Goal: Task Accomplishment & Management: Use online tool/utility

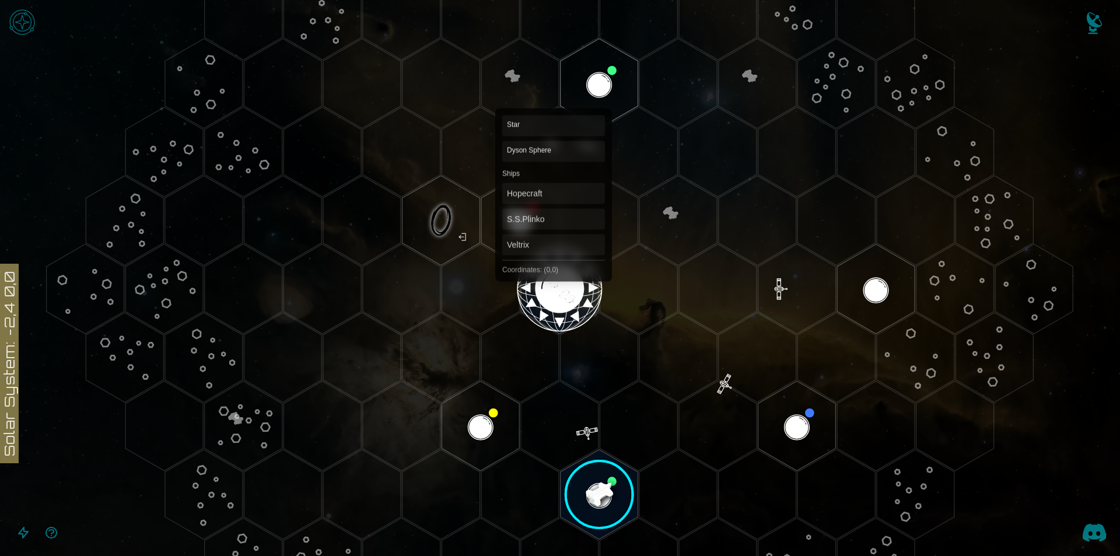
scroll to position [175, 0]
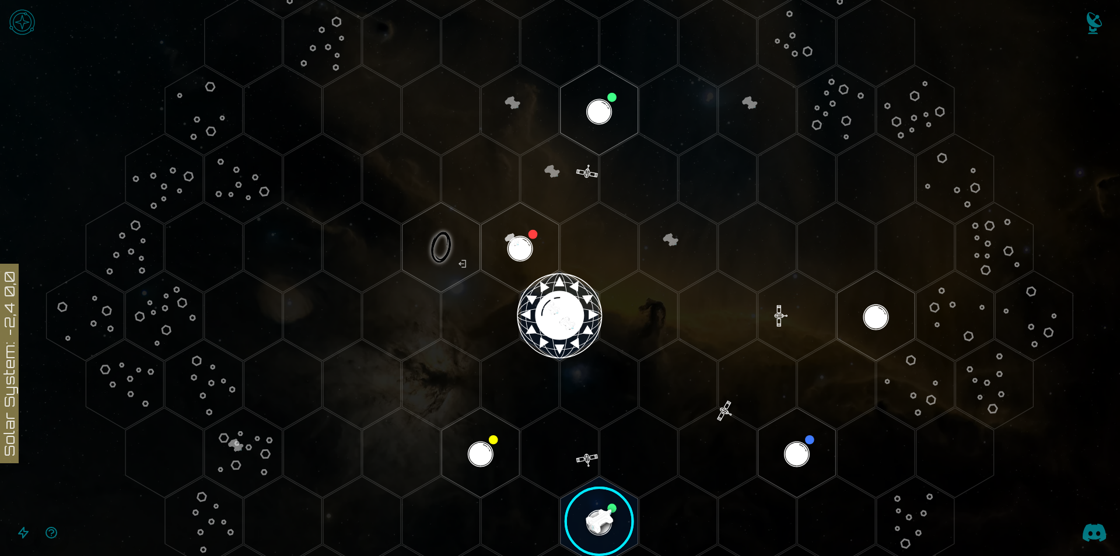
click at [608, 518] on image at bounding box center [600, 522] width 92 height 92
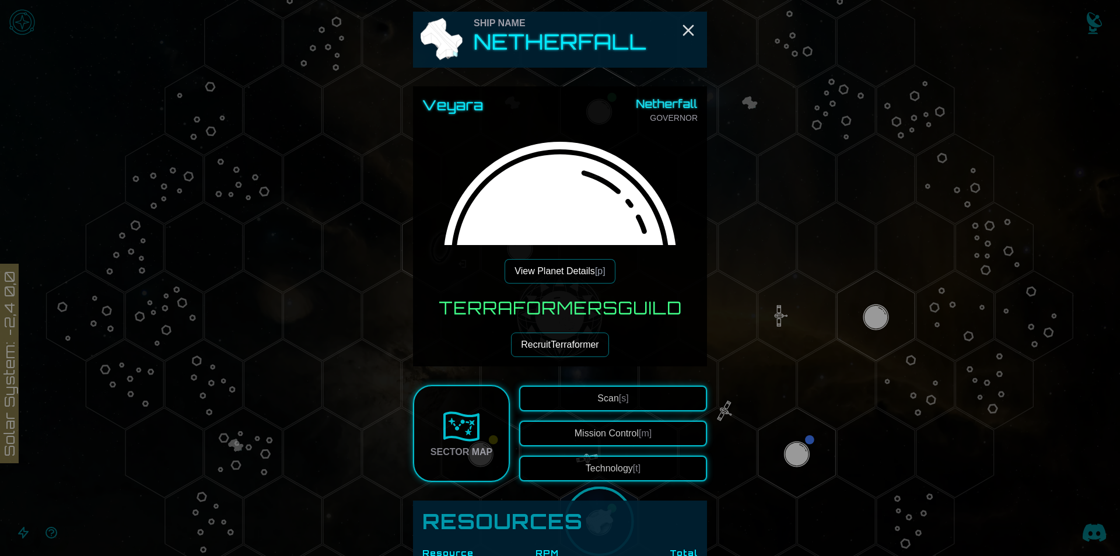
click at [566, 270] on button "View Planet Details [p]" at bounding box center [560, 271] width 110 height 25
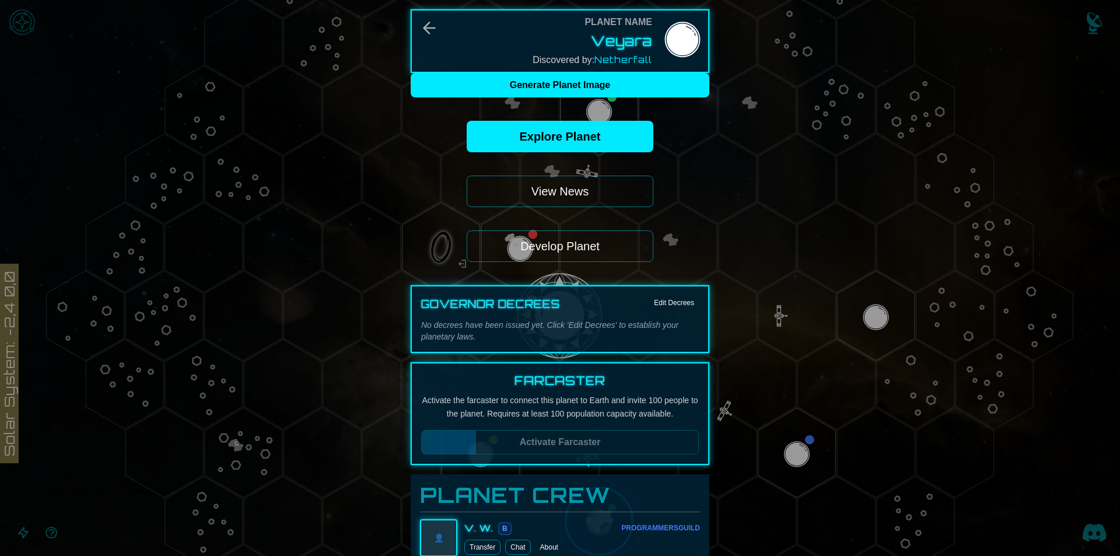
click at [564, 250] on button "Develop Planet" at bounding box center [560, 246] width 187 height 32
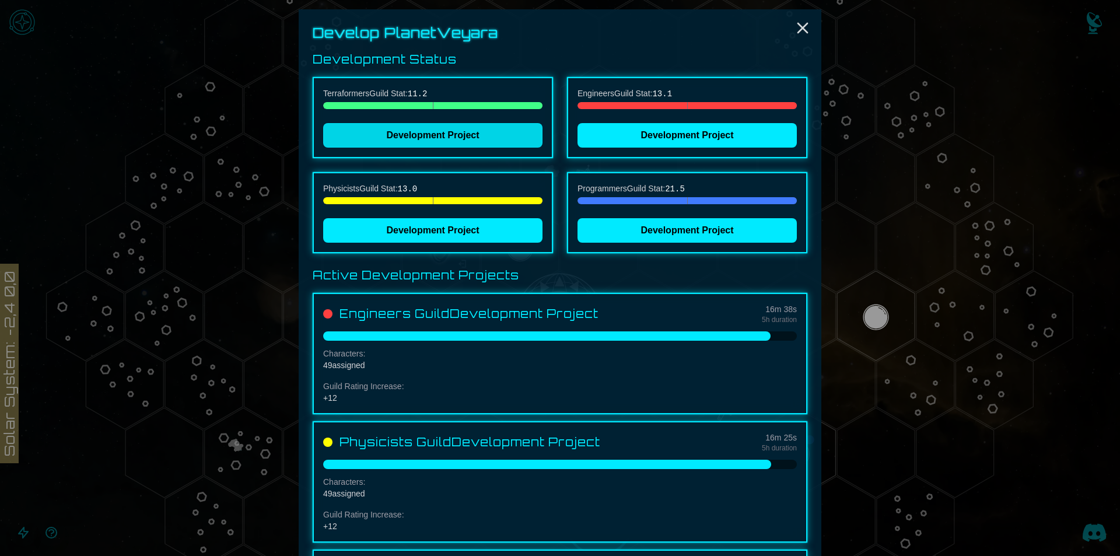
click at [467, 130] on button "Development Project" at bounding box center [432, 135] width 219 height 25
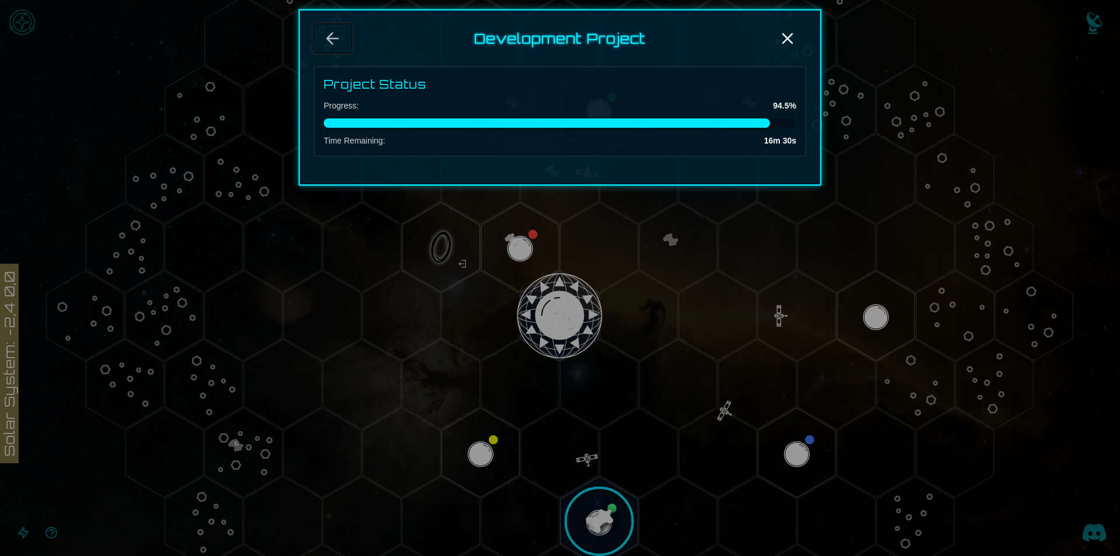
click at [336, 40] on icon "Back" at bounding box center [332, 38] width 19 height 19
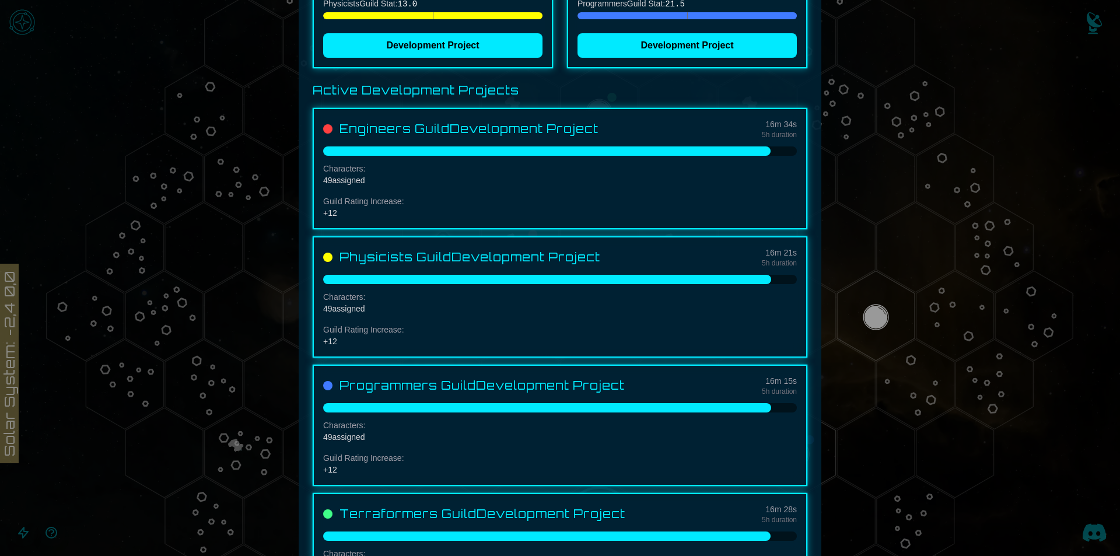
scroll to position [267, 0]
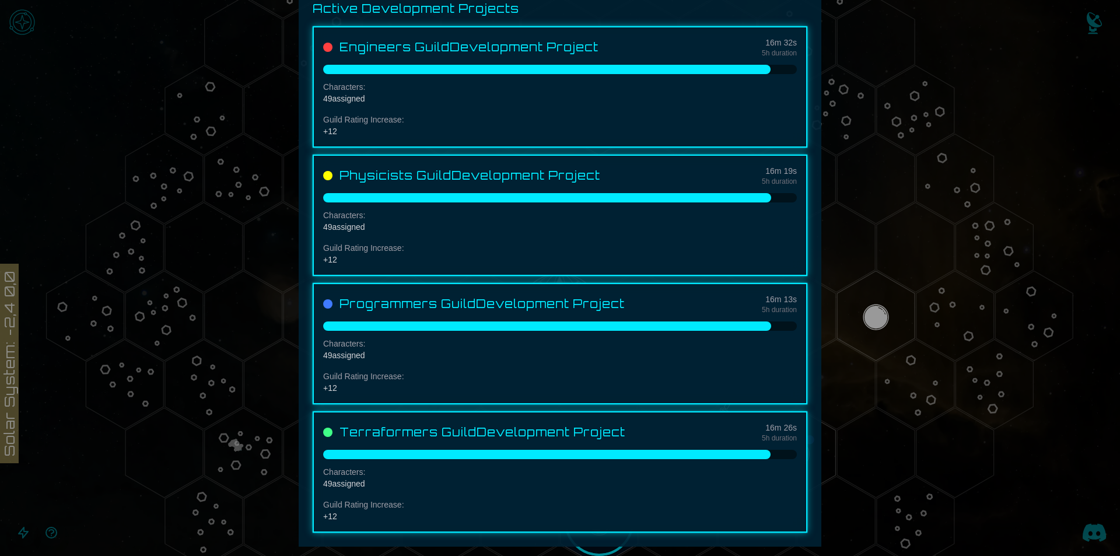
click at [979, 471] on div at bounding box center [560, 278] width 1120 height 556
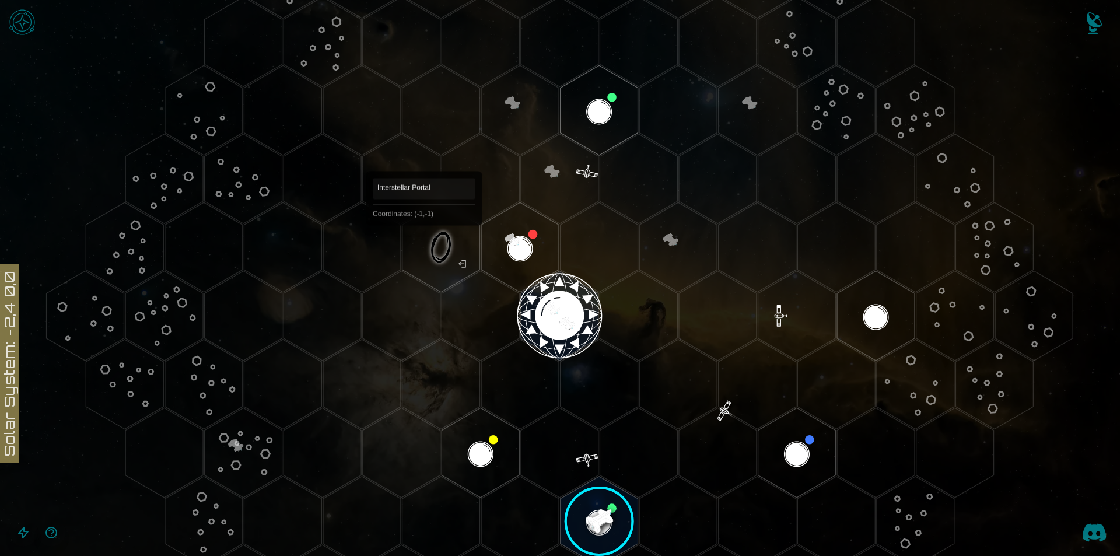
click at [436, 251] on polygon "Hex at coordinates -1,-1, clickable" at bounding box center [442, 247] width 78 height 90
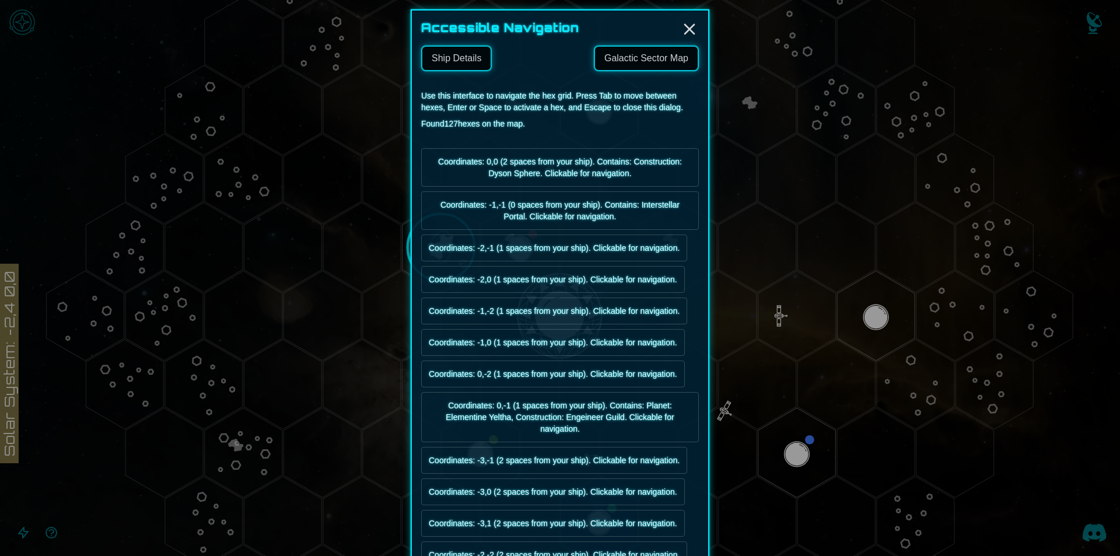
click at [635, 57] on link "Galactic Sector Map" at bounding box center [646, 59] width 105 height 26
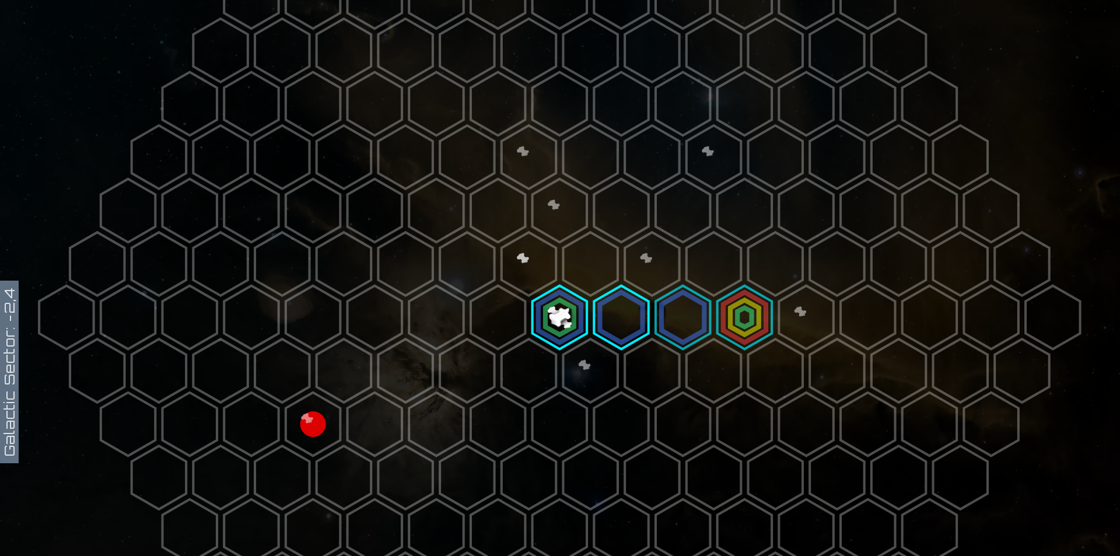
scroll to position [292, 0]
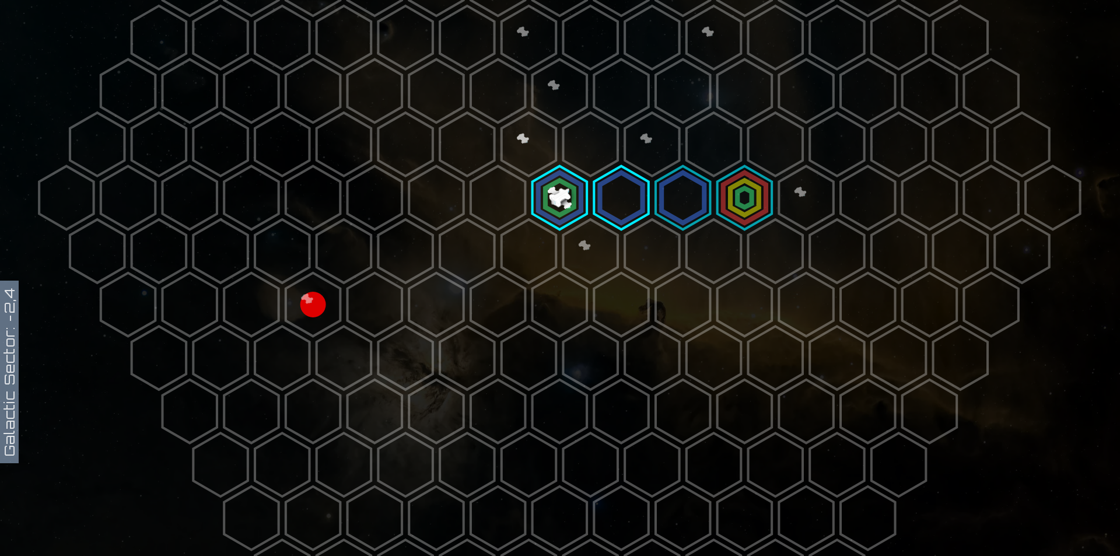
click at [532, 147] on polygon at bounding box center [529, 145] width 54 height 64
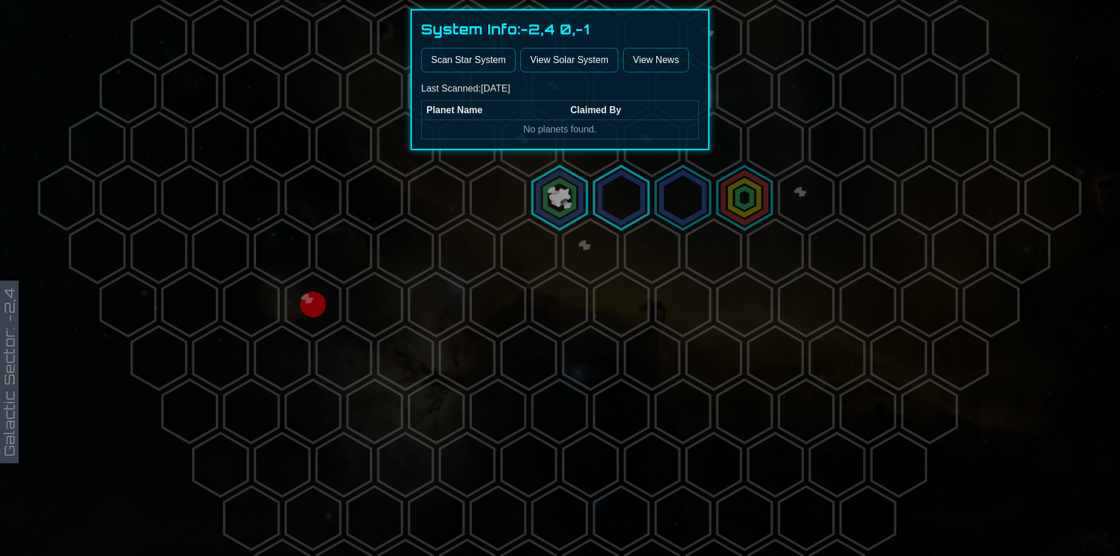
click at [487, 65] on button "Scan Star System" at bounding box center [468, 60] width 95 height 25
click at [622, 219] on div at bounding box center [560, 278] width 1120 height 556
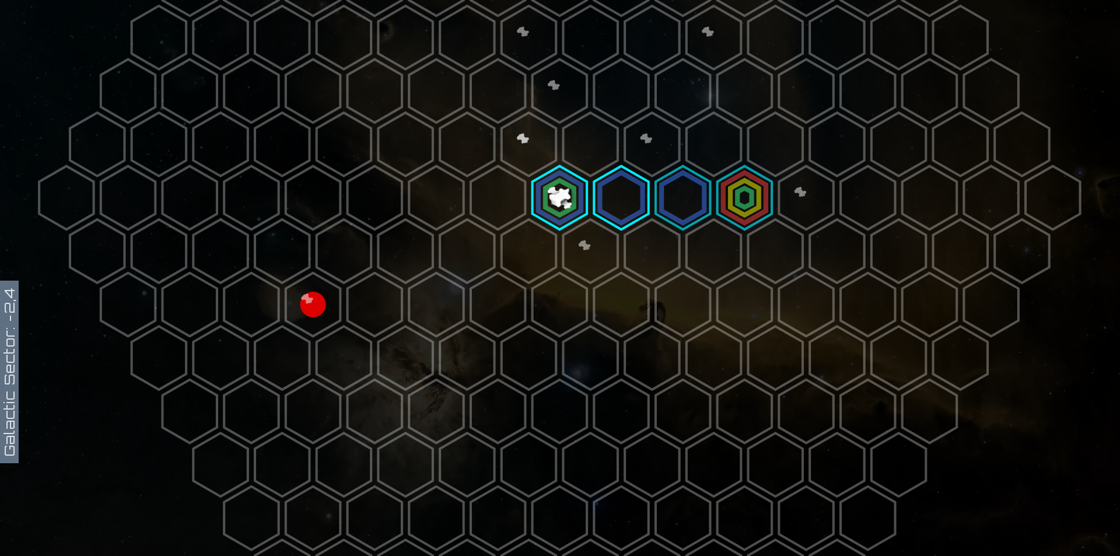
click at [620, 208] on polygon at bounding box center [621, 198] width 54 height 64
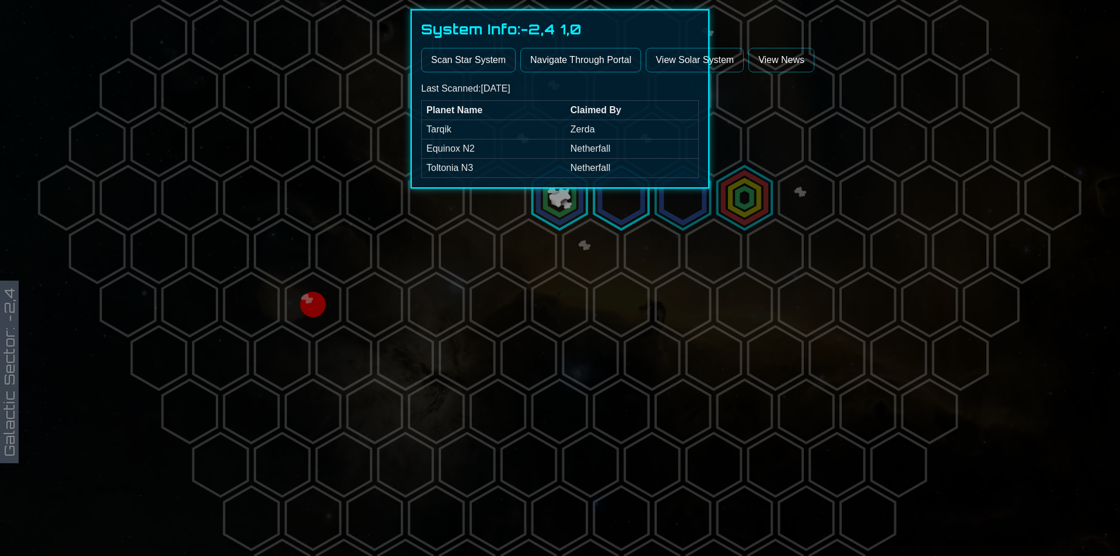
click at [574, 65] on button "Navigate Through Portal" at bounding box center [580, 60] width 121 height 25
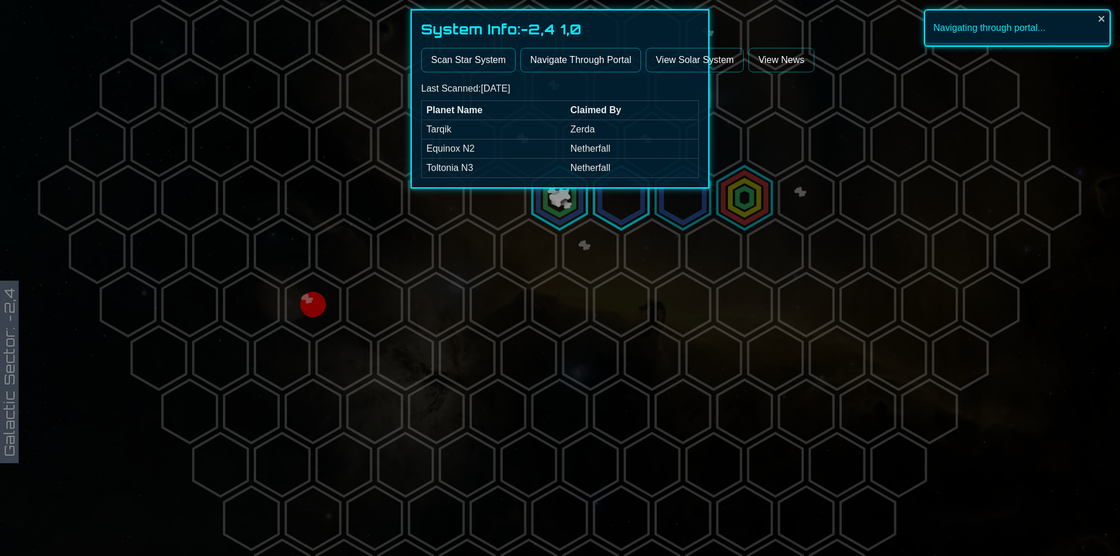
click at [677, 214] on div at bounding box center [560, 278] width 1120 height 556
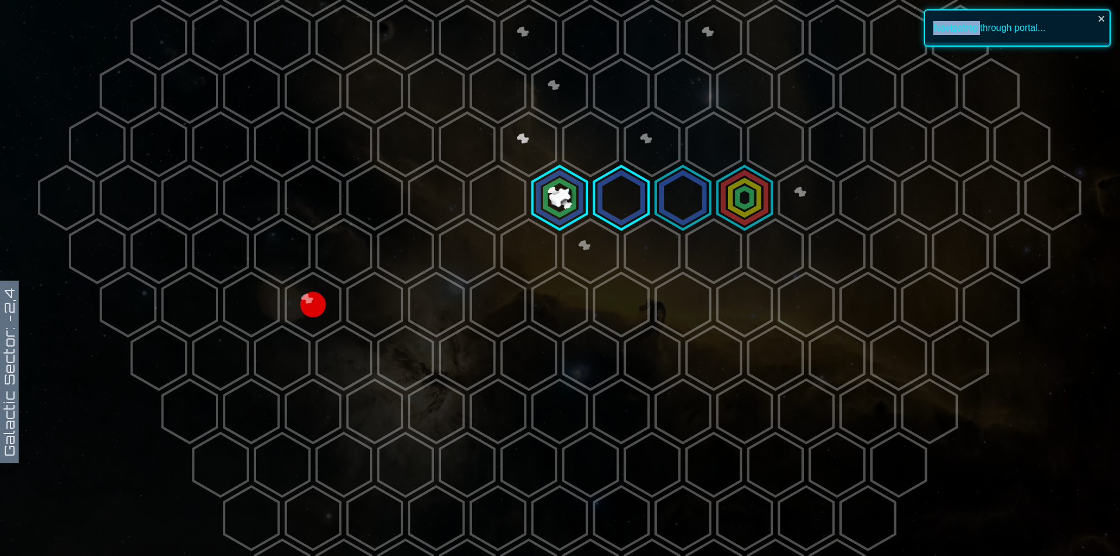
click at [677, 214] on polygon at bounding box center [683, 198] width 54 height 64
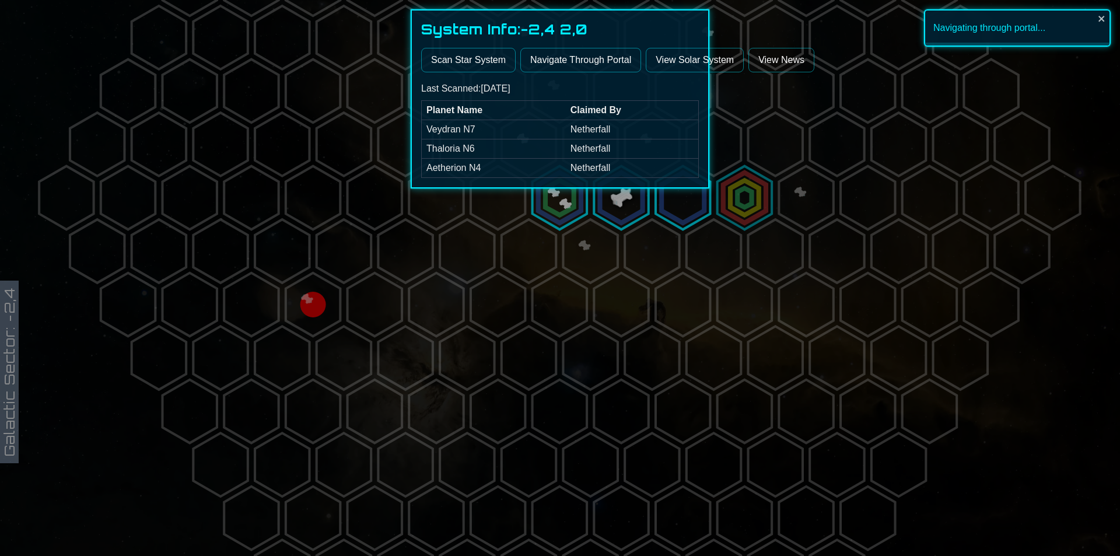
click at [631, 209] on div at bounding box center [560, 278] width 1120 height 556
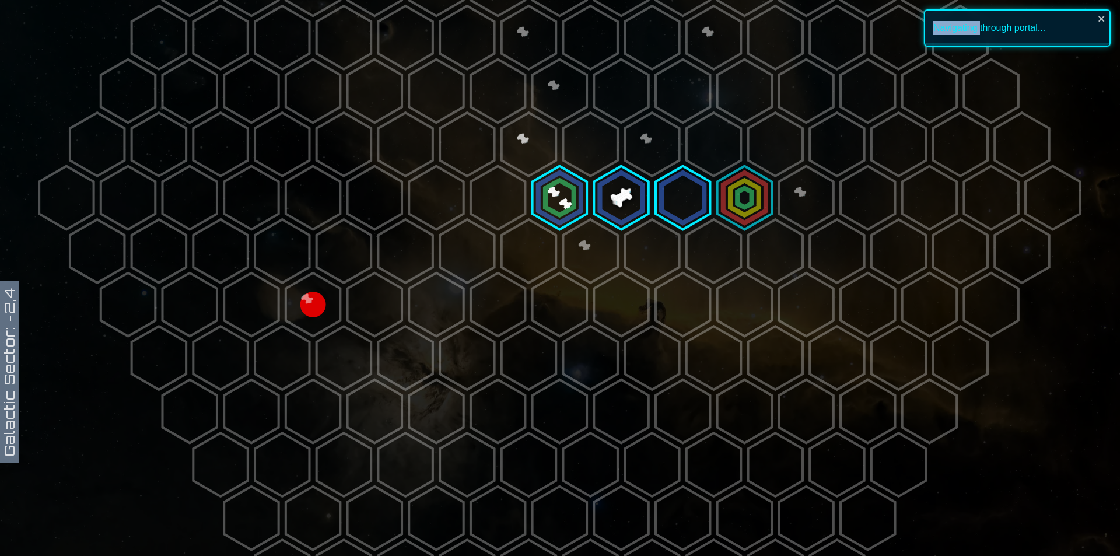
click at [631, 209] on polygon at bounding box center [621, 198] width 54 height 64
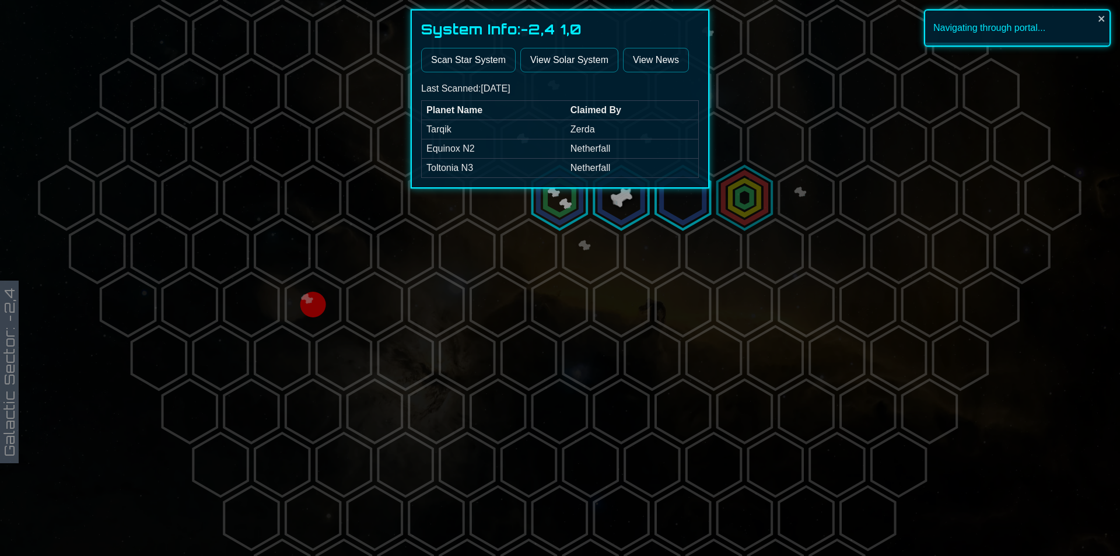
click at [667, 211] on div at bounding box center [560, 278] width 1120 height 556
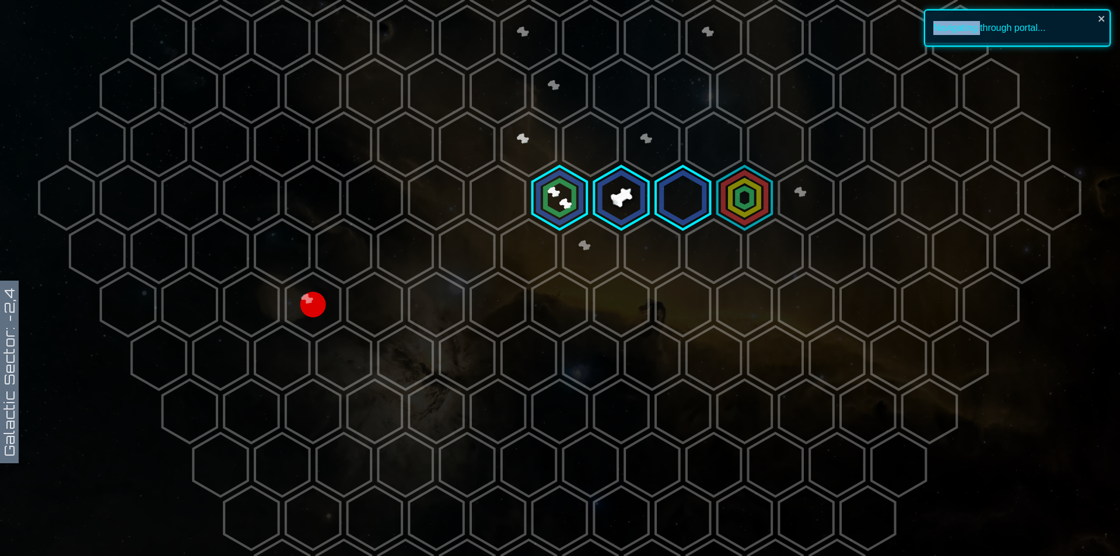
click at [667, 211] on polygon at bounding box center [683, 198] width 54 height 64
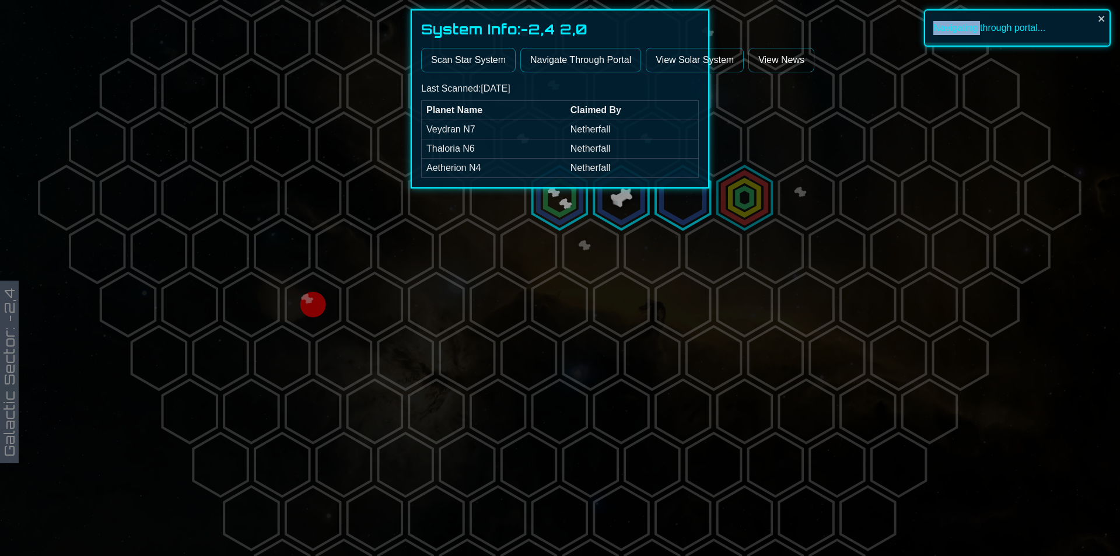
click at [626, 208] on div at bounding box center [560, 278] width 1120 height 556
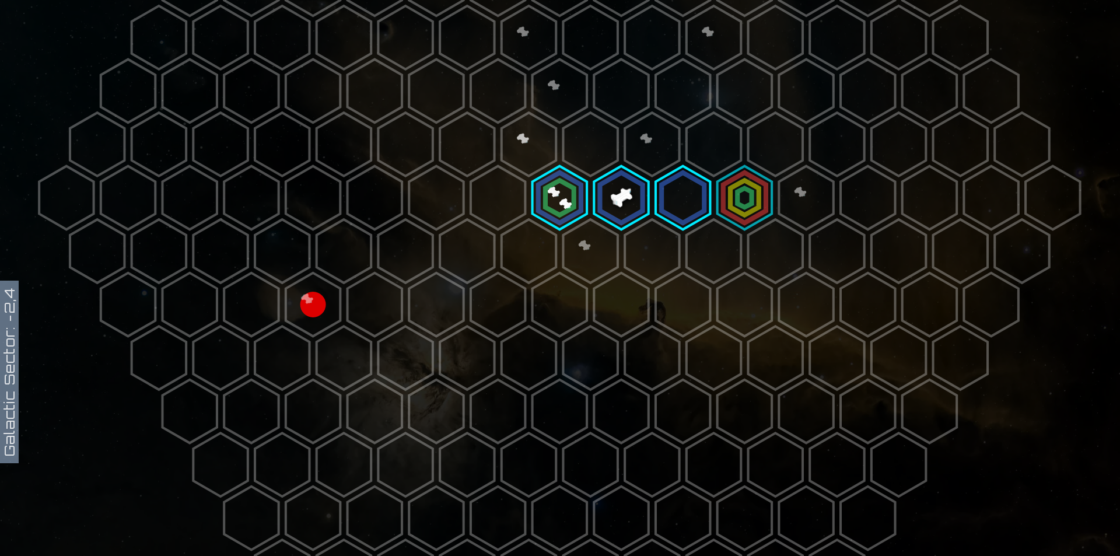
click at [626, 208] on polygon at bounding box center [621, 198] width 54 height 64
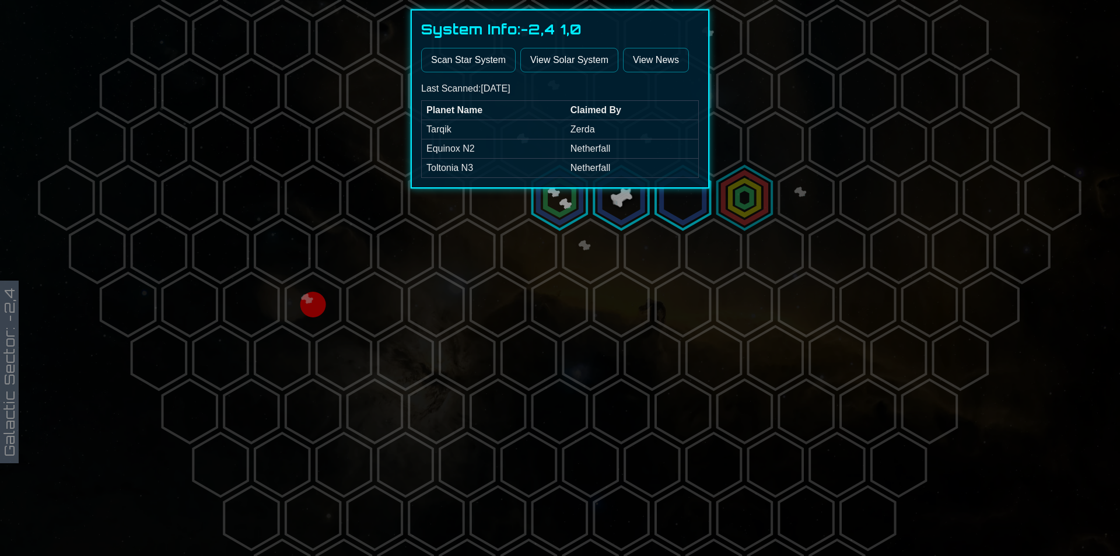
click at [680, 210] on div at bounding box center [560, 278] width 1120 height 556
click at [683, 210] on polygon at bounding box center [683, 198] width 54 height 64
click at [608, 203] on div at bounding box center [560, 278] width 1120 height 556
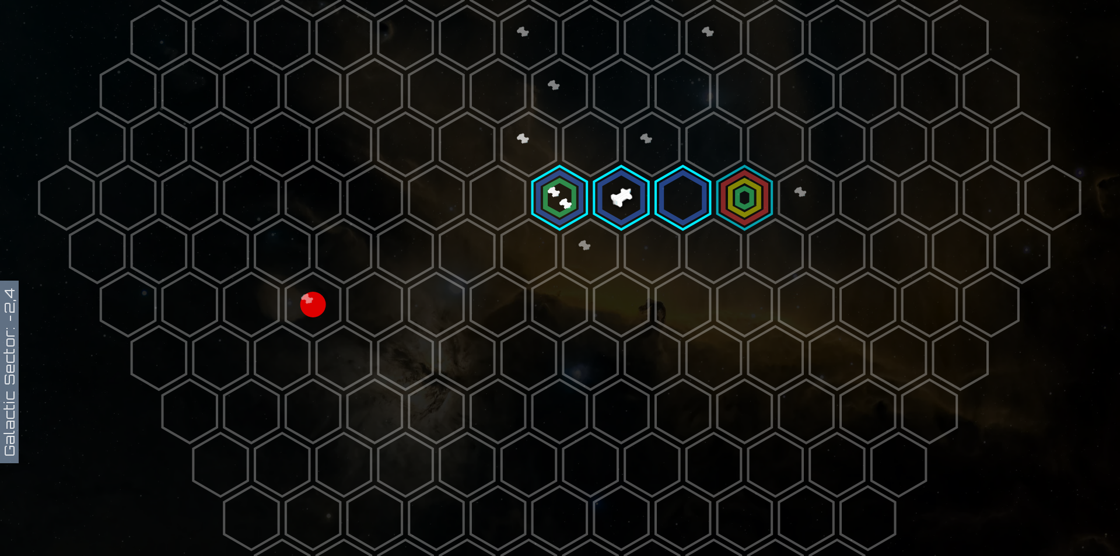
click at [608, 203] on polygon at bounding box center [621, 198] width 54 height 64
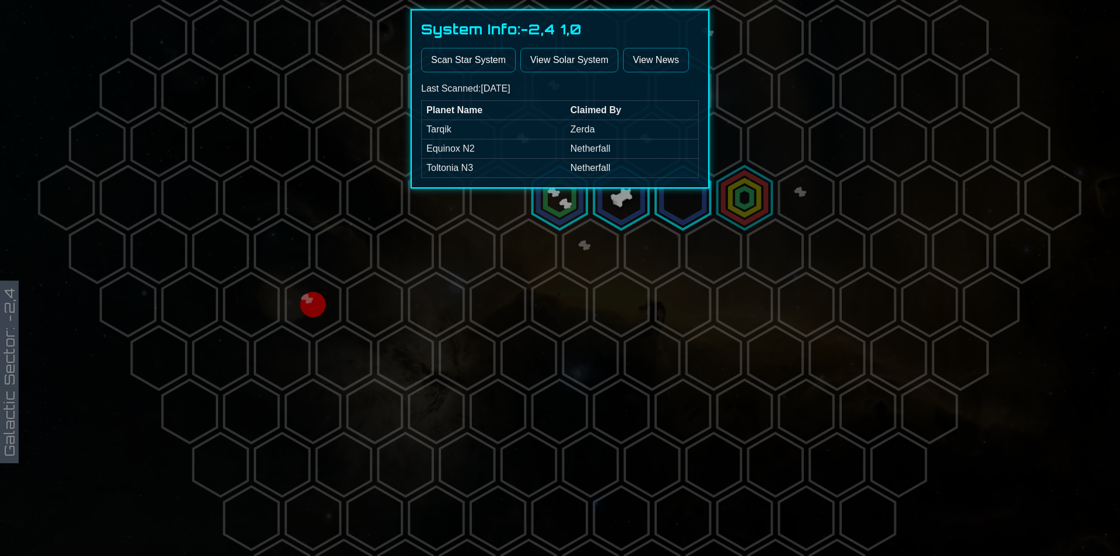
click at [694, 217] on div at bounding box center [560, 278] width 1120 height 556
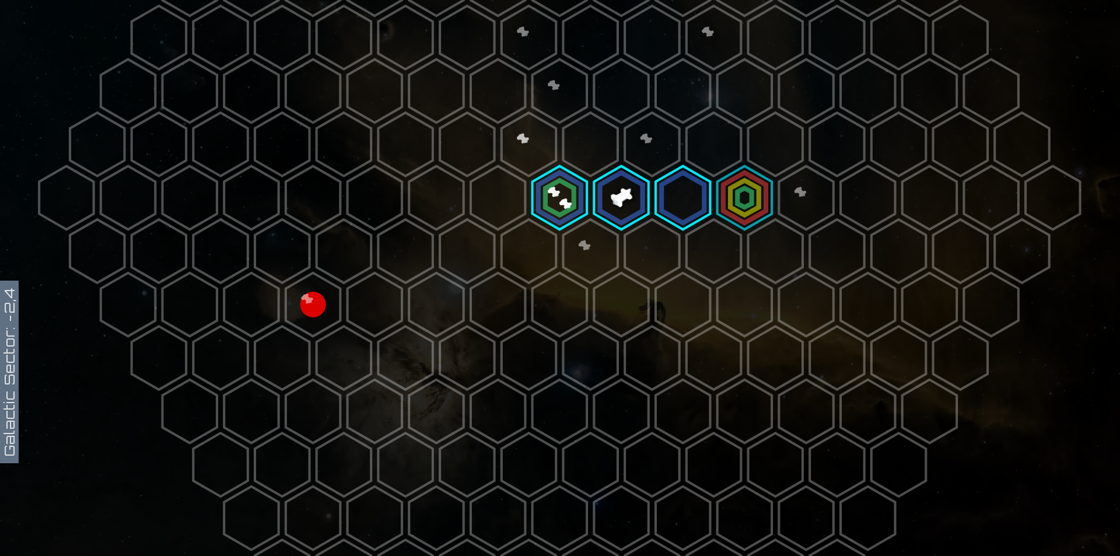
click at [694, 217] on polygon at bounding box center [683, 198] width 54 height 64
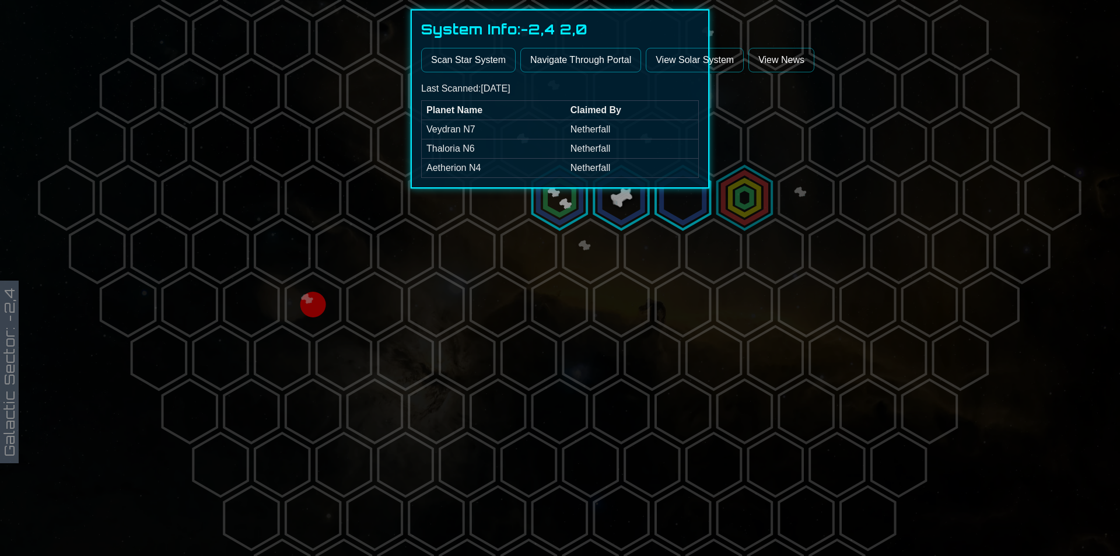
click at [718, 205] on div at bounding box center [560, 278] width 1120 height 556
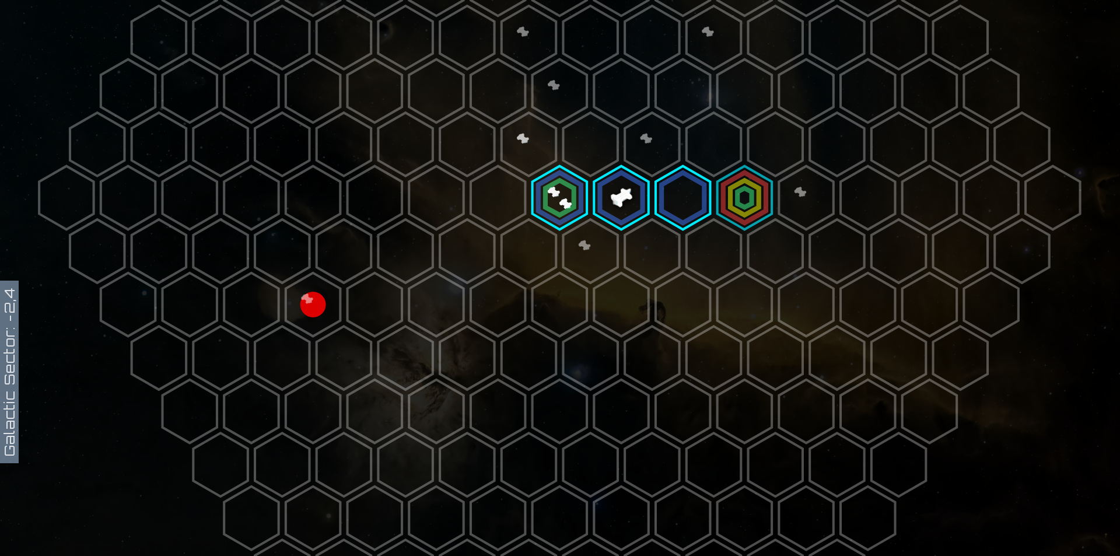
click at [746, 202] on polygon at bounding box center [745, 198] width 54 height 64
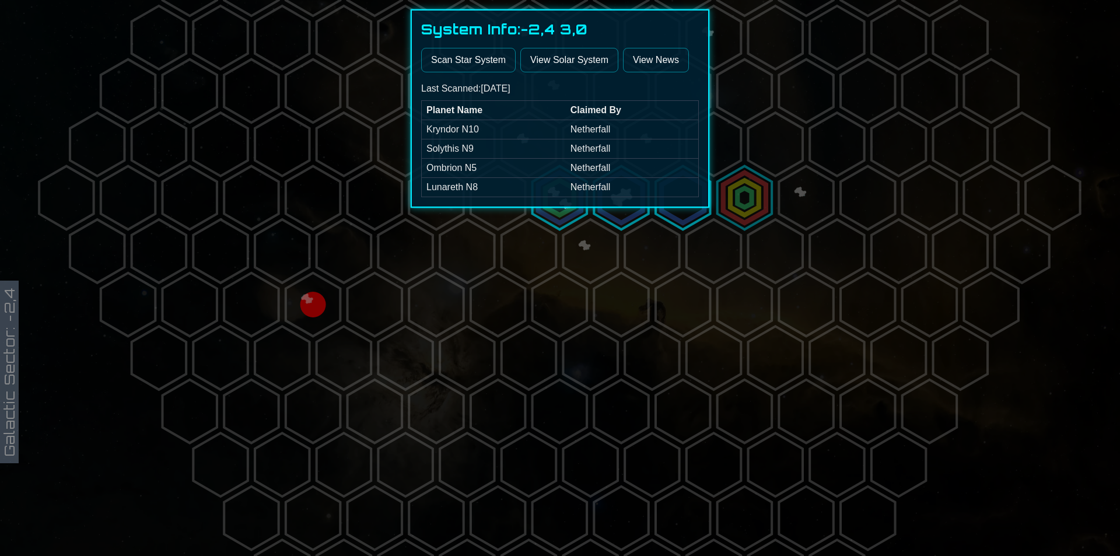
click at [707, 226] on div at bounding box center [560, 278] width 1120 height 556
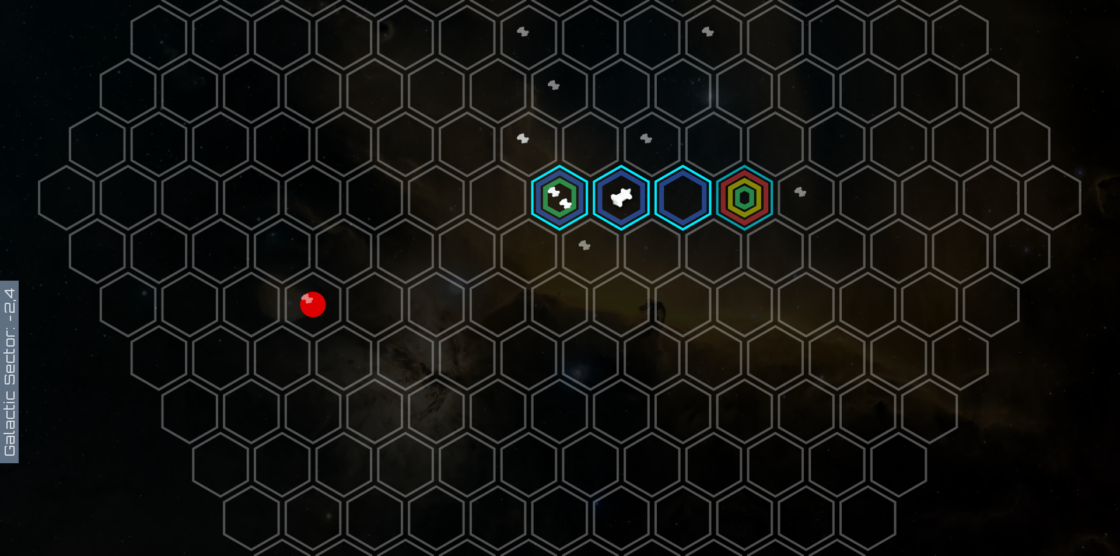
click at [675, 209] on polygon at bounding box center [683, 198] width 54 height 64
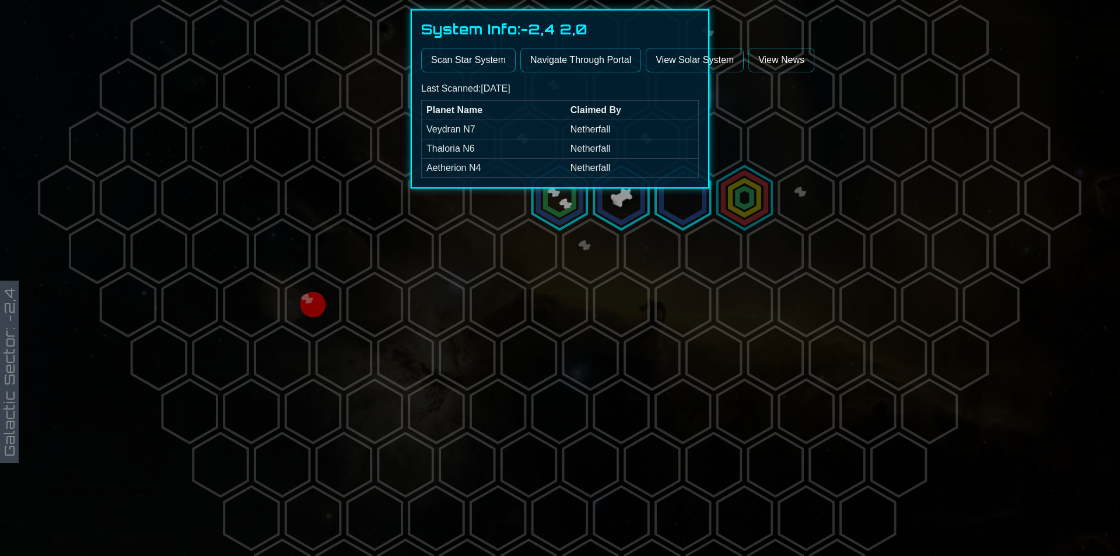
click at [600, 65] on button "Navigate Through Portal" at bounding box center [580, 60] width 121 height 25
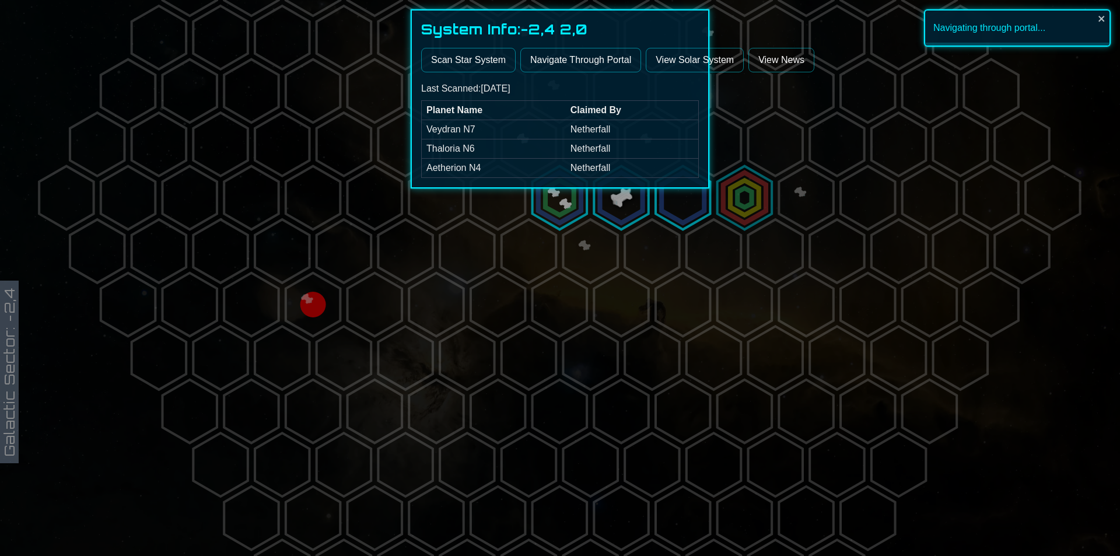
click at [765, 188] on div at bounding box center [560, 278] width 1120 height 556
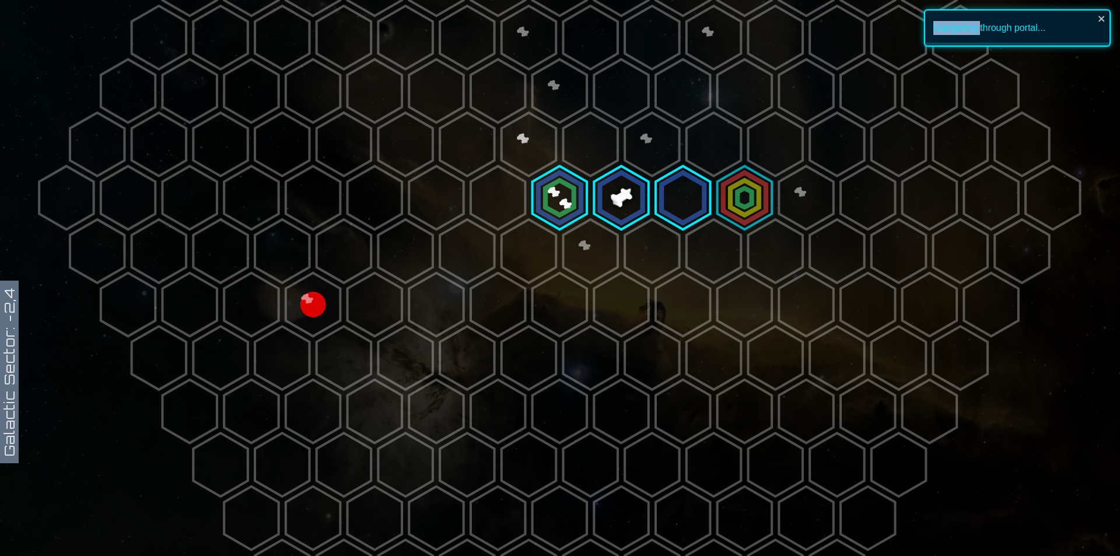
click at [765, 188] on polygon at bounding box center [745, 198] width 54 height 64
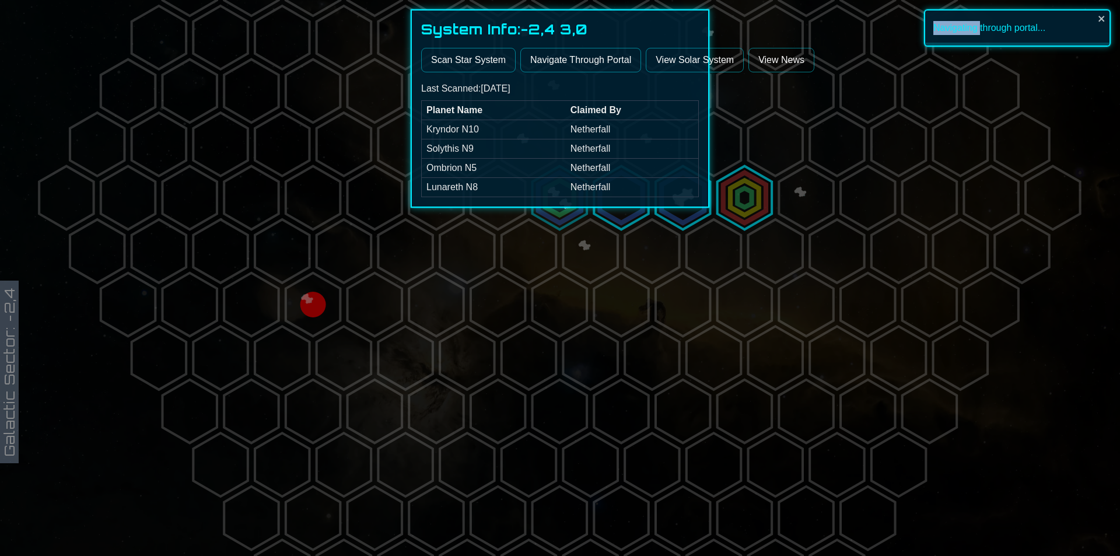
click at [564, 55] on button "Navigate Through Portal" at bounding box center [580, 60] width 121 height 25
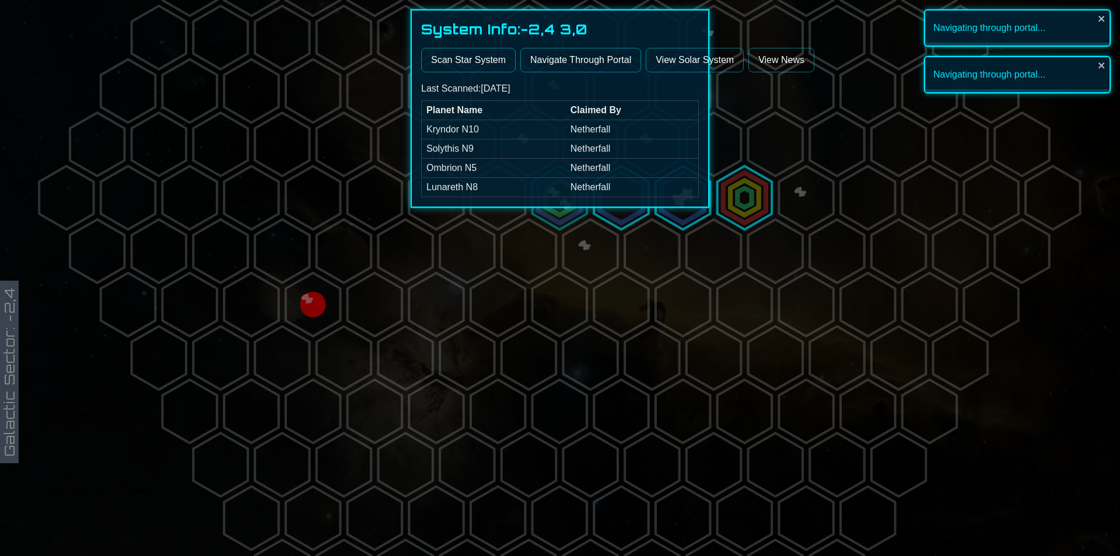
click at [820, 193] on div at bounding box center [560, 278] width 1120 height 556
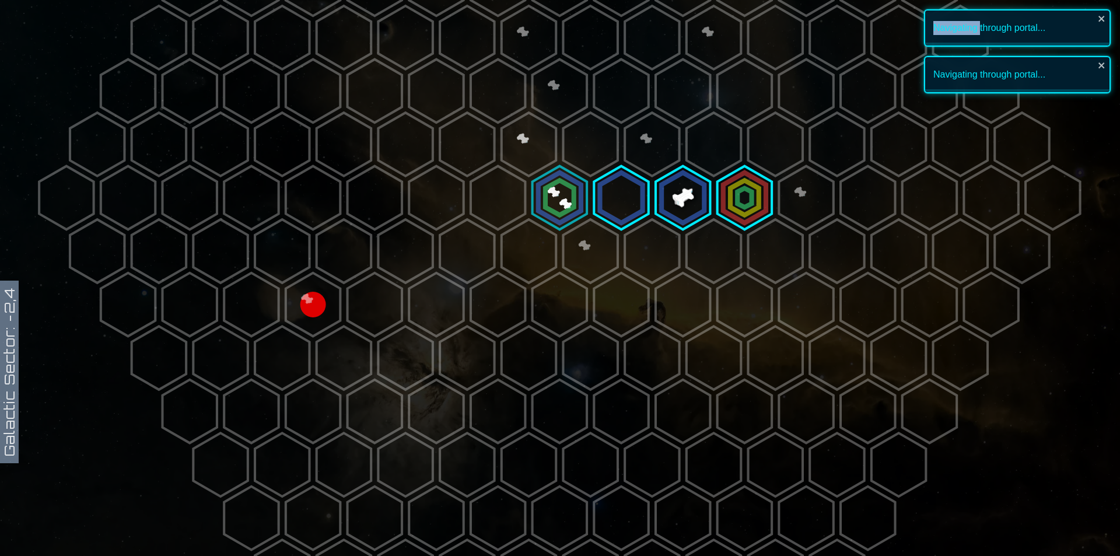
click at [820, 193] on polygon at bounding box center [806, 198] width 54 height 64
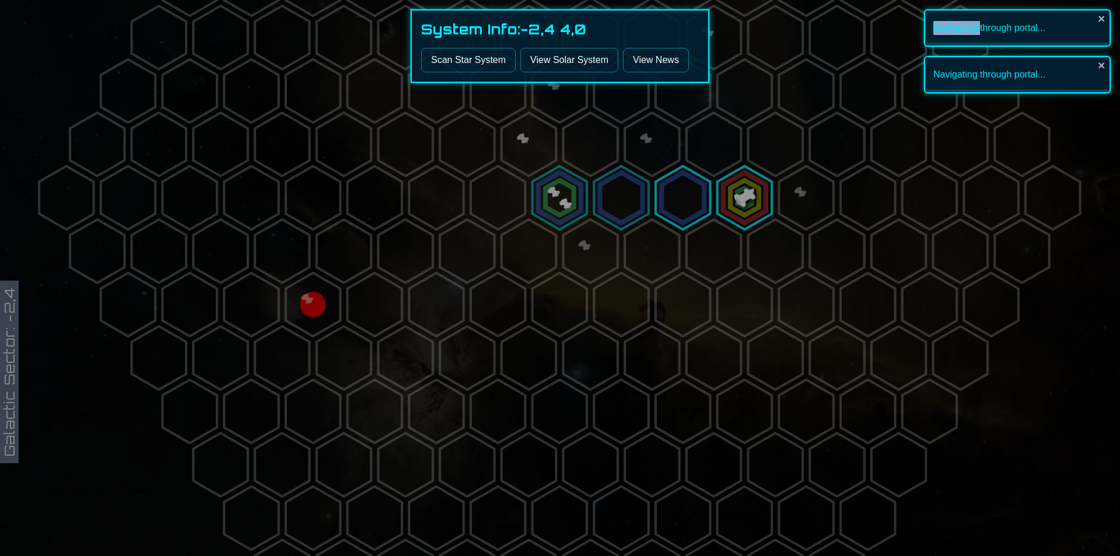
click at [499, 62] on button "Scan Star System" at bounding box center [468, 60] width 95 height 25
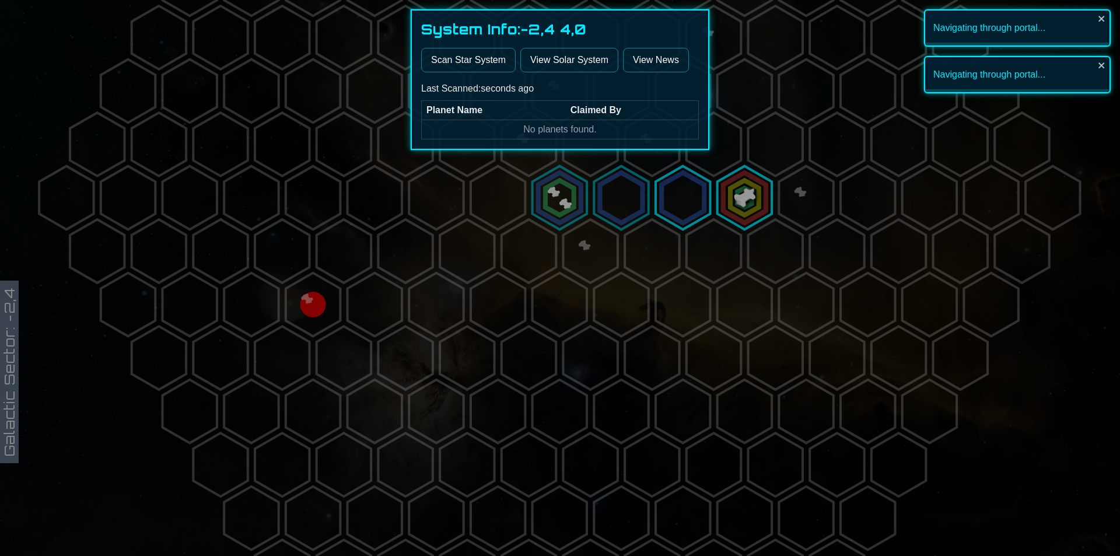
click at [662, 255] on div at bounding box center [560, 278] width 1120 height 556
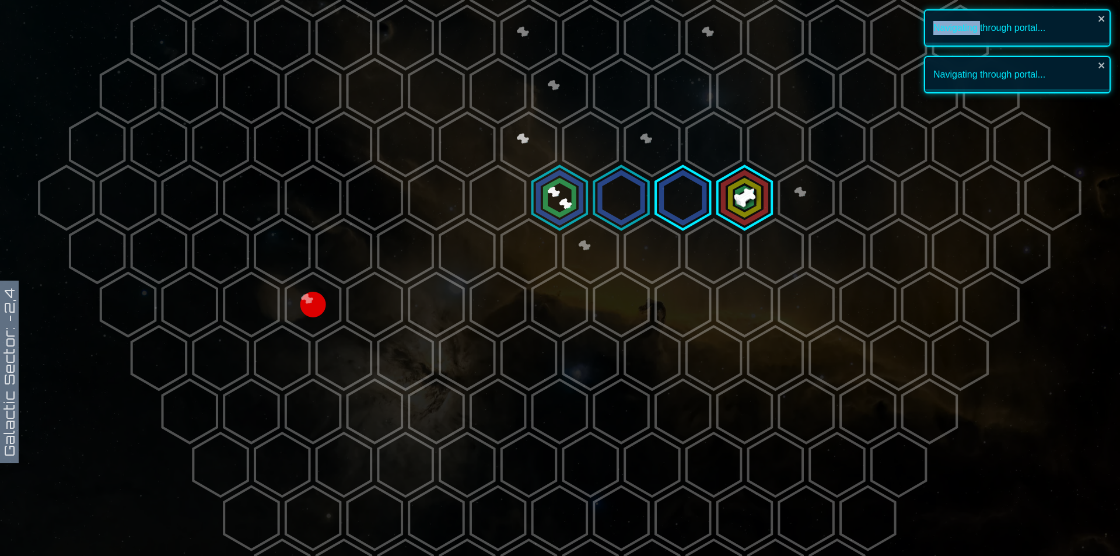
click at [662, 255] on polygon at bounding box center [652, 251] width 54 height 64
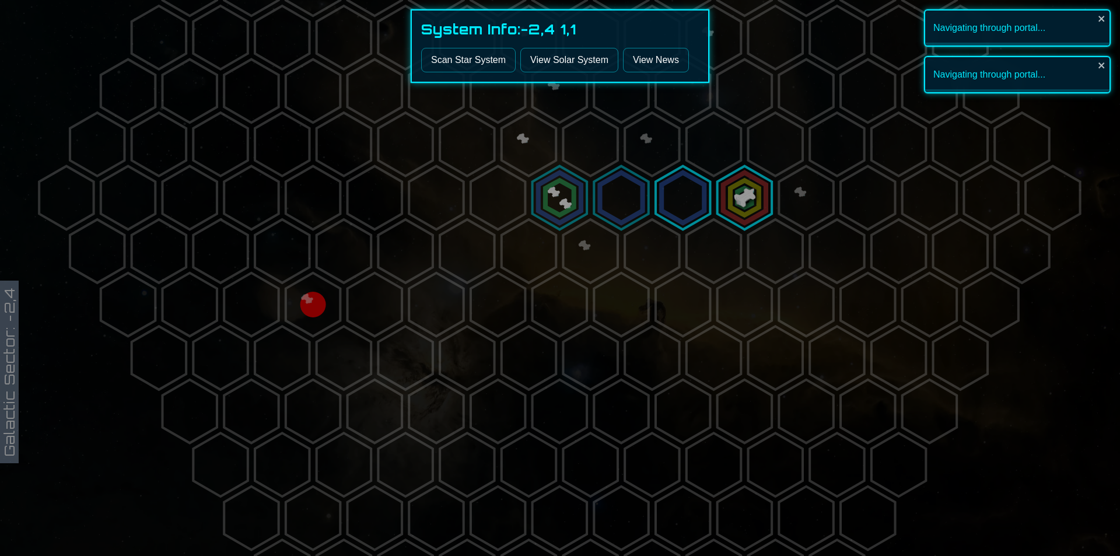
click at [487, 49] on div "System Info: -2,4 1,1 Scan Star System View Solar System View News" at bounding box center [560, 46] width 299 height 74
click at [487, 69] on button "Scan Star System" at bounding box center [468, 60] width 95 height 25
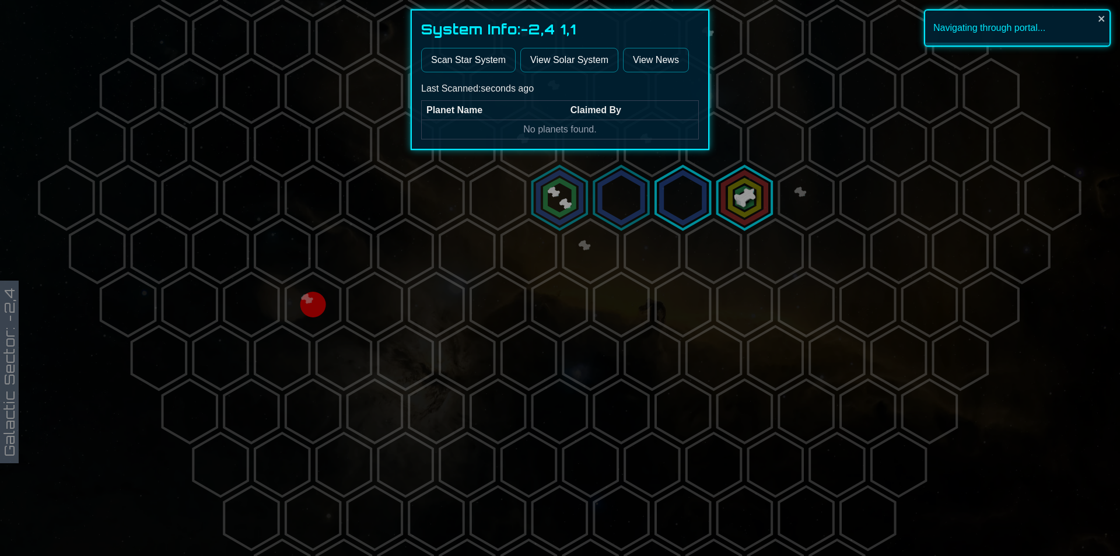
click at [540, 250] on div at bounding box center [560, 278] width 1120 height 556
click at [540, 250] on polygon at bounding box center [529, 251] width 54 height 64
click at [446, 57] on button "Scan Star System" at bounding box center [468, 60] width 95 height 25
click at [513, 226] on div at bounding box center [560, 278] width 1120 height 556
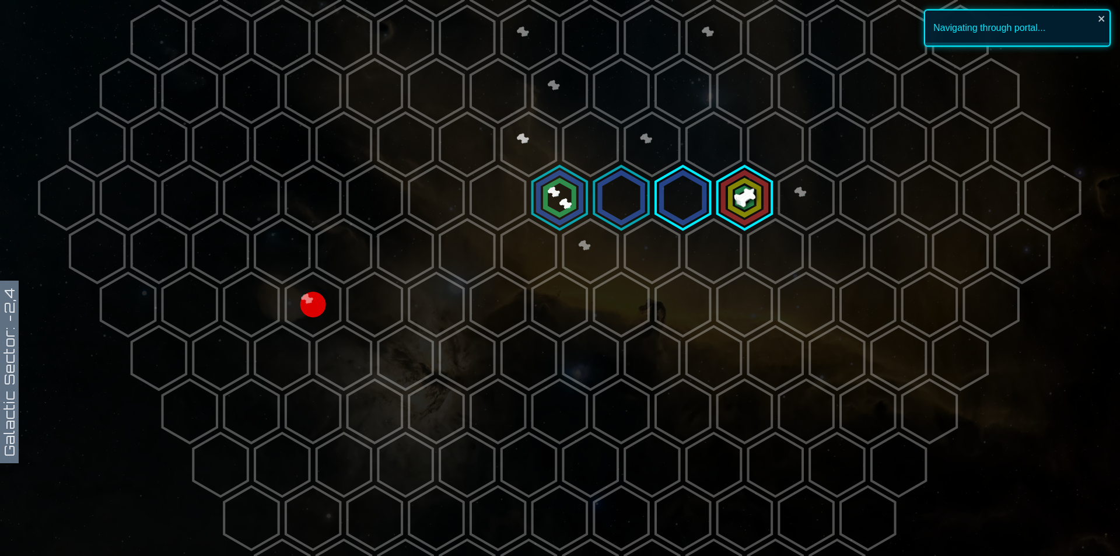
click at [502, 218] on polygon at bounding box center [498, 198] width 54 height 64
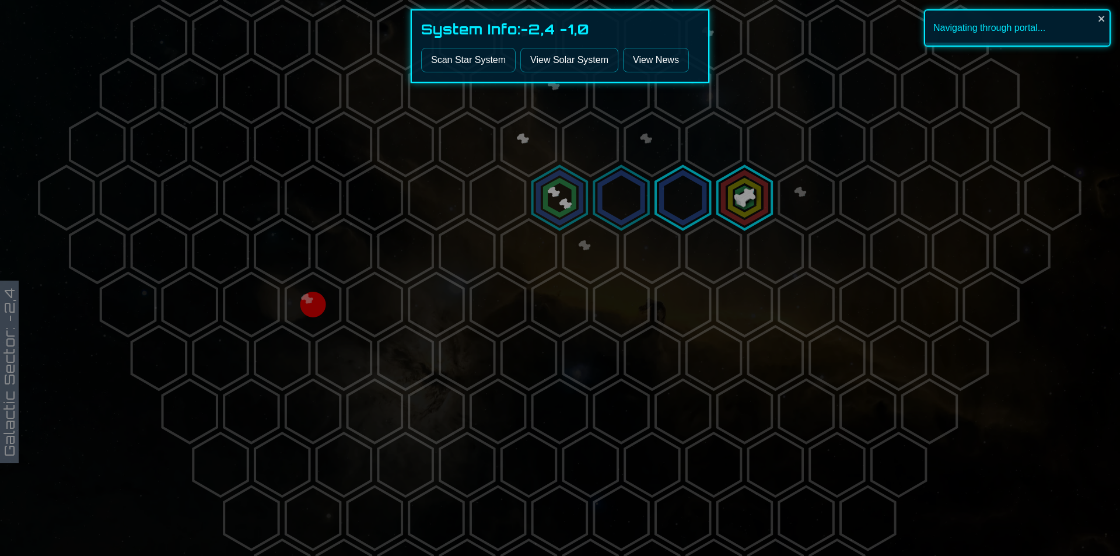
click at [453, 57] on button "Scan Star System" at bounding box center [468, 60] width 95 height 25
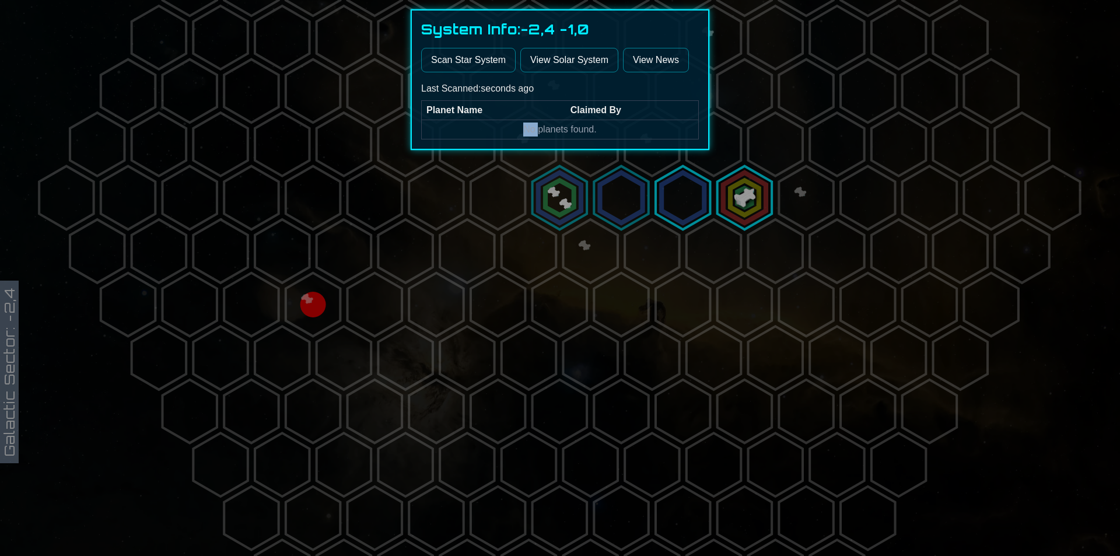
click at [473, 138] on td "No planets found." at bounding box center [560, 129] width 277 height 19
click at [462, 182] on div at bounding box center [560, 278] width 1120 height 556
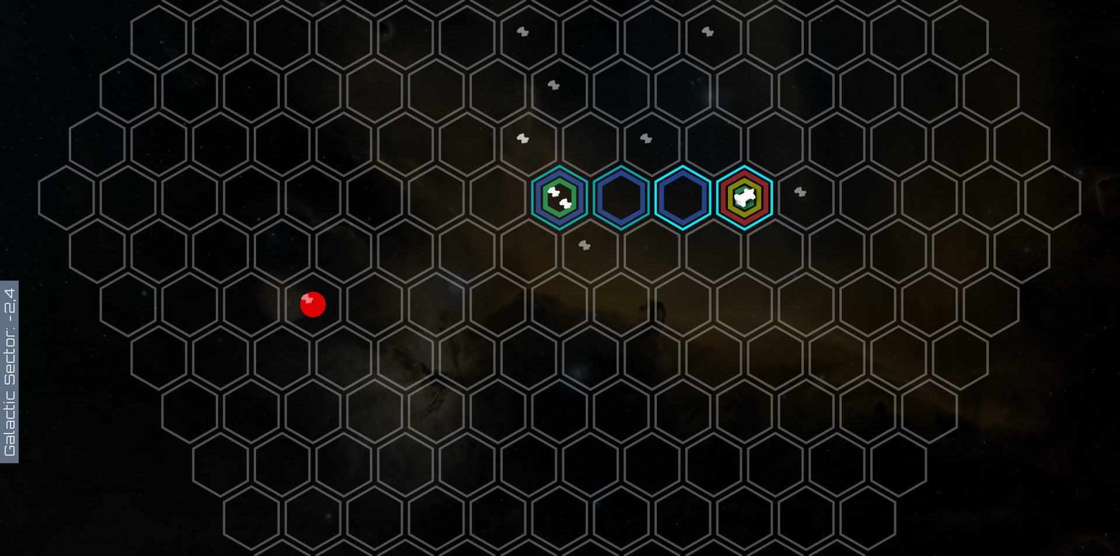
click at [467, 149] on polygon at bounding box center [467, 145] width 54 height 64
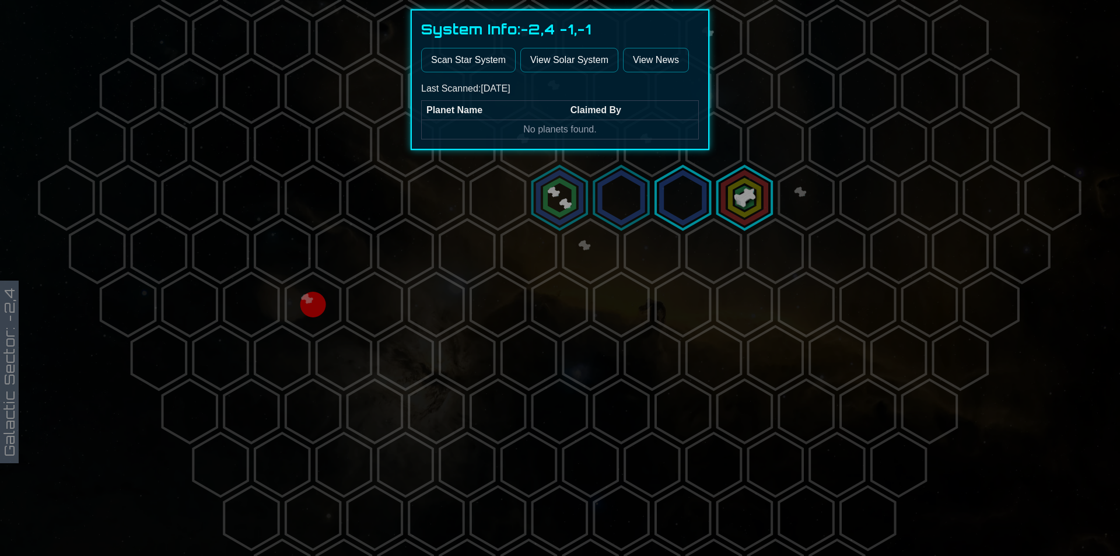
click at [447, 64] on button "Scan Star System" at bounding box center [468, 60] width 95 height 25
click at [476, 191] on div at bounding box center [560, 278] width 1120 height 556
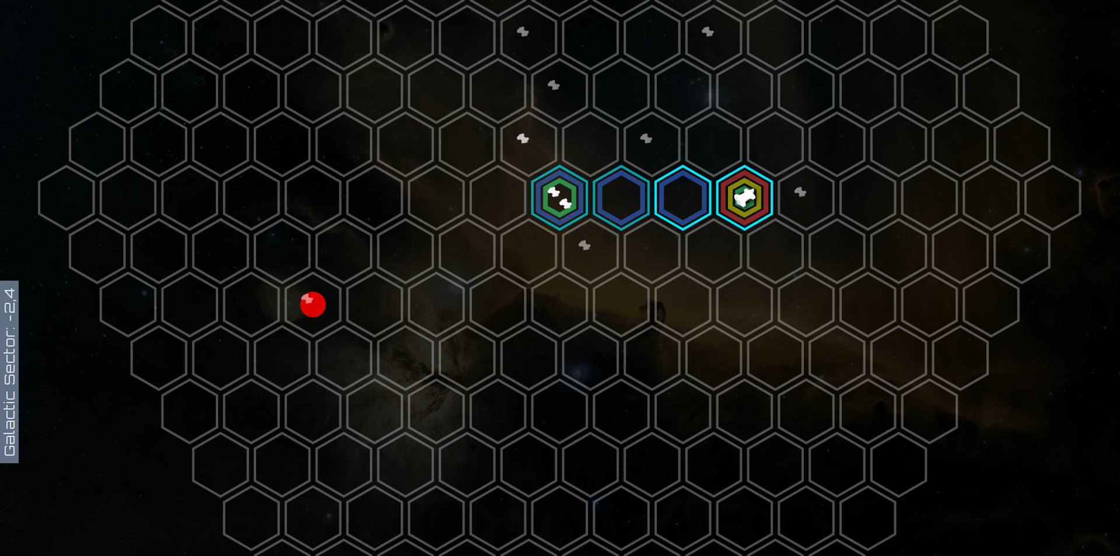
click at [508, 143] on polygon at bounding box center [529, 145] width 54 height 64
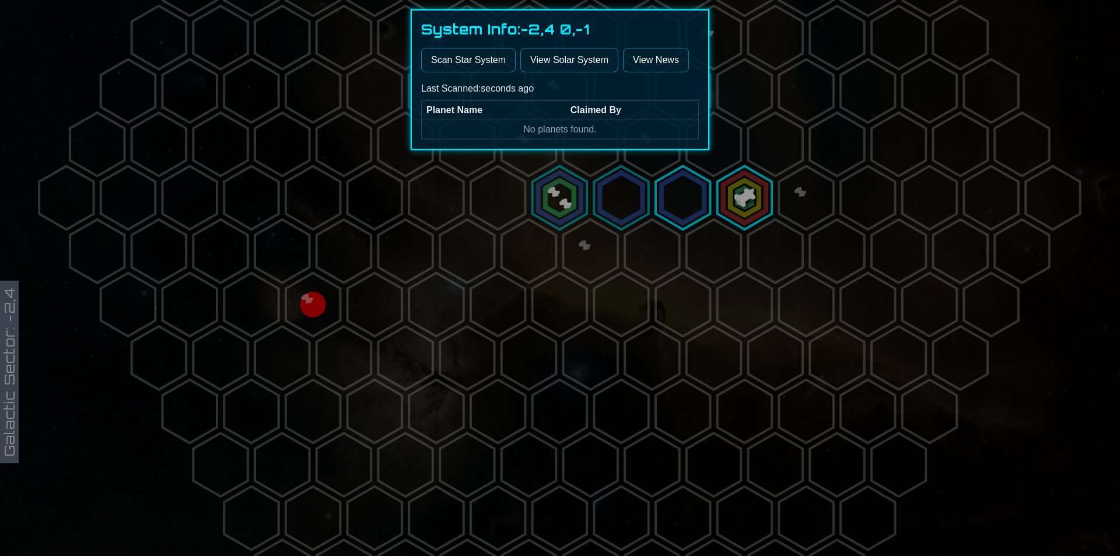
click at [467, 62] on button "Scan Star System" at bounding box center [468, 60] width 95 height 25
click at [736, 194] on div at bounding box center [560, 278] width 1120 height 556
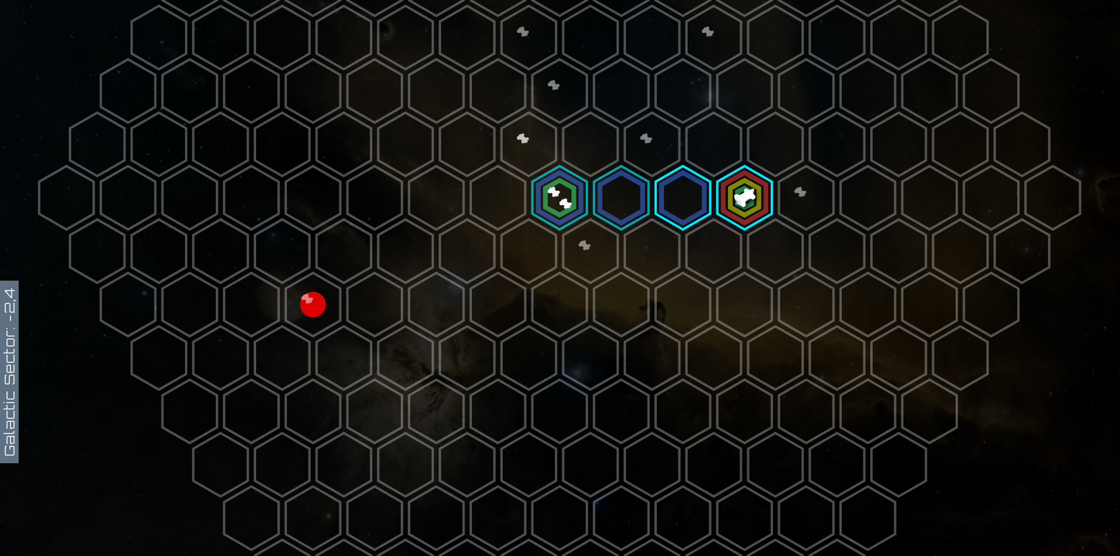
click at [736, 194] on polygon at bounding box center [745, 198] width 54 height 64
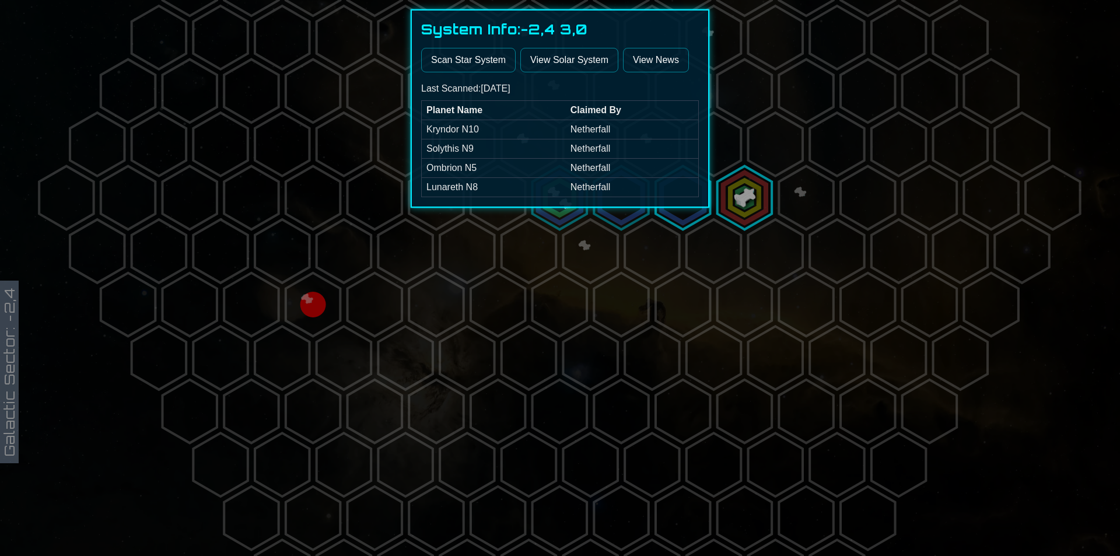
click at [582, 61] on link "View Solar System" at bounding box center [569, 60] width 98 height 25
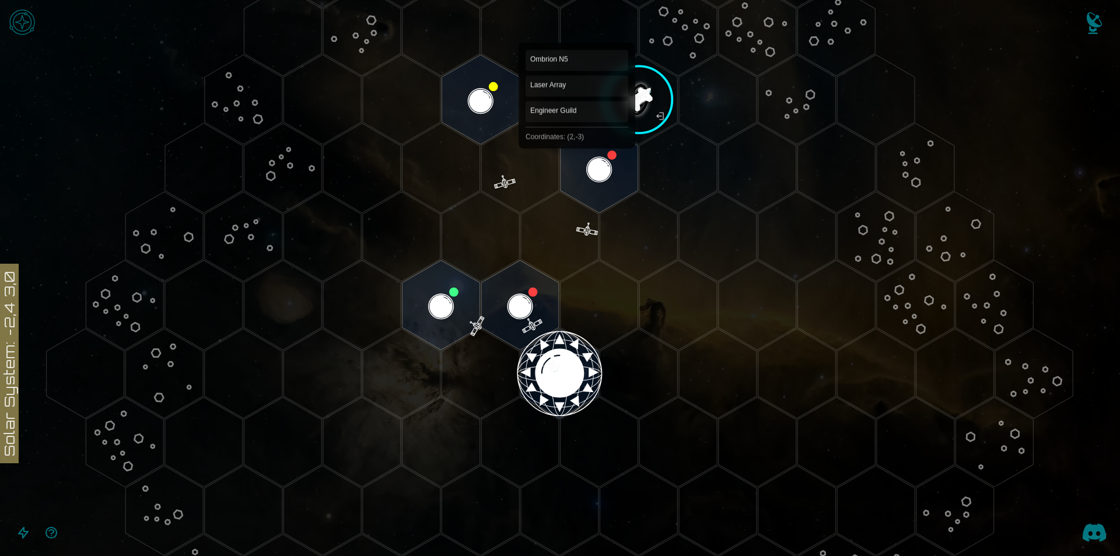
scroll to position [117, 0]
click at [575, 169] on polygon "Hex at coordinates 2,-3, clickable" at bounding box center [600, 169] width 78 height 90
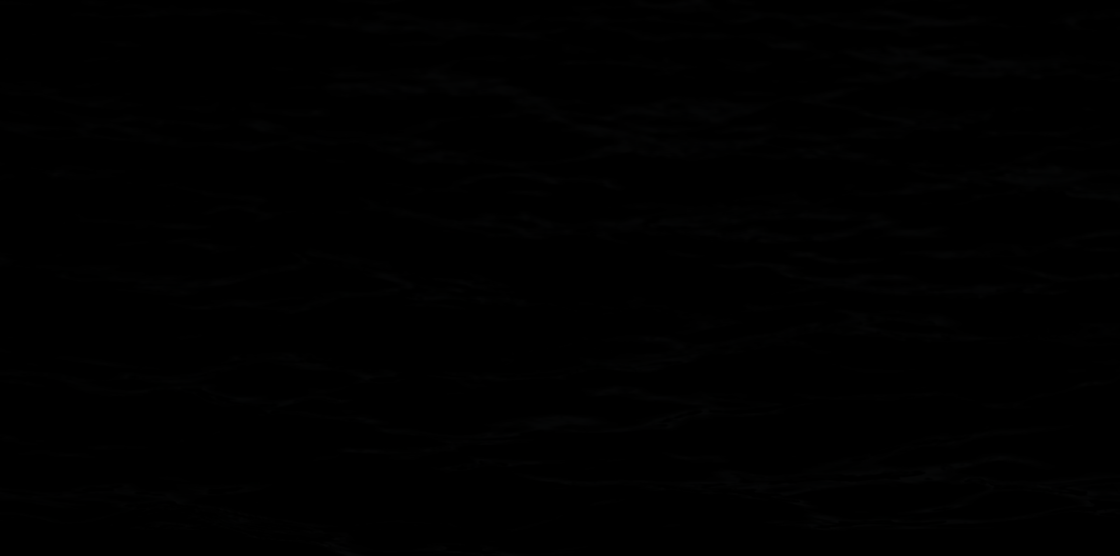
click at [575, 169] on image at bounding box center [600, 169] width 92 height 92
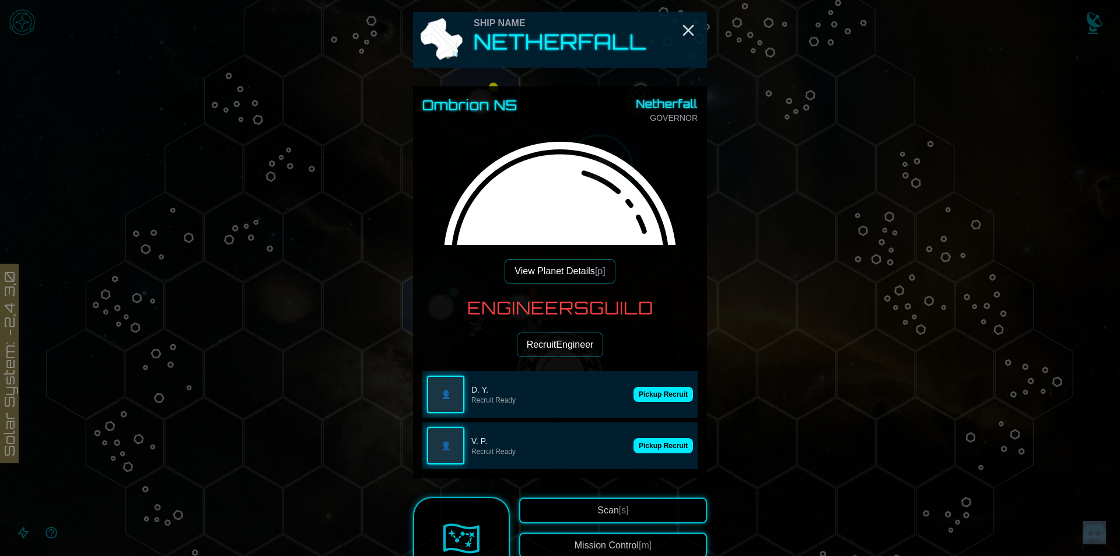
click at [650, 389] on button "Pickup Recruit" at bounding box center [664, 394] width 60 height 15
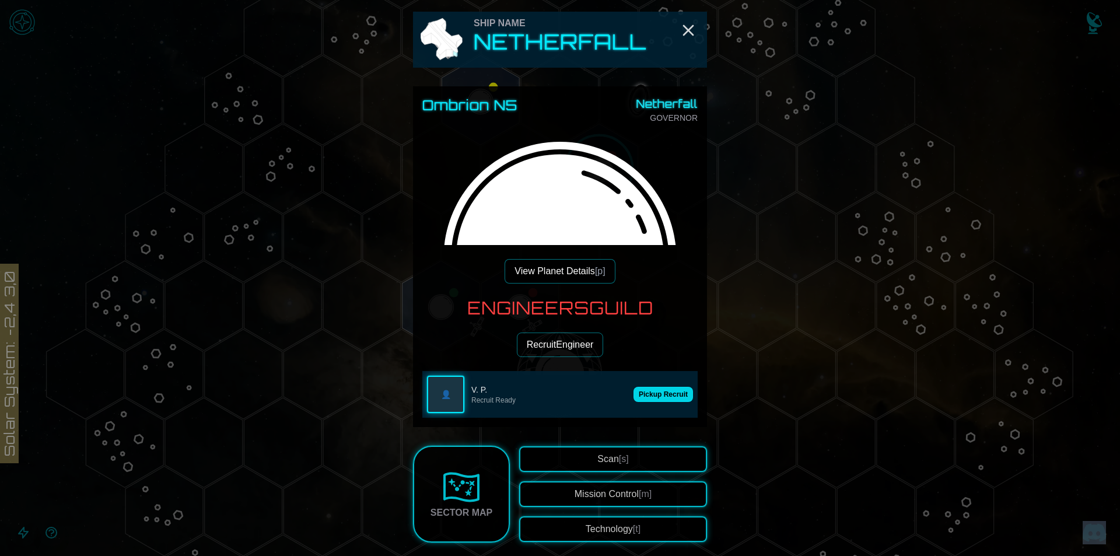
click at [649, 392] on button "Pickup Recruit" at bounding box center [664, 394] width 60 height 15
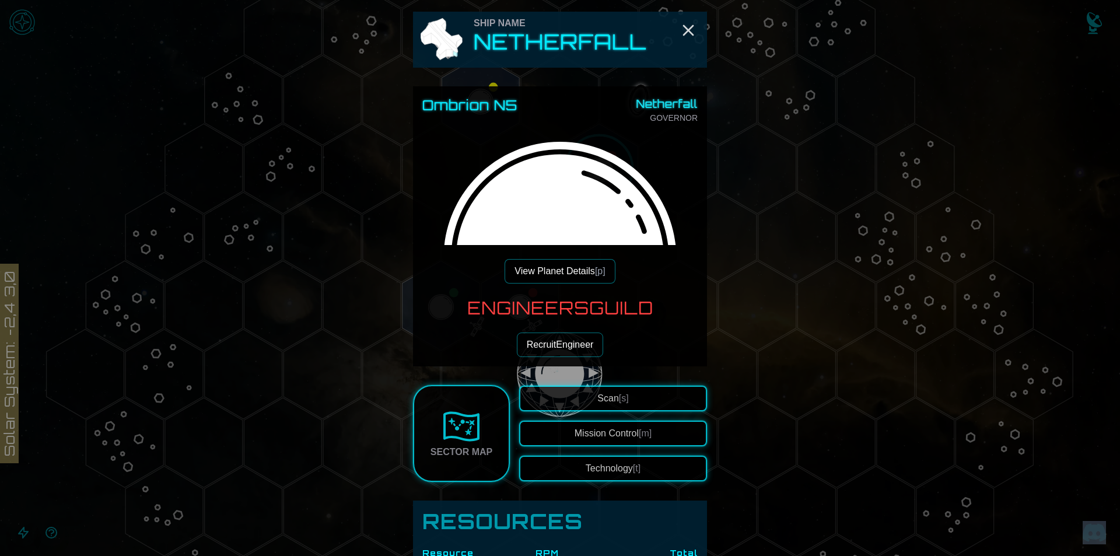
click at [594, 466] on button "Technology [t]" at bounding box center [613, 469] width 188 height 26
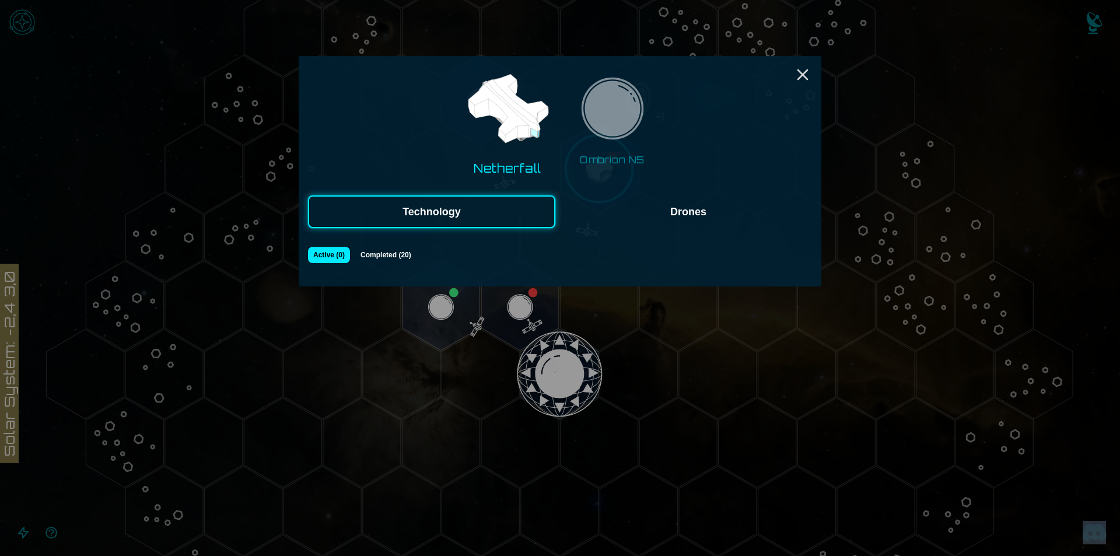
click at [612, 160] on button "Ombrion N5" at bounding box center [613, 121] width 90 height 100
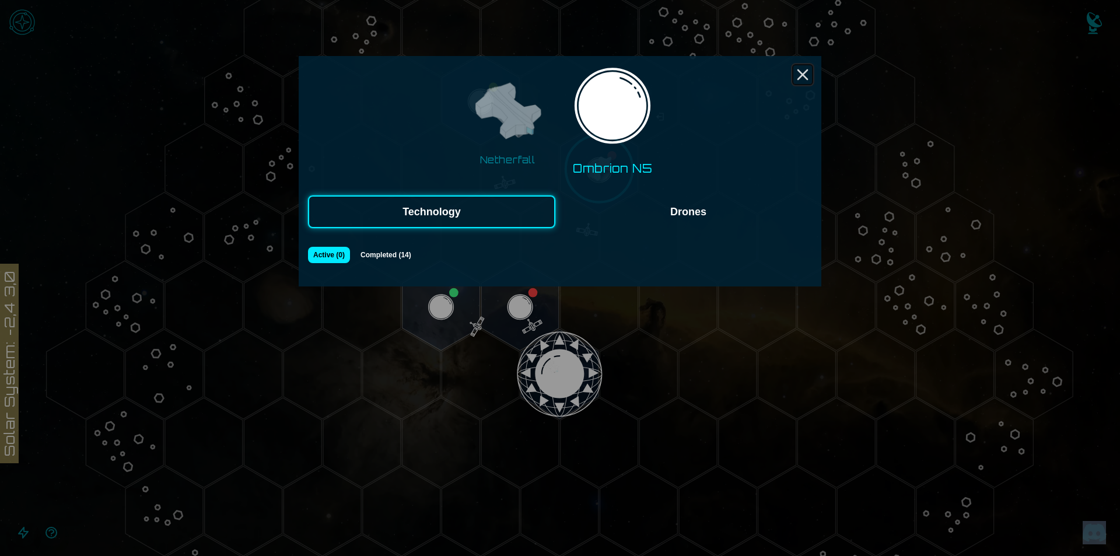
click at [802, 72] on icon "Close" at bounding box center [802, 74] width 19 height 19
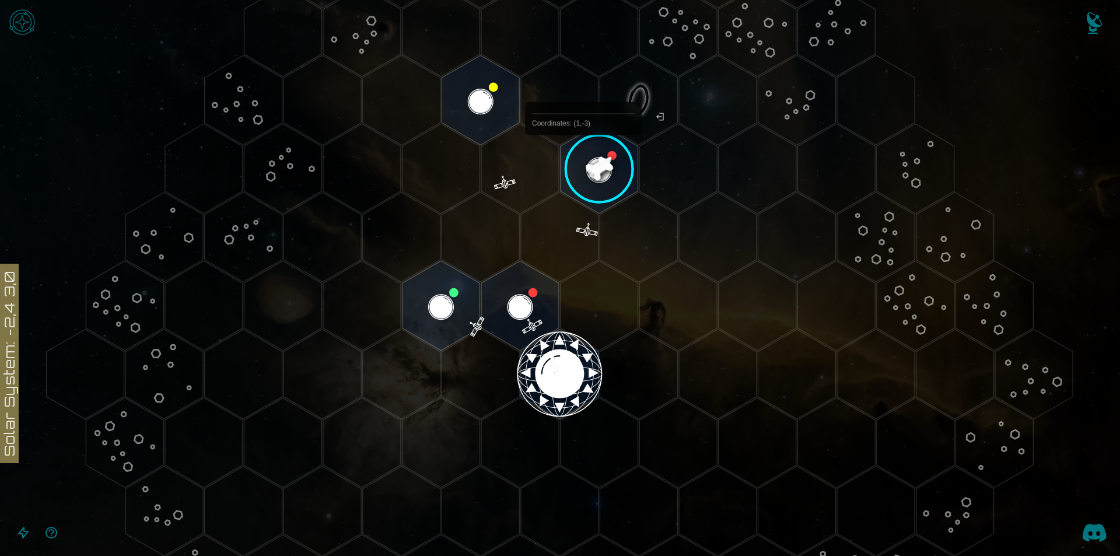
click at [593, 159] on image at bounding box center [600, 169] width 92 height 92
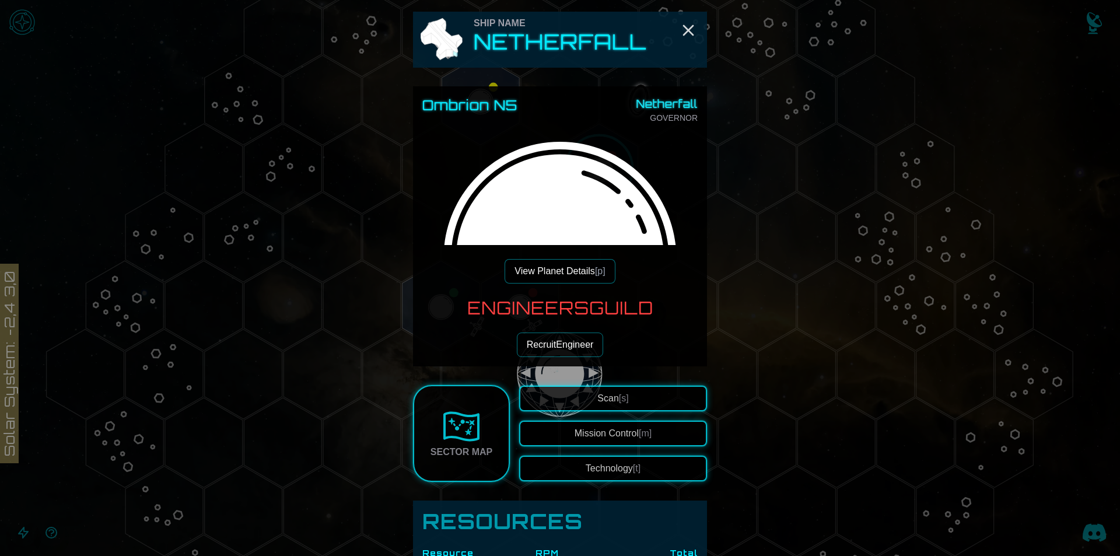
click at [592, 387] on button "Scan [s]" at bounding box center [613, 399] width 188 height 26
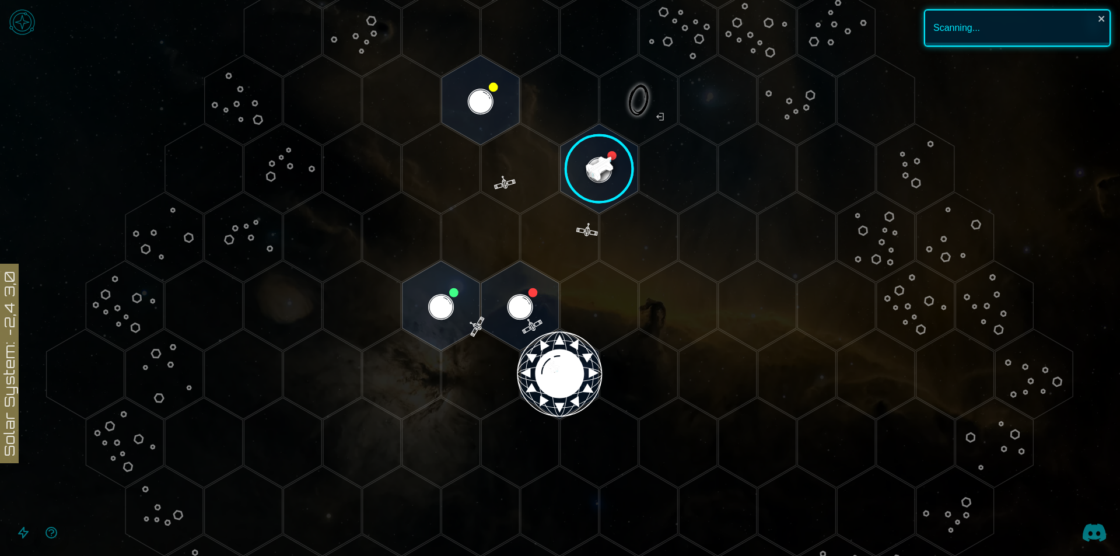
click at [594, 175] on image at bounding box center [600, 169] width 92 height 92
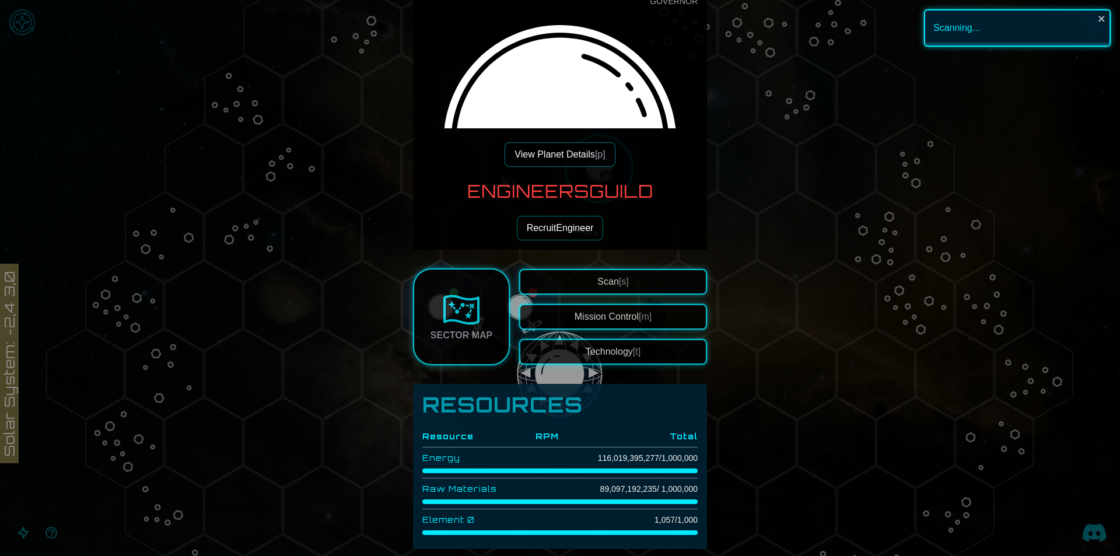
click at [564, 169] on div "Ombrion N5 Netherfall GOVERNOR View Planet Details [p] Engineers Guild Recruit …" at bounding box center [560, 110] width 294 height 280
click at [560, 159] on button "View Planet Details [p]" at bounding box center [560, 154] width 110 height 25
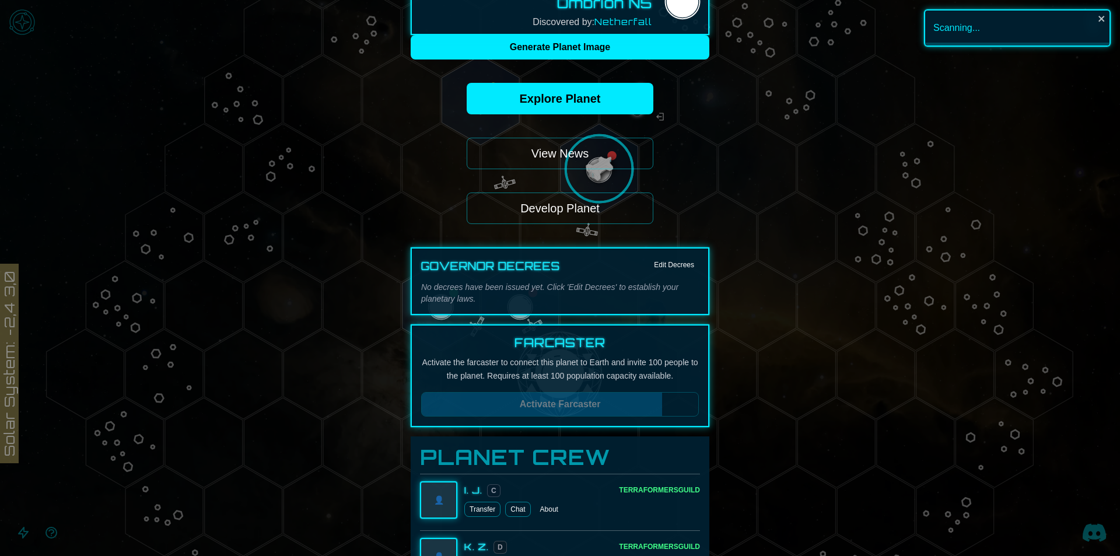
scroll to position [58, 0]
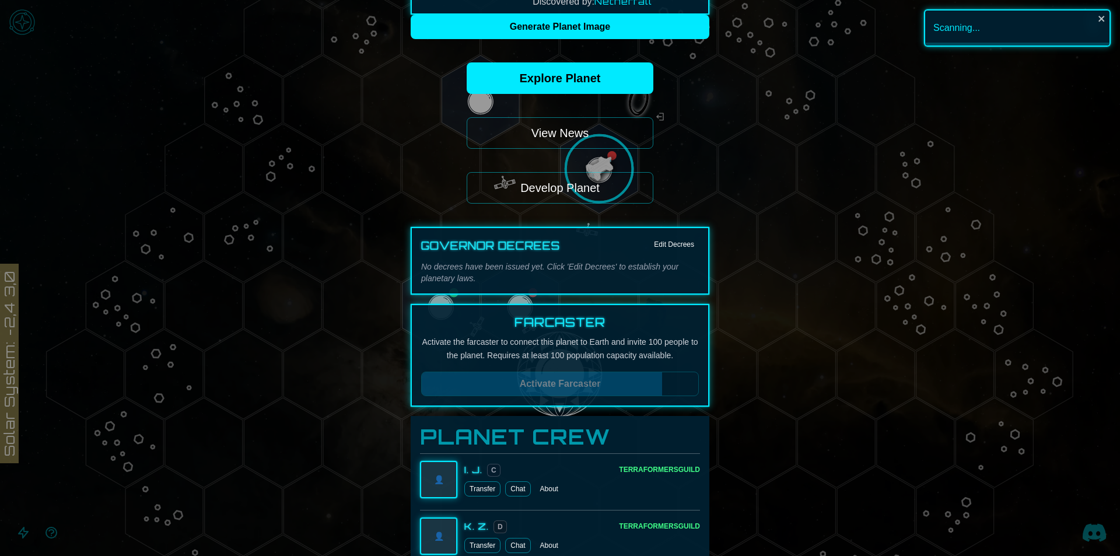
click at [563, 197] on button "Develop Planet" at bounding box center [560, 188] width 187 height 32
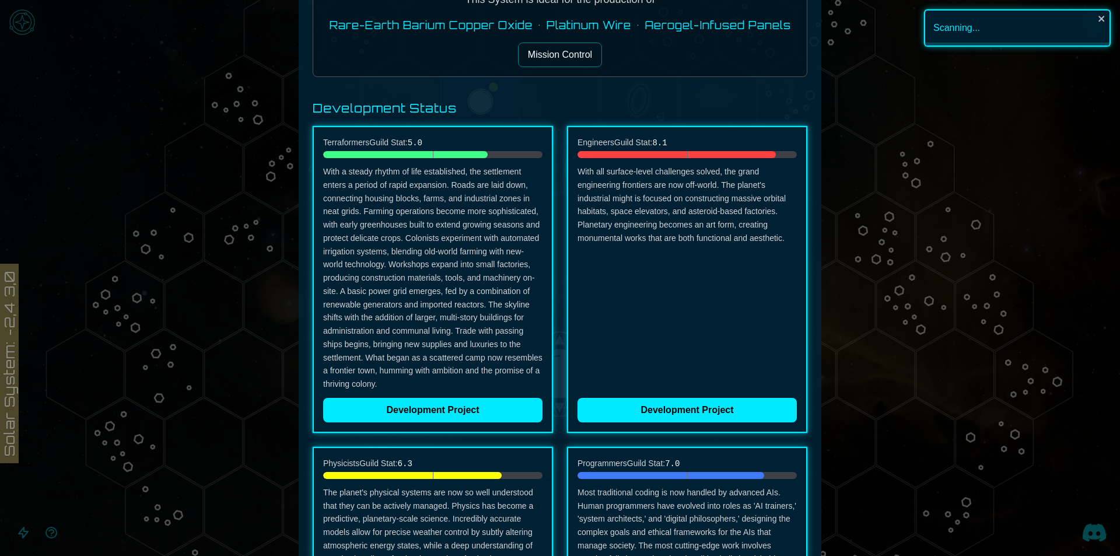
scroll to position [175, 0]
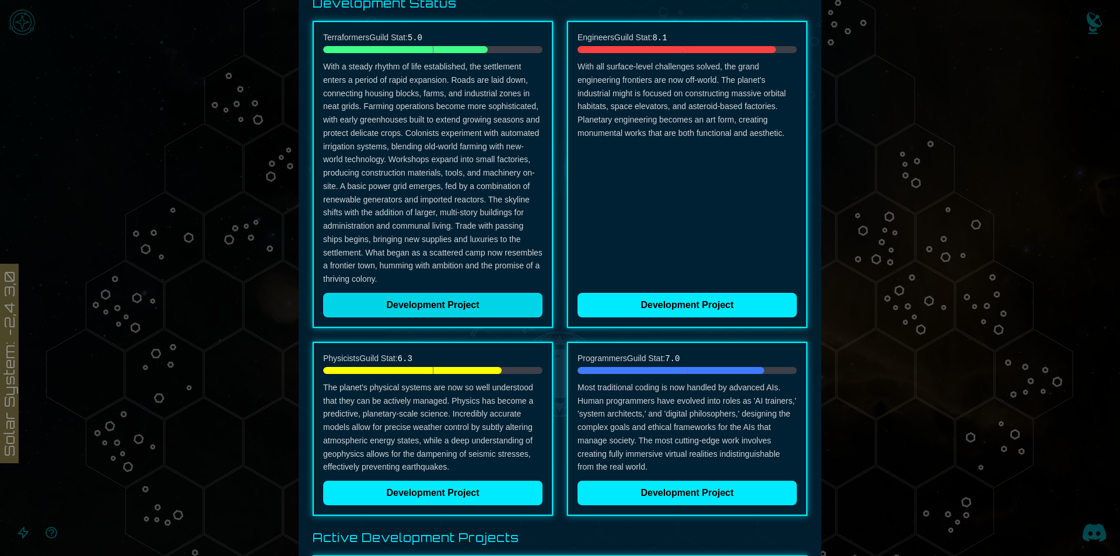
click at [464, 309] on button "Development Project" at bounding box center [432, 305] width 219 height 25
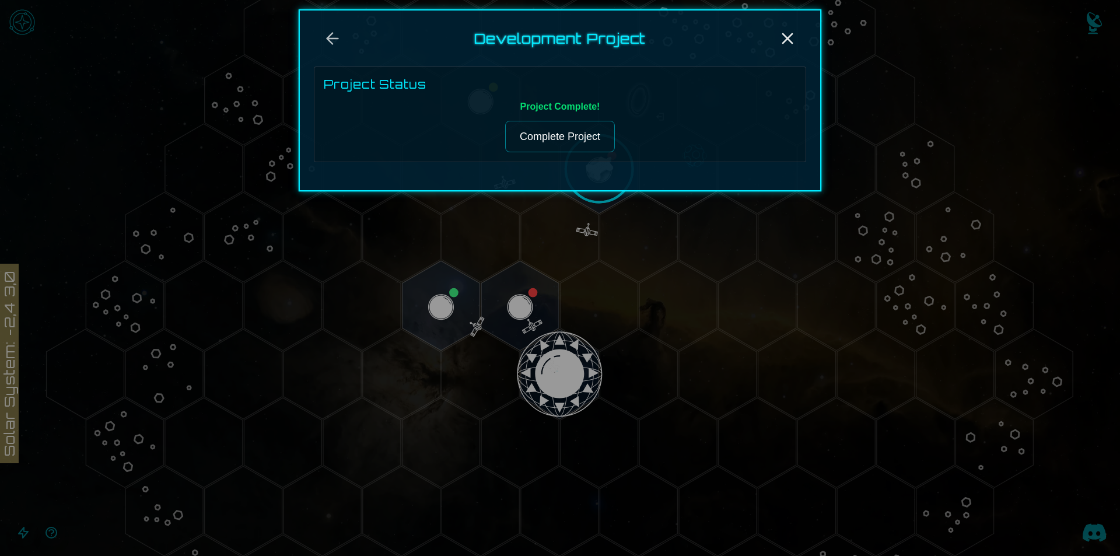
click at [560, 138] on button "Complete Project" at bounding box center [560, 137] width 110 height 32
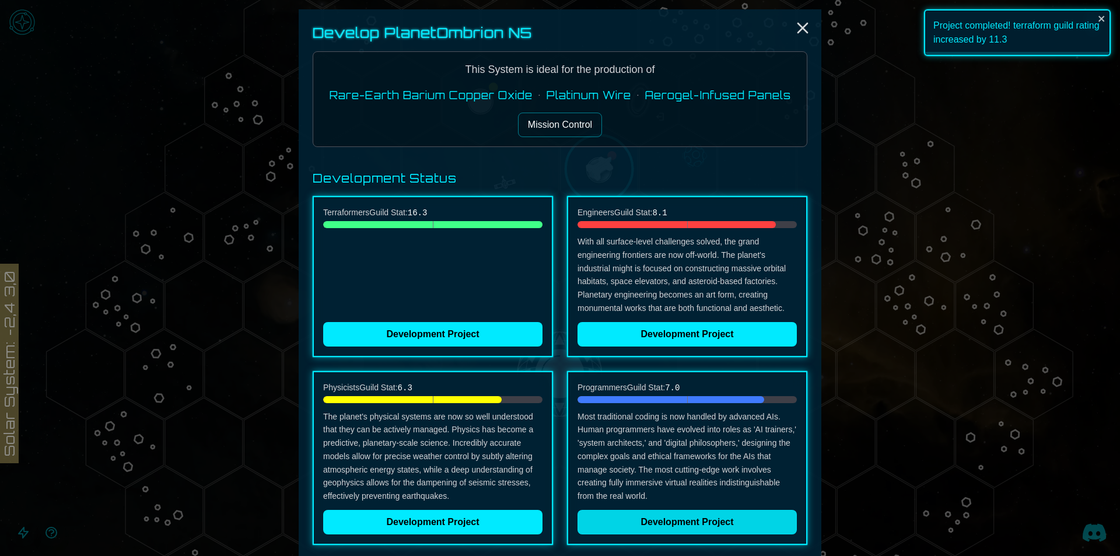
scroll to position [381, 0]
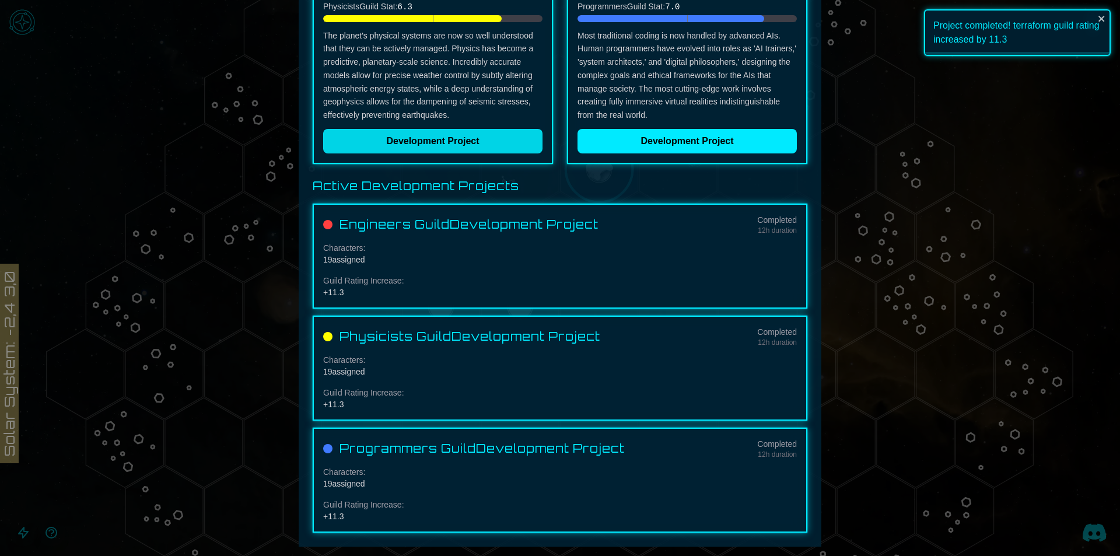
click at [459, 148] on button "Development Project" at bounding box center [432, 141] width 219 height 25
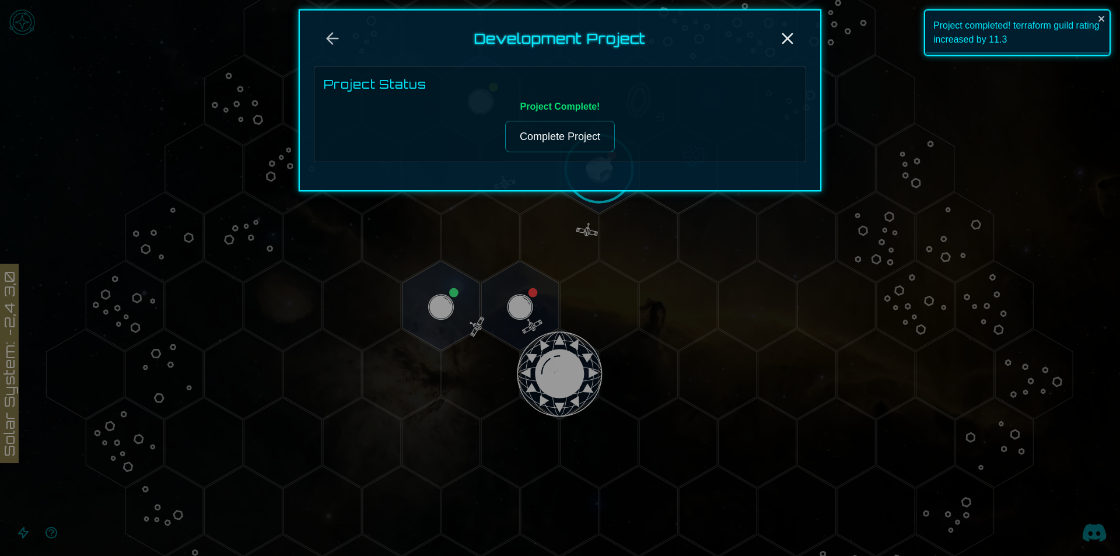
click at [562, 135] on button "Complete Project" at bounding box center [560, 137] width 110 height 32
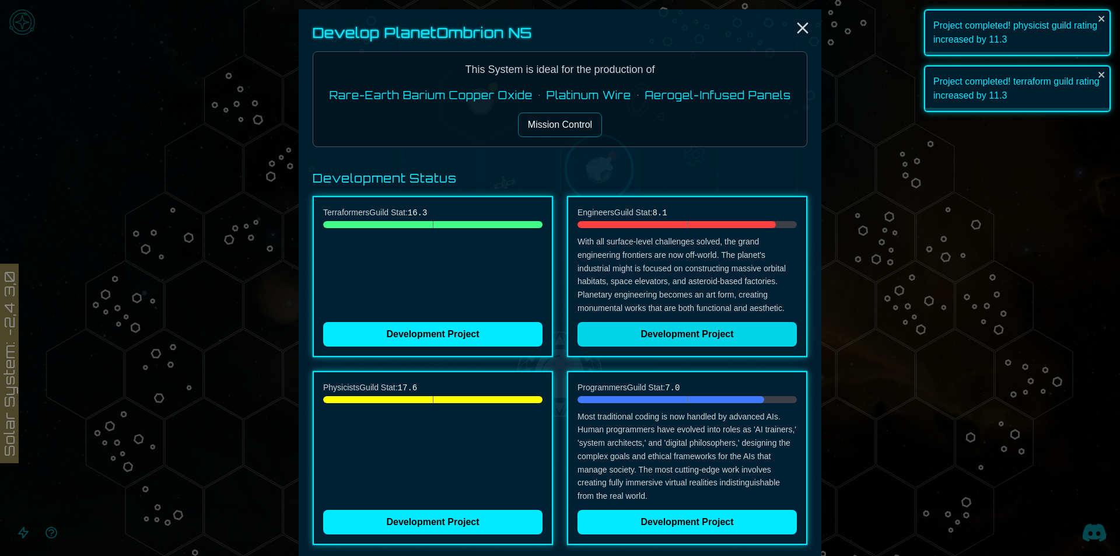
click at [645, 328] on button "Development Project" at bounding box center [687, 334] width 219 height 25
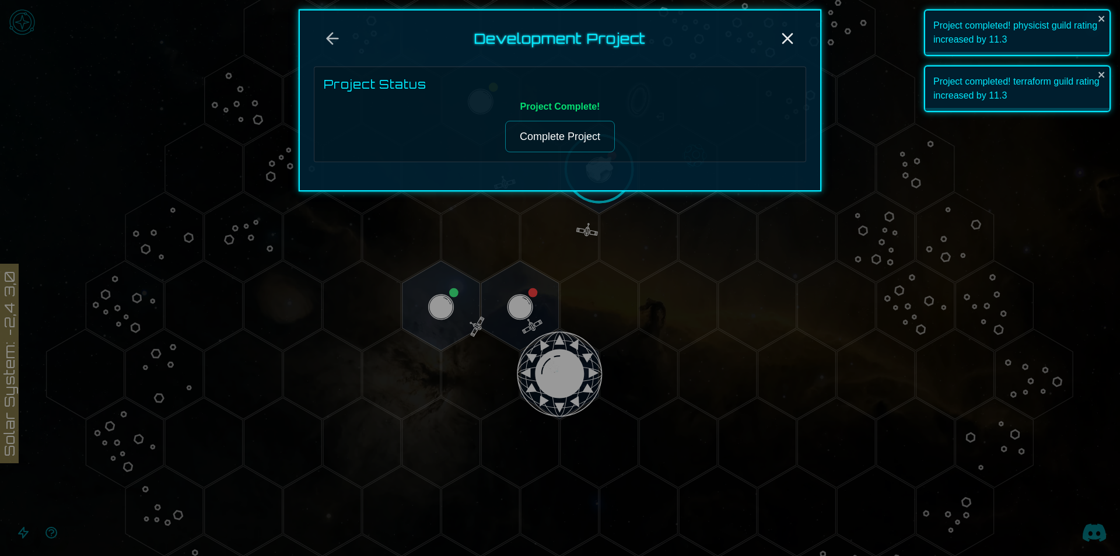
click at [526, 145] on button "Complete Project" at bounding box center [560, 137] width 110 height 32
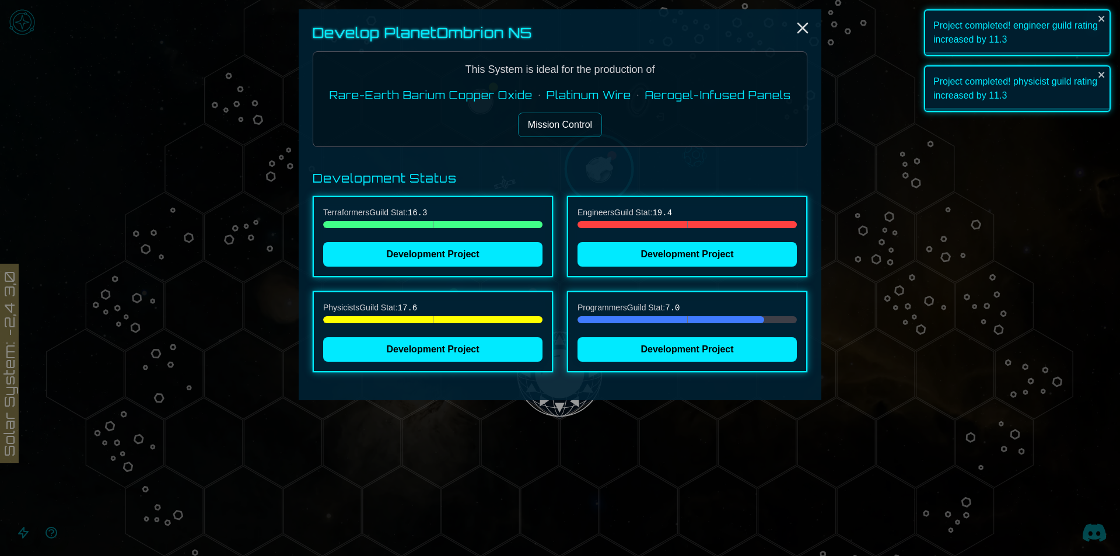
click at [322, 34] on h2 "Develop Planet Ombrion N5" at bounding box center [560, 32] width 495 height 19
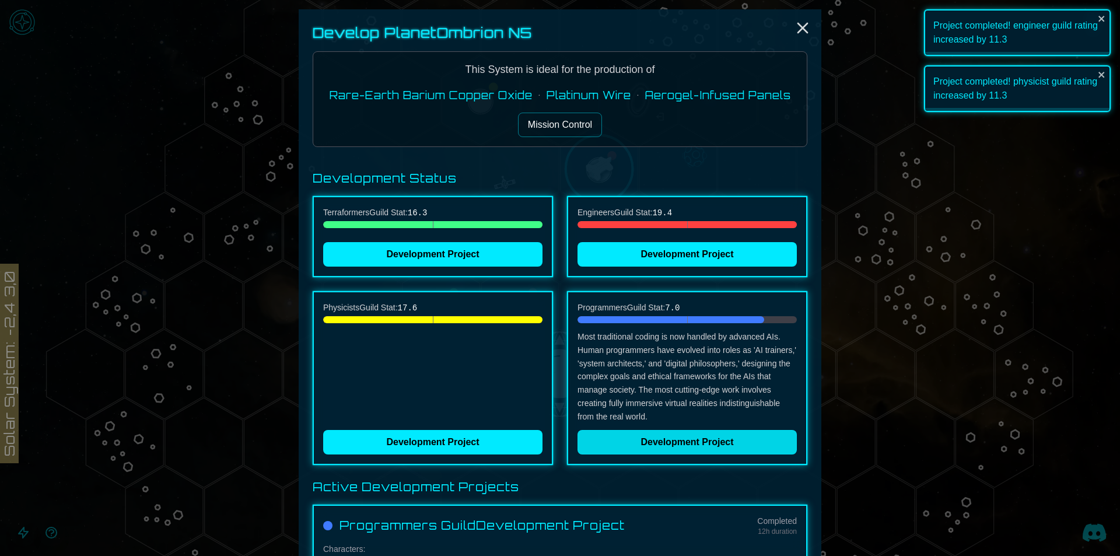
click at [662, 446] on button "Development Project" at bounding box center [687, 442] width 219 height 25
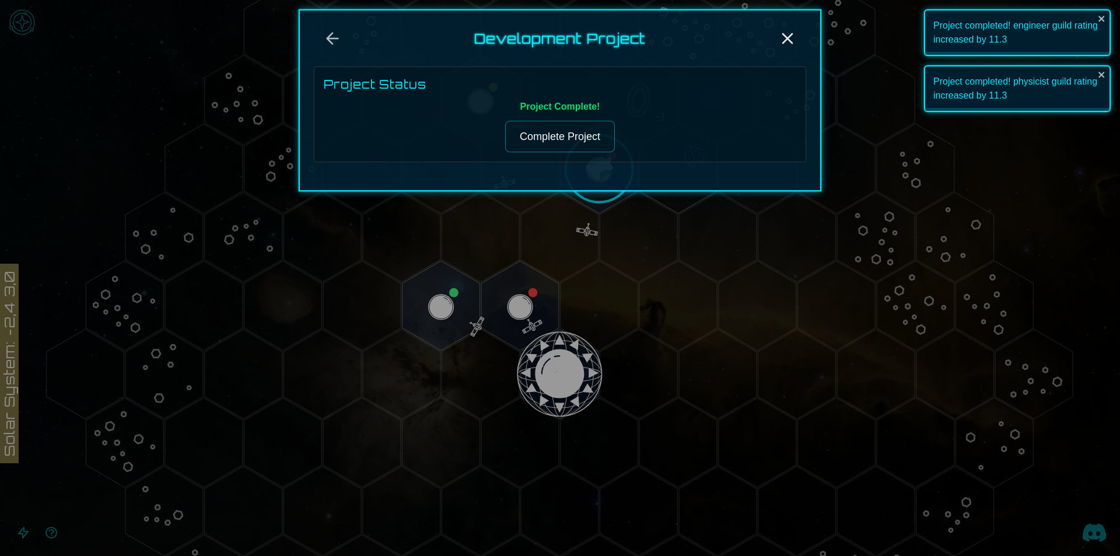
click at [554, 134] on button "Complete Project" at bounding box center [560, 137] width 110 height 32
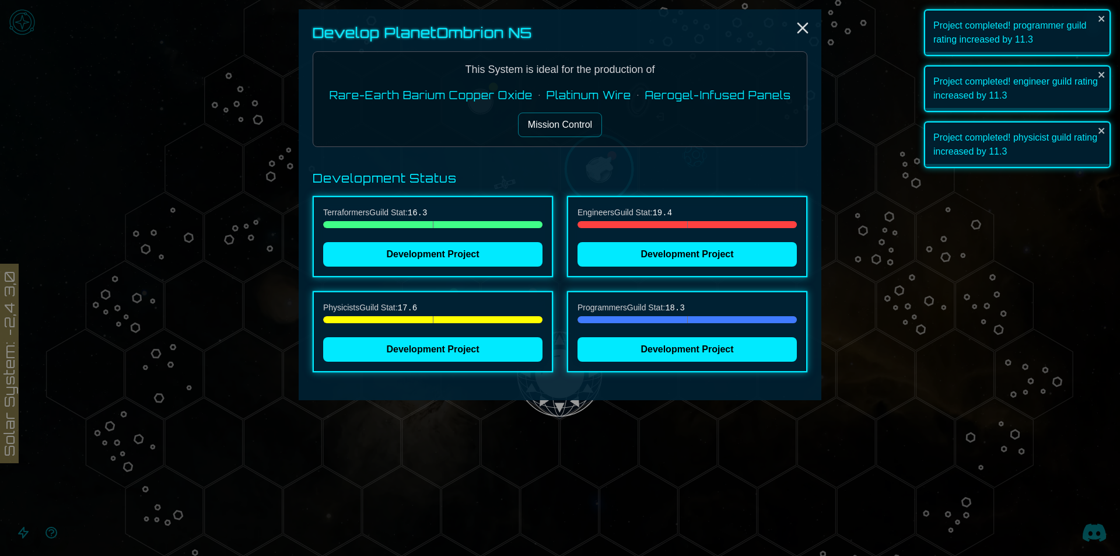
click at [559, 122] on button "Mission Control" at bounding box center [560, 125] width 84 height 25
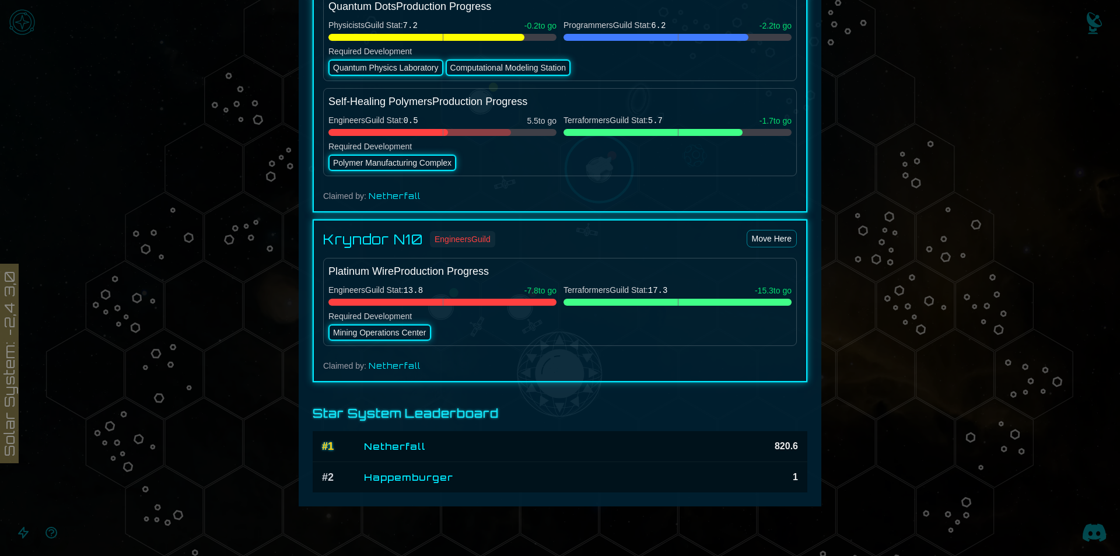
scroll to position [1526, 0]
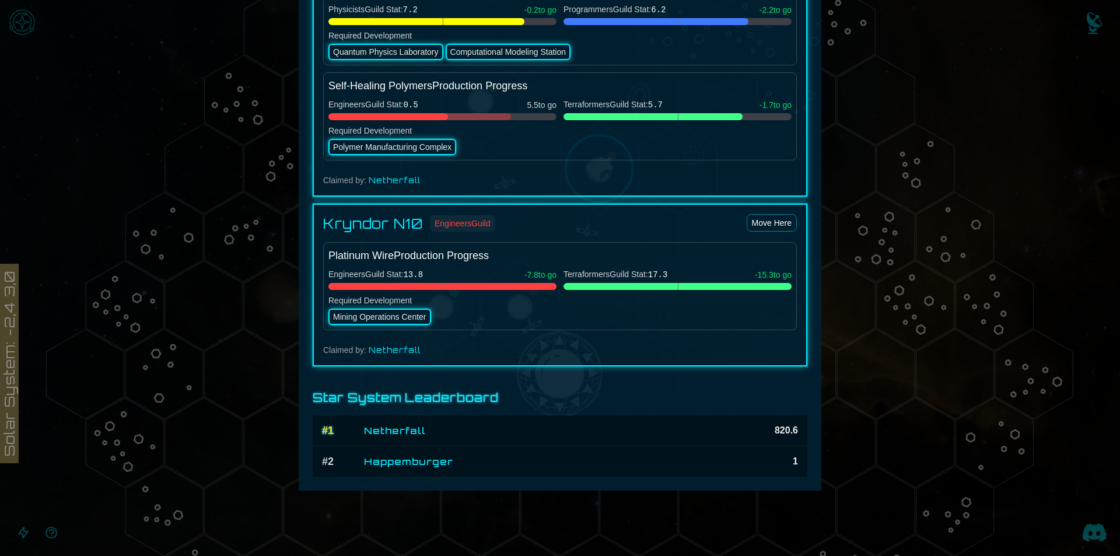
click at [984, 264] on div at bounding box center [560, 278] width 1120 height 556
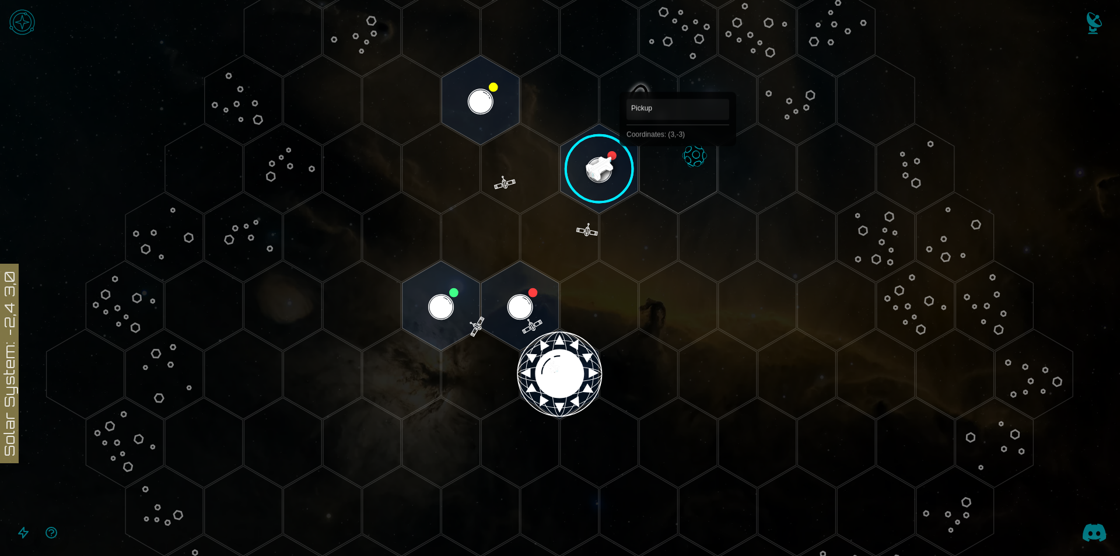
click at [678, 163] on polygon "Hex at coordinates 3,-3, clickable" at bounding box center [678, 169] width 78 height 90
click at [678, 163] on image at bounding box center [676, 168] width 127 height 127
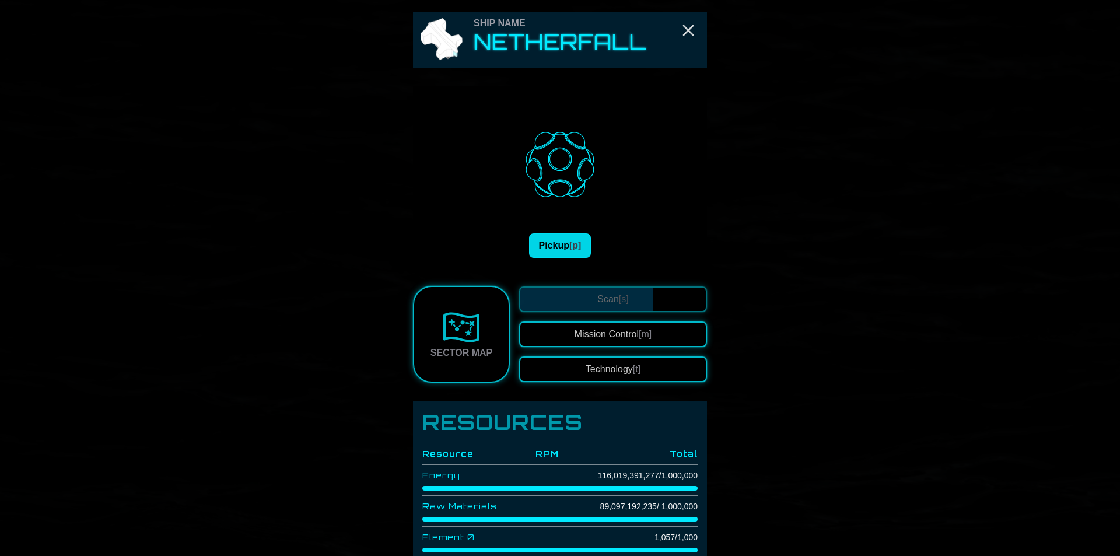
click at [577, 246] on span "[p]" at bounding box center [575, 245] width 12 height 10
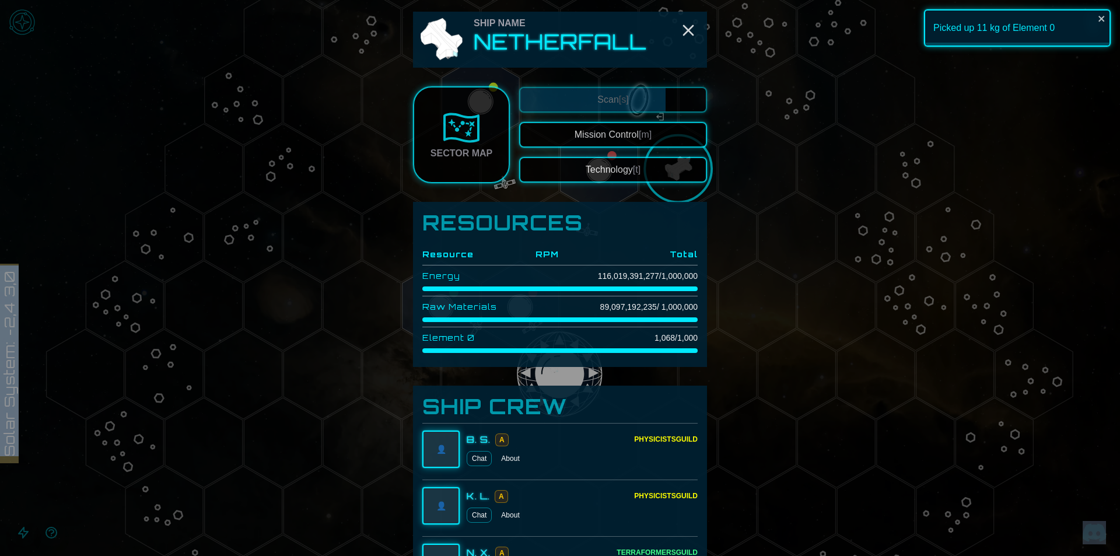
click at [952, 231] on div at bounding box center [560, 278] width 1120 height 556
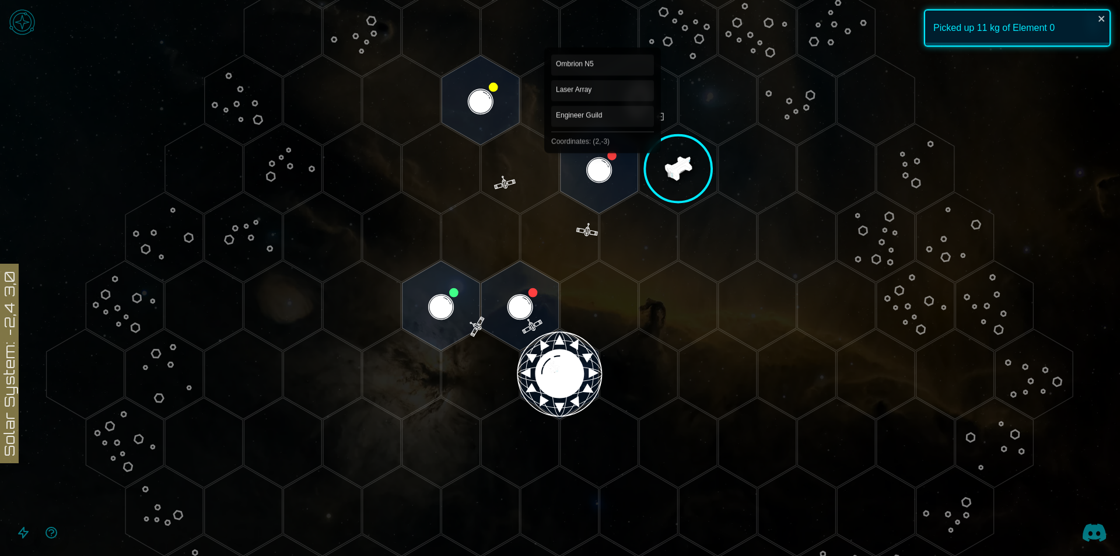
click at [603, 144] on polygon "Hex at coordinates 2,-3, clickable" at bounding box center [600, 169] width 78 height 90
click at [603, 144] on image at bounding box center [600, 169] width 92 height 92
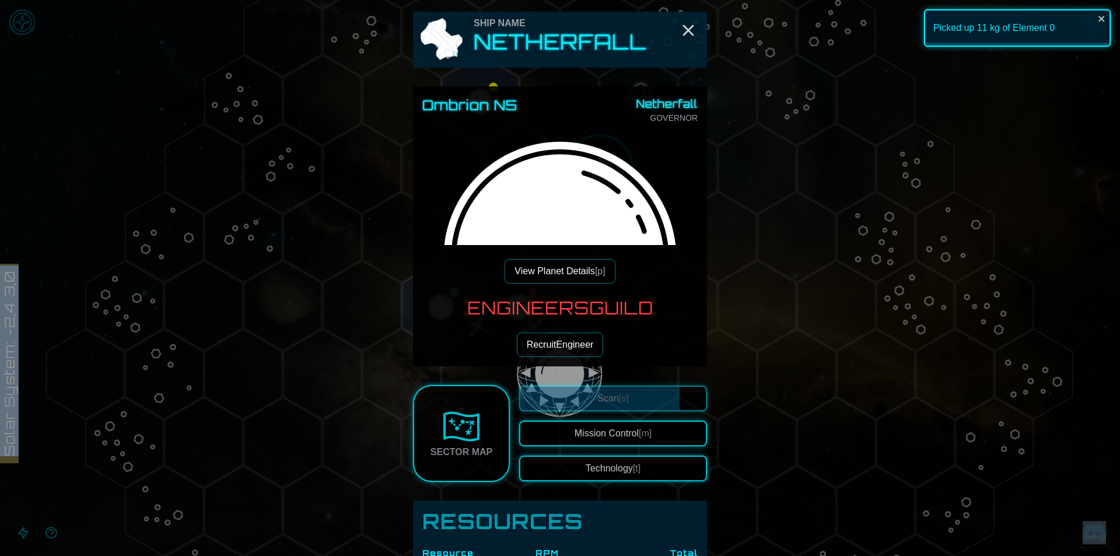
click at [572, 275] on button "View Planet Details [p]" at bounding box center [560, 271] width 110 height 25
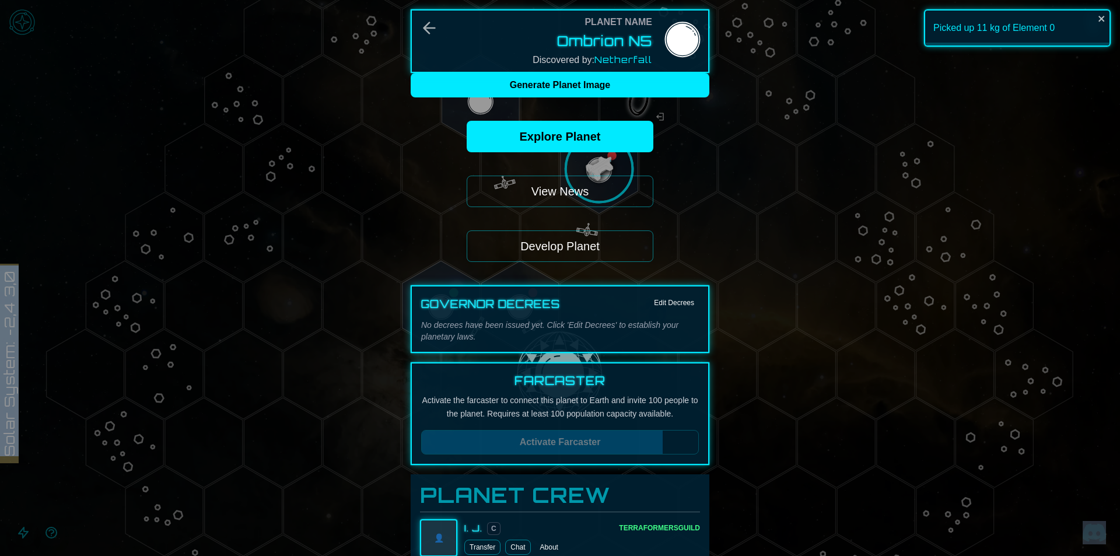
click at [574, 256] on button "Develop Planet" at bounding box center [560, 246] width 187 height 32
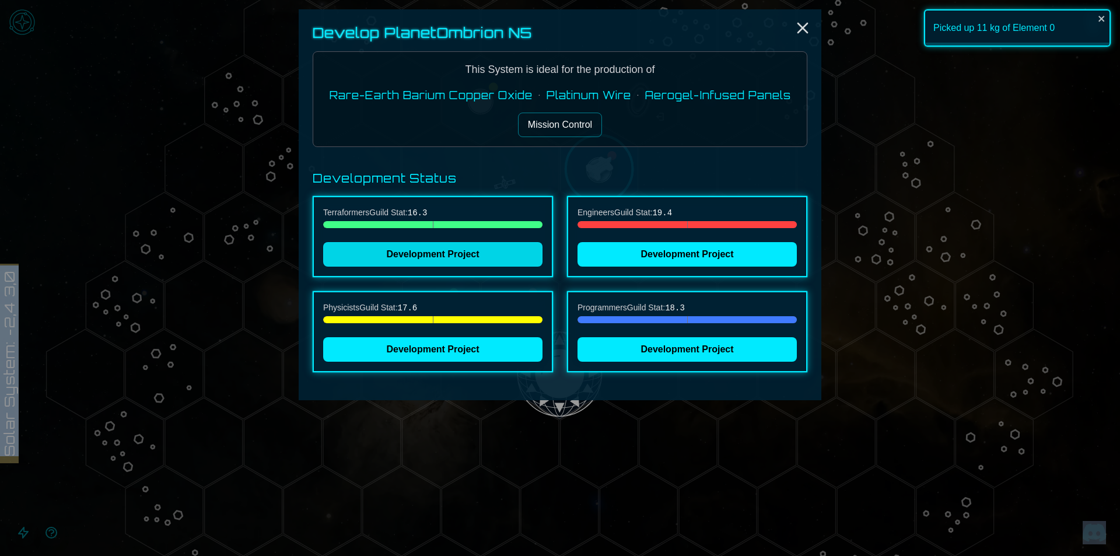
click at [481, 252] on button "Development Project" at bounding box center [432, 254] width 219 height 25
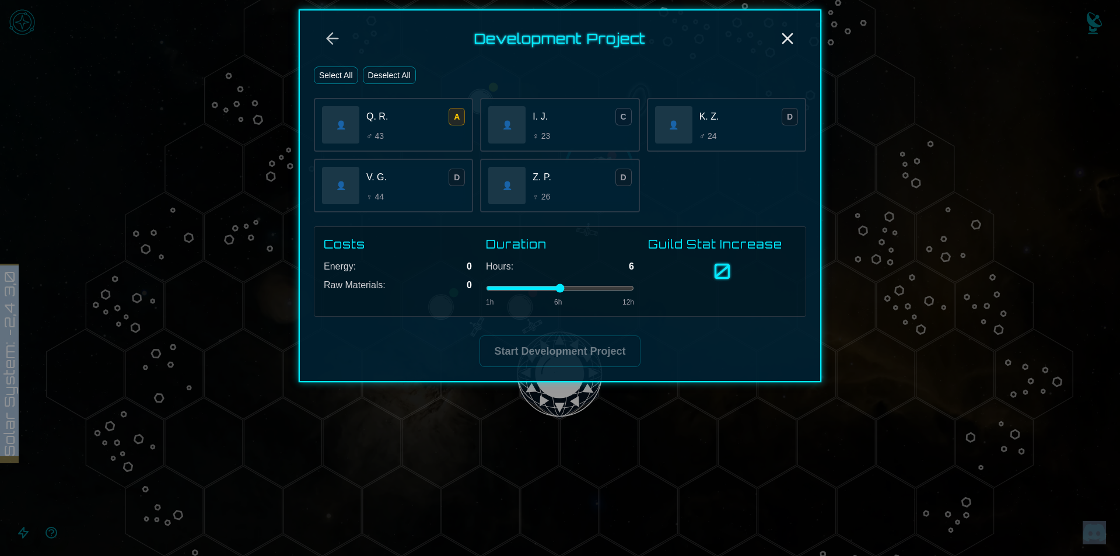
click at [347, 72] on button "Select All" at bounding box center [336, 76] width 44 height 18
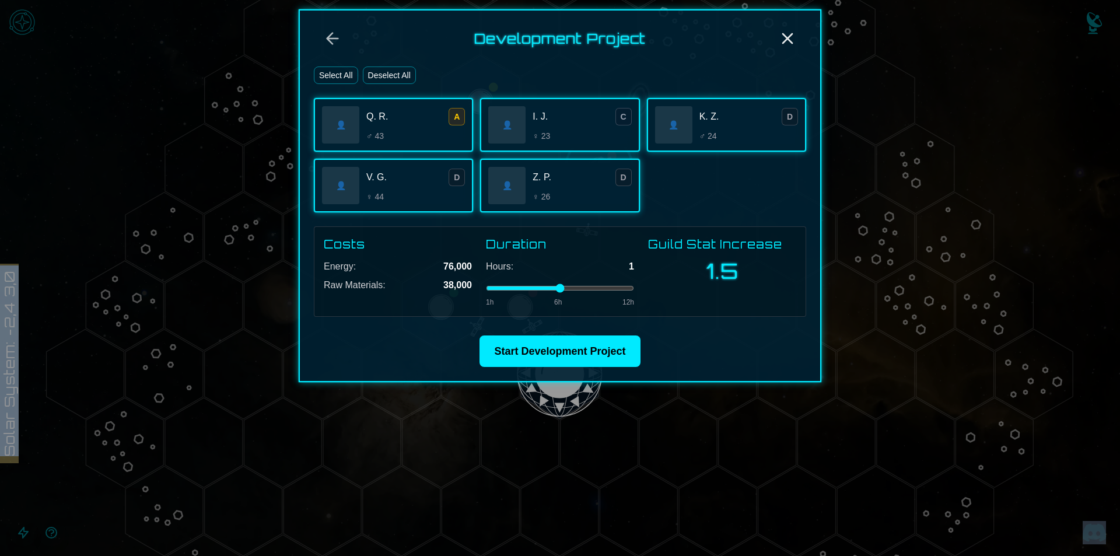
type input "*"
click at [501, 287] on input "range" at bounding box center [560, 288] width 148 height 5
click at [536, 358] on button "Start Development Project" at bounding box center [560, 351] width 160 height 32
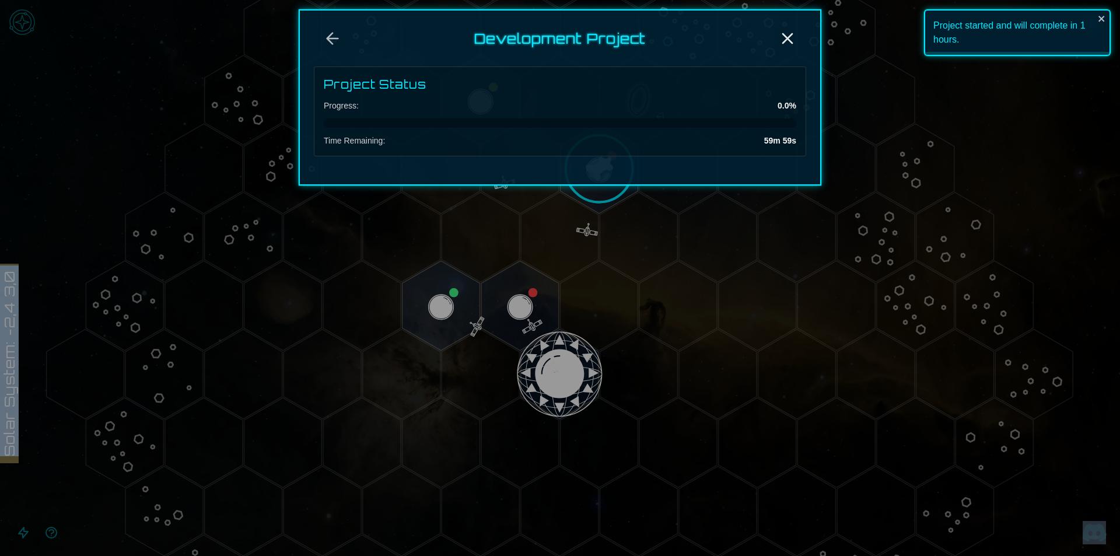
click at [600, 201] on div at bounding box center [560, 278] width 1120 height 556
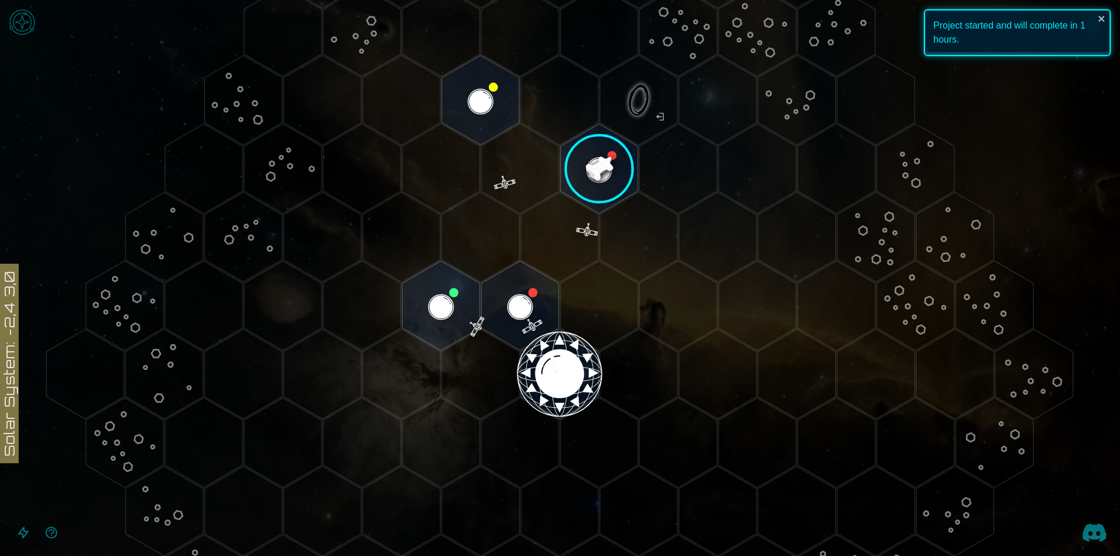
click at [610, 169] on image at bounding box center [600, 169] width 92 height 92
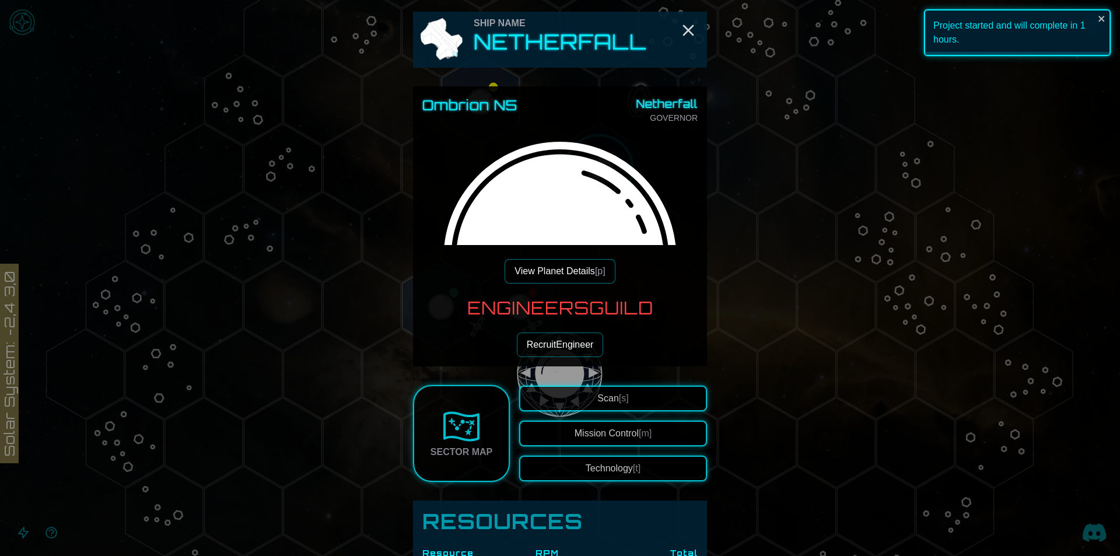
click at [561, 260] on button "View Planet Details [p]" at bounding box center [560, 271] width 110 height 25
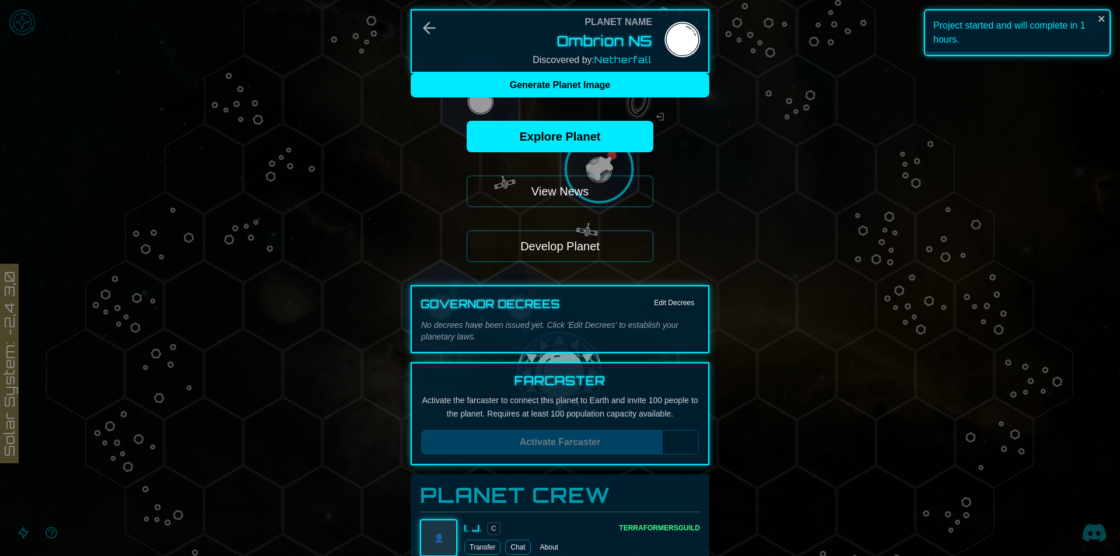
click at [534, 237] on button "Develop Planet" at bounding box center [560, 246] width 187 height 32
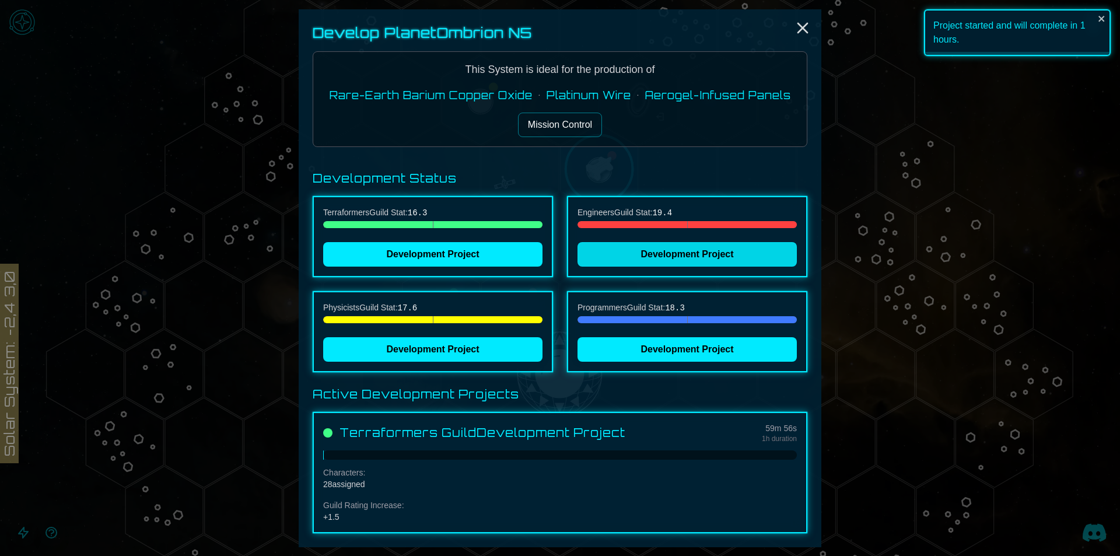
click at [630, 255] on button "Development Project" at bounding box center [687, 254] width 219 height 25
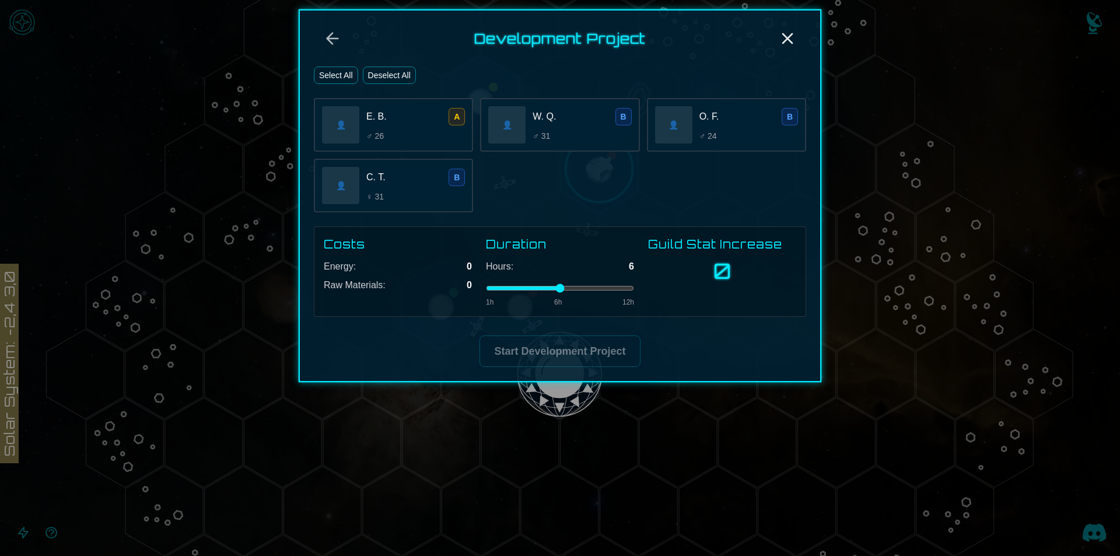
click at [330, 74] on button "Select All" at bounding box center [336, 76] width 44 height 18
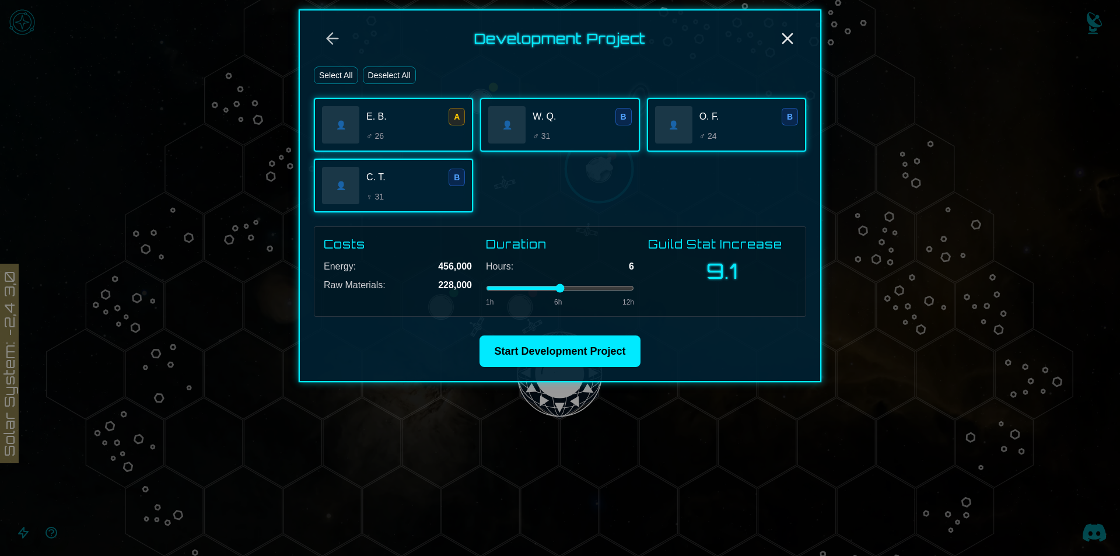
type input "*"
click at [504, 291] on input "range" at bounding box center [560, 288] width 148 height 5
click at [497, 289] on input "range" at bounding box center [560, 288] width 148 height 5
click at [572, 336] on button "Start Development Project" at bounding box center [560, 351] width 160 height 32
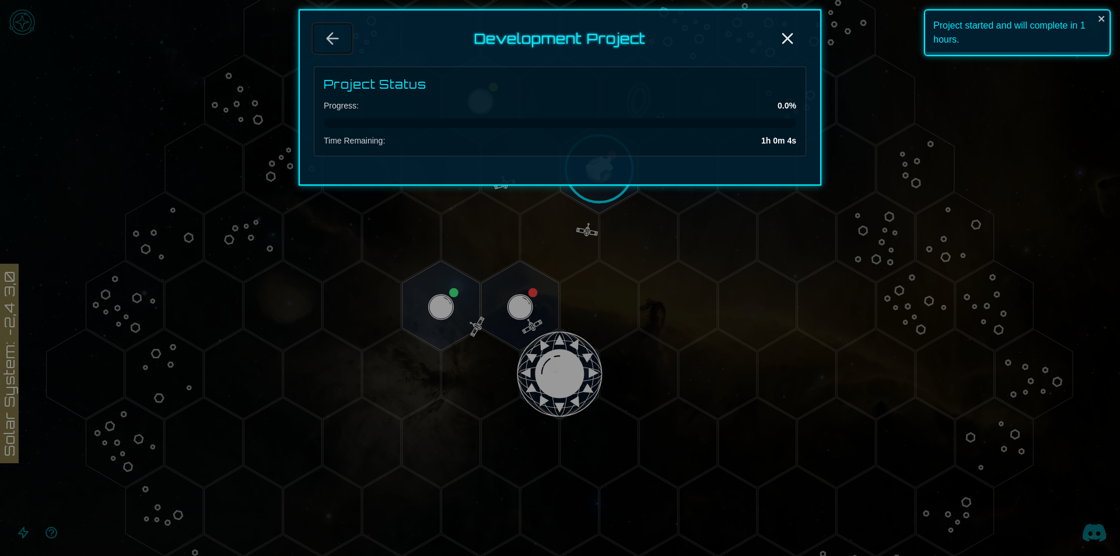
click at [336, 37] on icon "Back" at bounding box center [332, 38] width 19 height 19
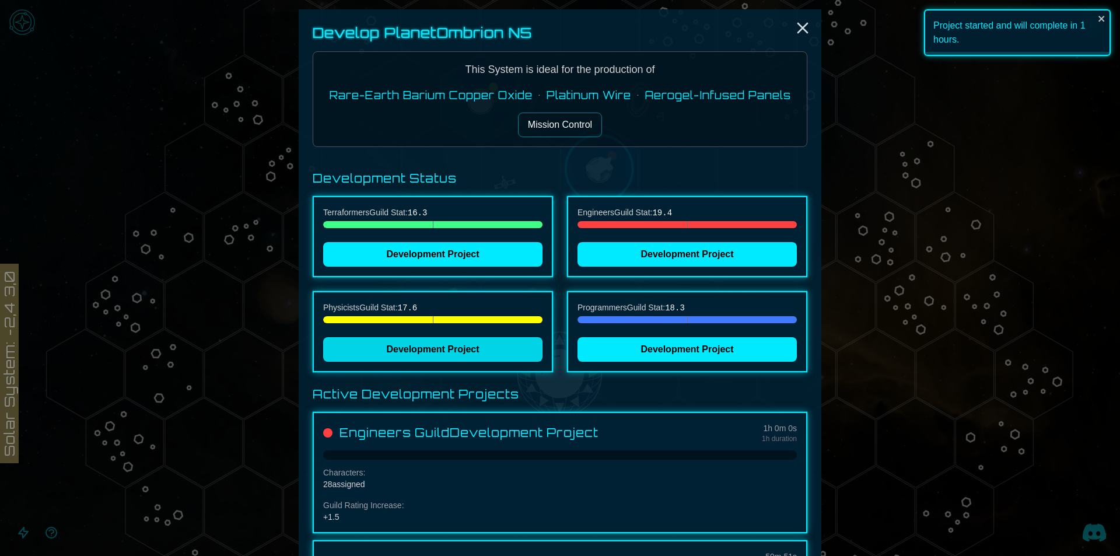
click at [515, 348] on button "Development Project" at bounding box center [432, 349] width 219 height 25
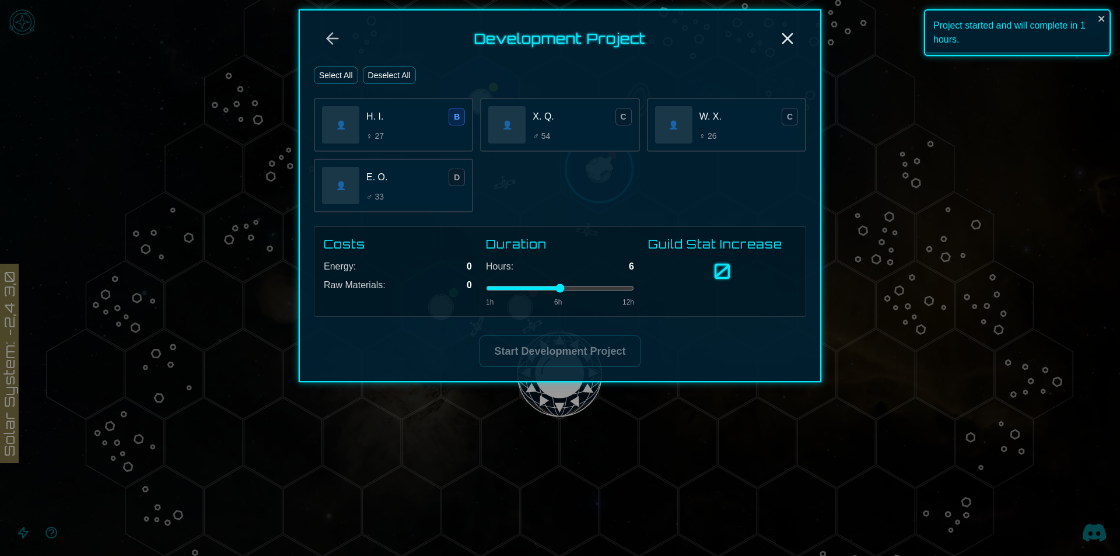
click at [328, 78] on button "Select All" at bounding box center [336, 76] width 44 height 18
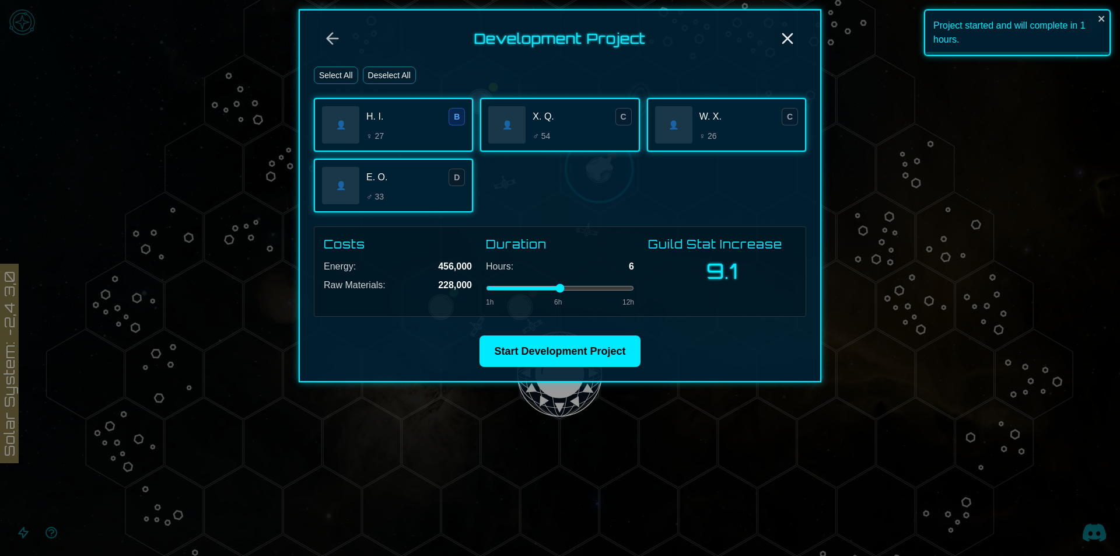
type input "*"
click at [492, 288] on input "range" at bounding box center [560, 288] width 148 height 5
click at [503, 350] on button "Start Development Project" at bounding box center [560, 351] width 160 height 32
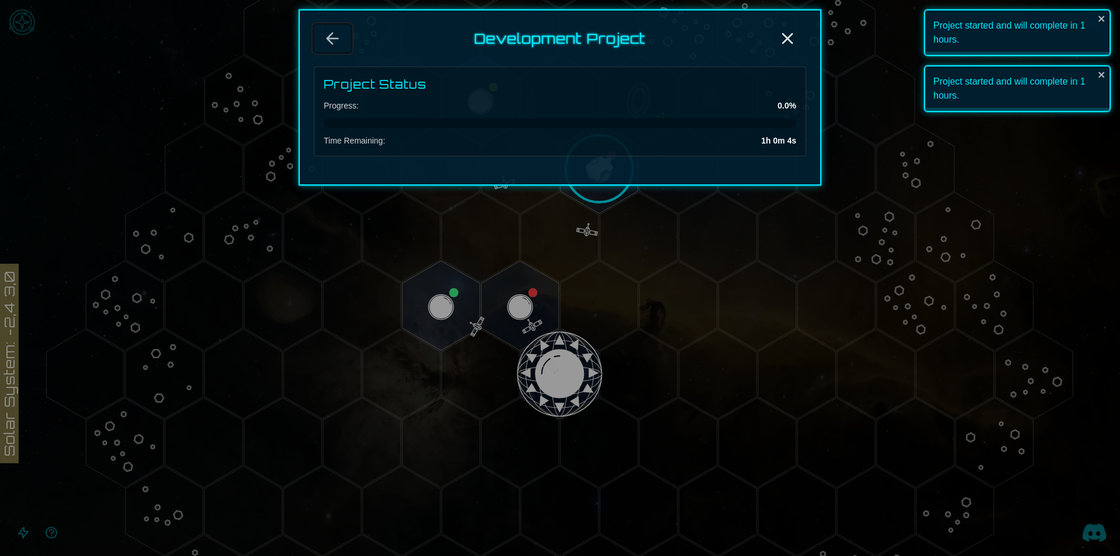
click at [327, 38] on icon "Back" at bounding box center [332, 38] width 11 height 11
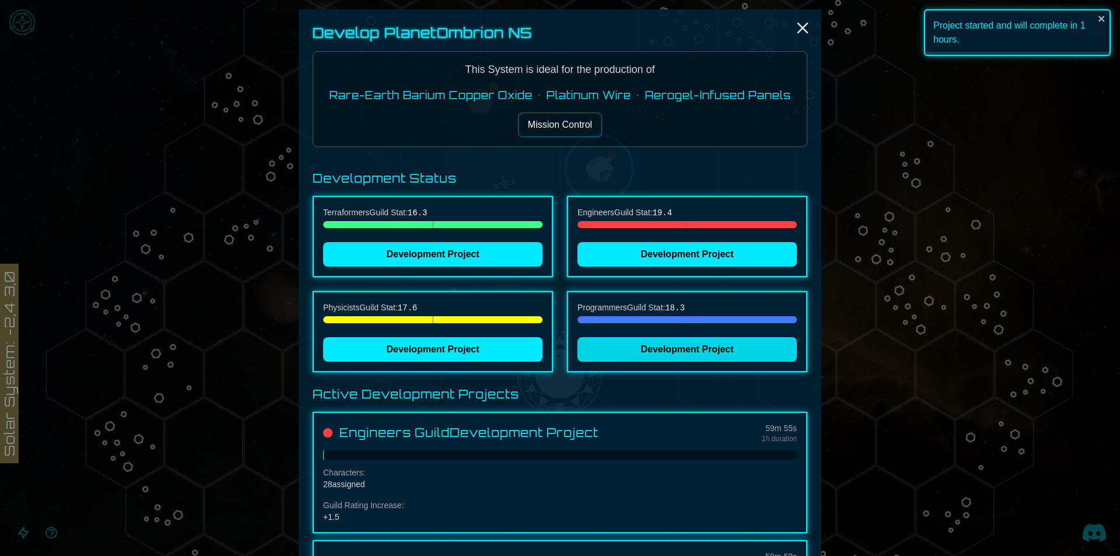
click at [617, 356] on button "Development Project" at bounding box center [687, 349] width 219 height 25
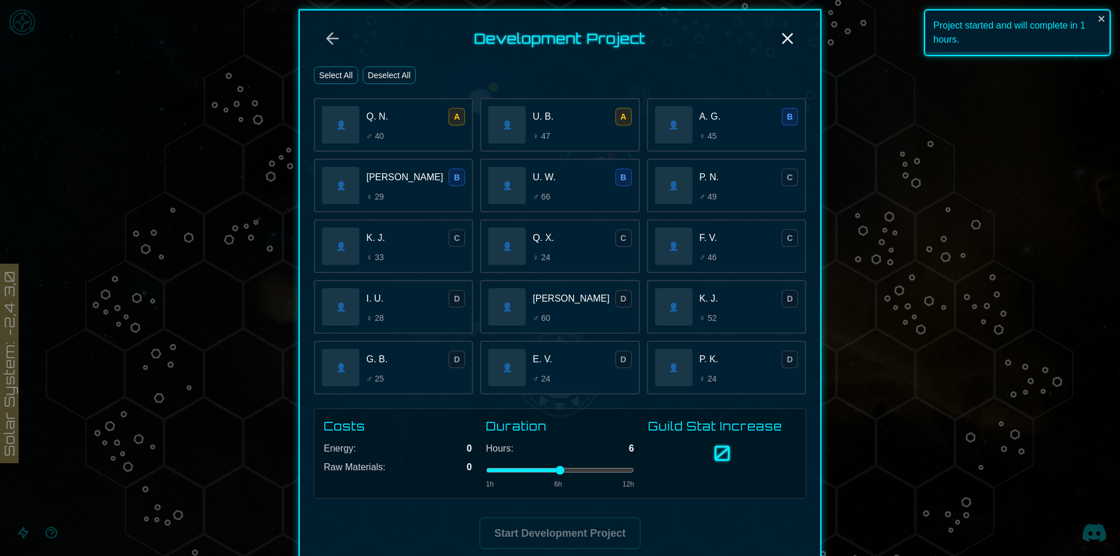
click at [341, 77] on button "Select All" at bounding box center [336, 76] width 44 height 18
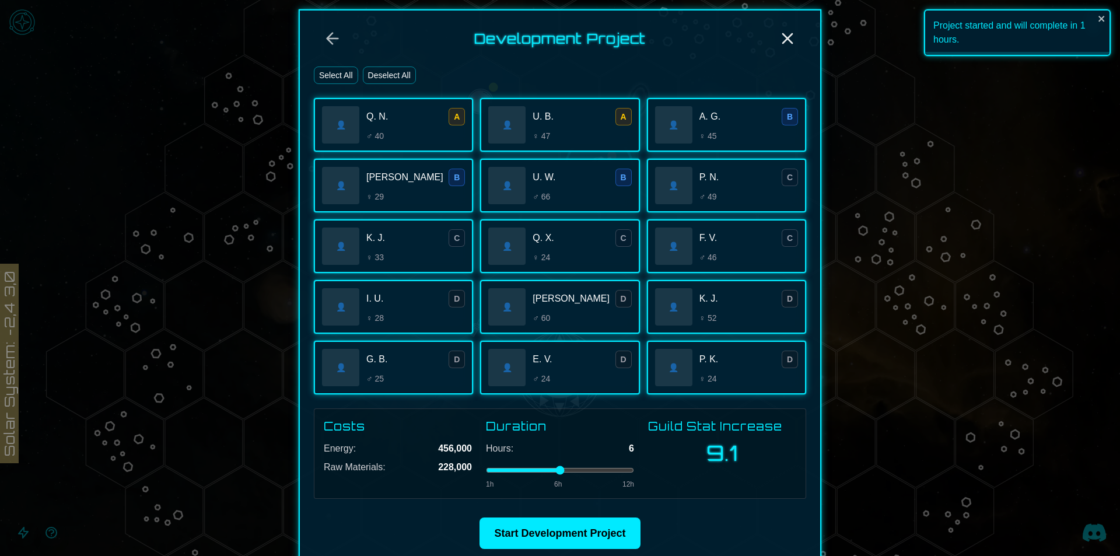
click at [489, 473] on input "range" at bounding box center [560, 470] width 148 height 5
type input "*"
click at [488, 473] on input "range" at bounding box center [560, 470] width 148 height 5
click at [526, 538] on button "Start Development Project" at bounding box center [560, 534] width 160 height 32
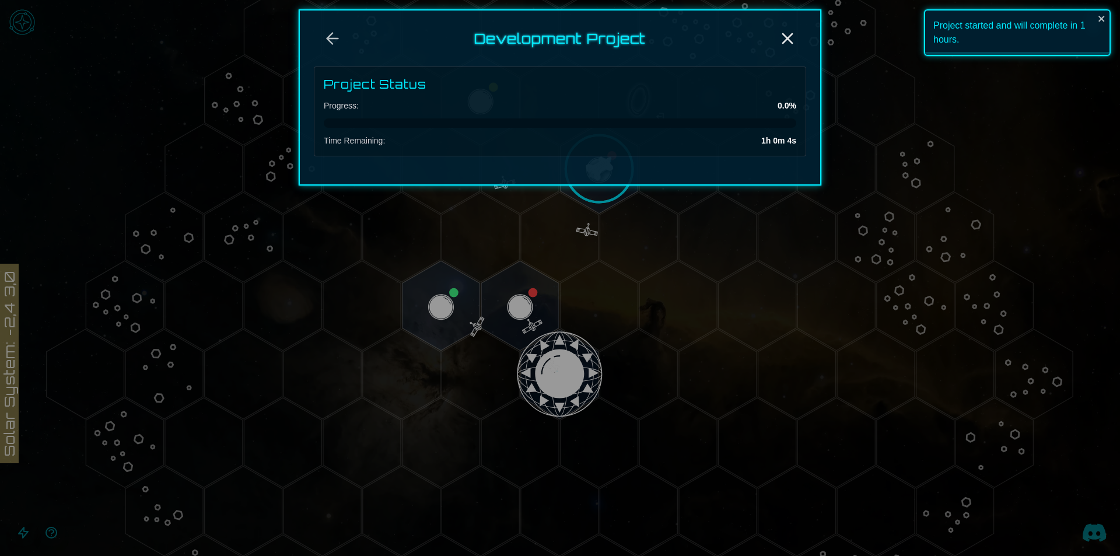
click at [342, 61] on div "Development Project Project Status Progress: 0.0 % Time Remaining: 1h 0m 4s" at bounding box center [560, 97] width 523 height 176
click at [498, 313] on div at bounding box center [560, 278] width 1120 height 556
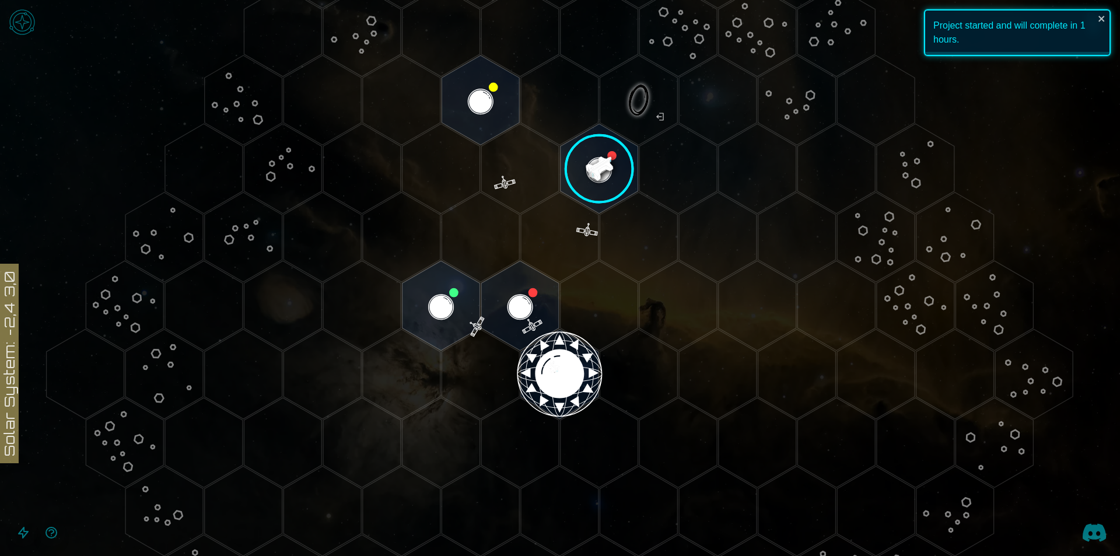
click at [453, 304] on polygon "Hex at coordinates -1,-1, clickable" at bounding box center [442, 306] width 78 height 90
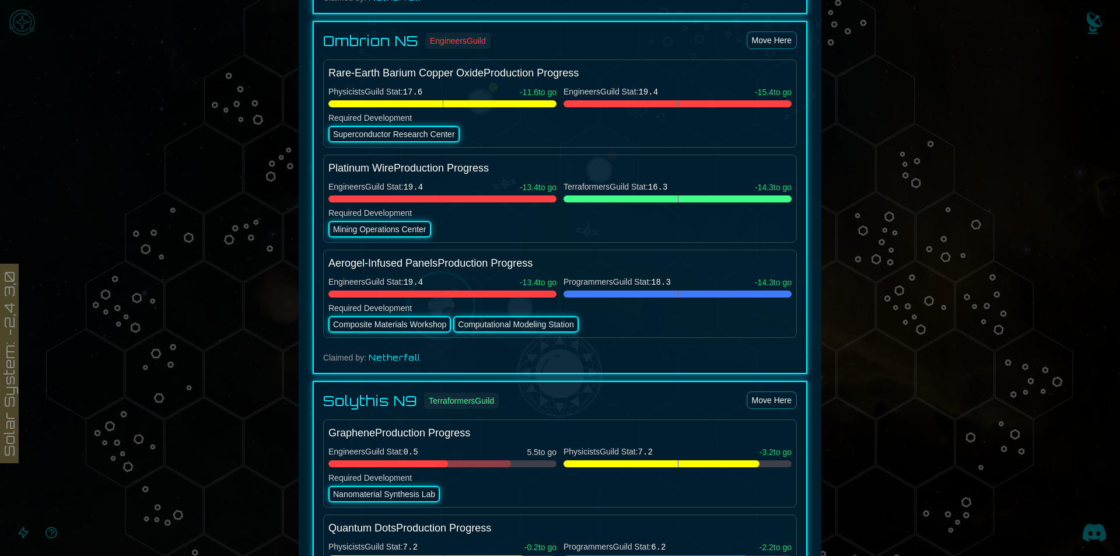
scroll to position [992, 0]
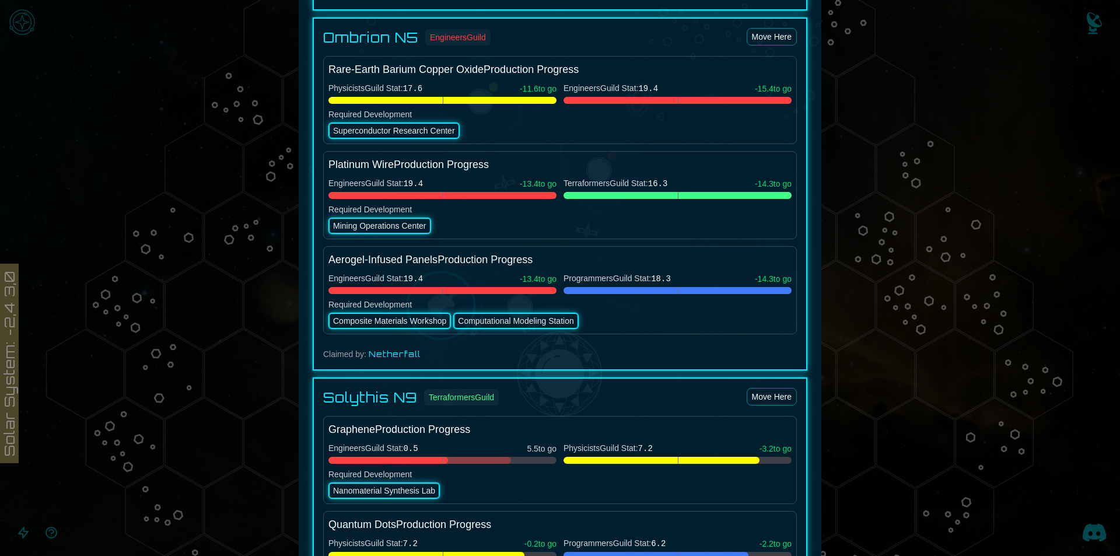
click at [1005, 225] on div at bounding box center [560, 278] width 1120 height 556
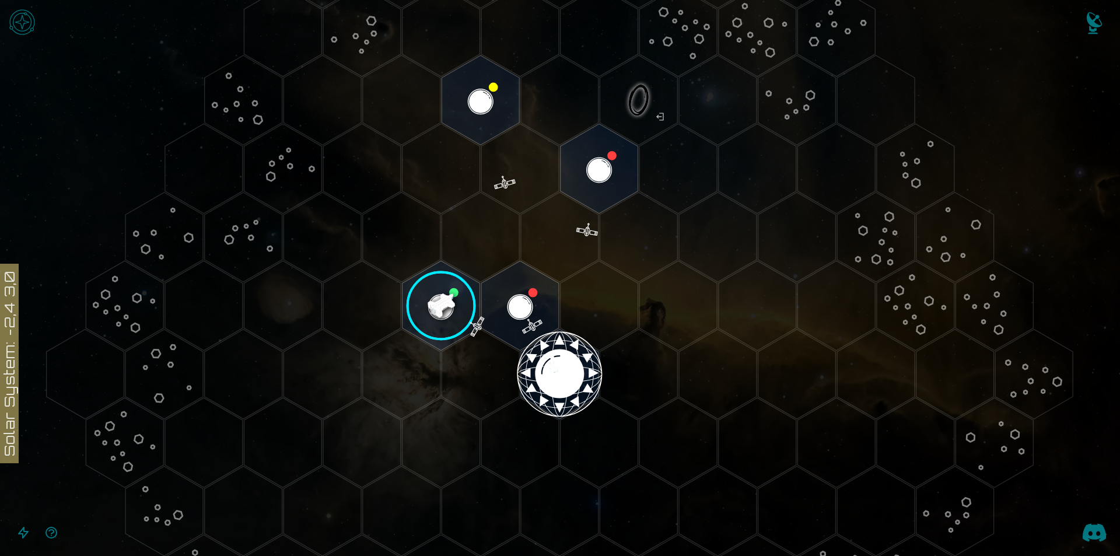
click at [446, 289] on image at bounding box center [442, 306] width 92 height 92
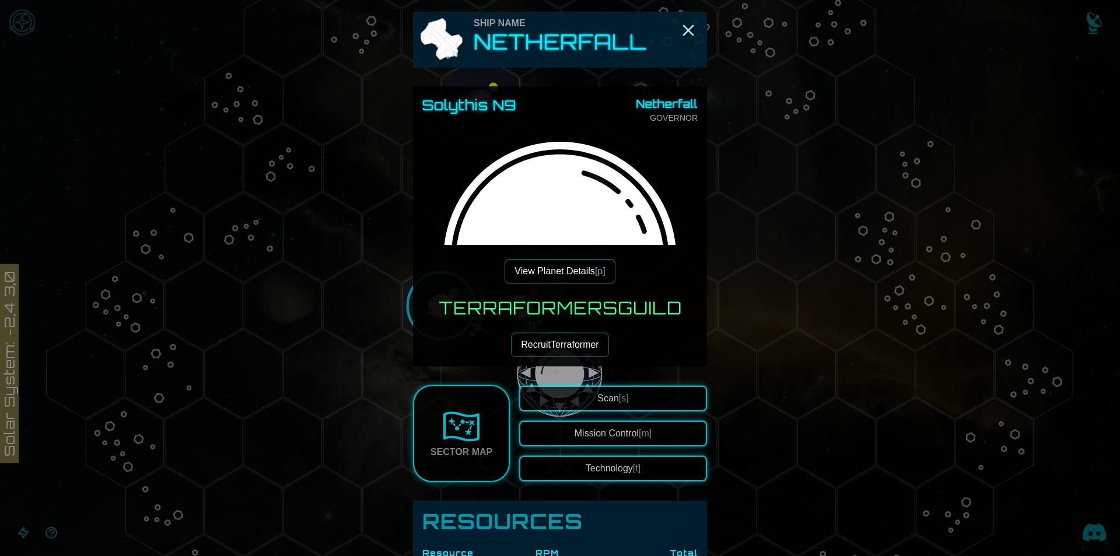
click at [594, 467] on button "Technology [t]" at bounding box center [613, 469] width 188 height 26
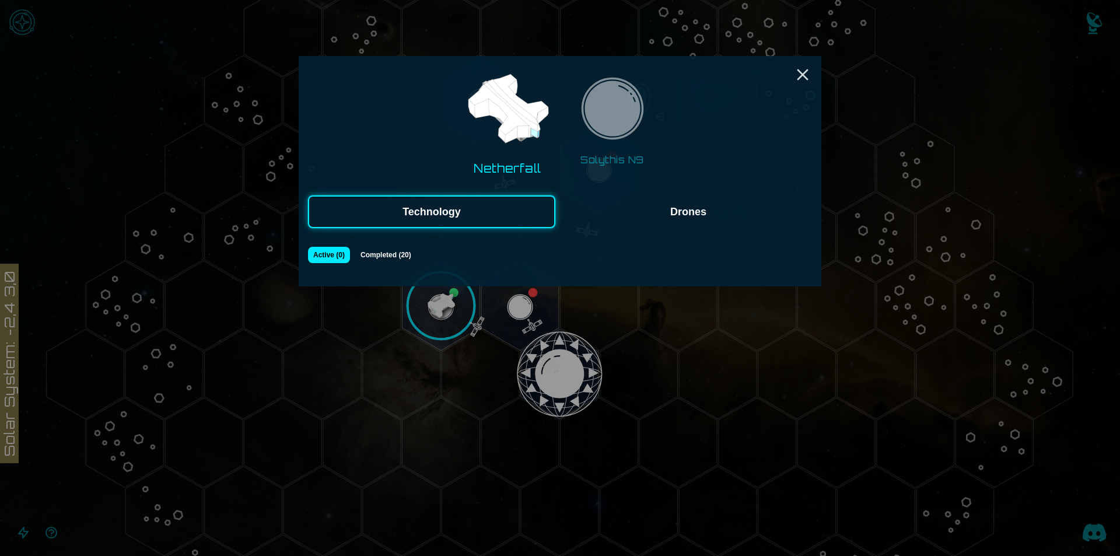
click at [593, 141] on img at bounding box center [613, 112] width 74 height 74
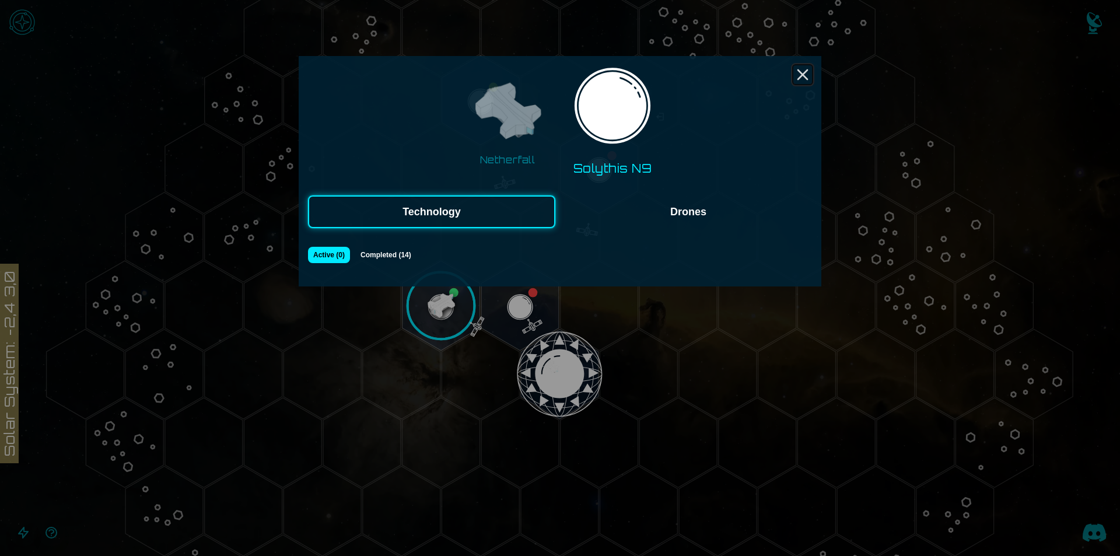
click at [805, 74] on icon "Close" at bounding box center [802, 74] width 19 height 19
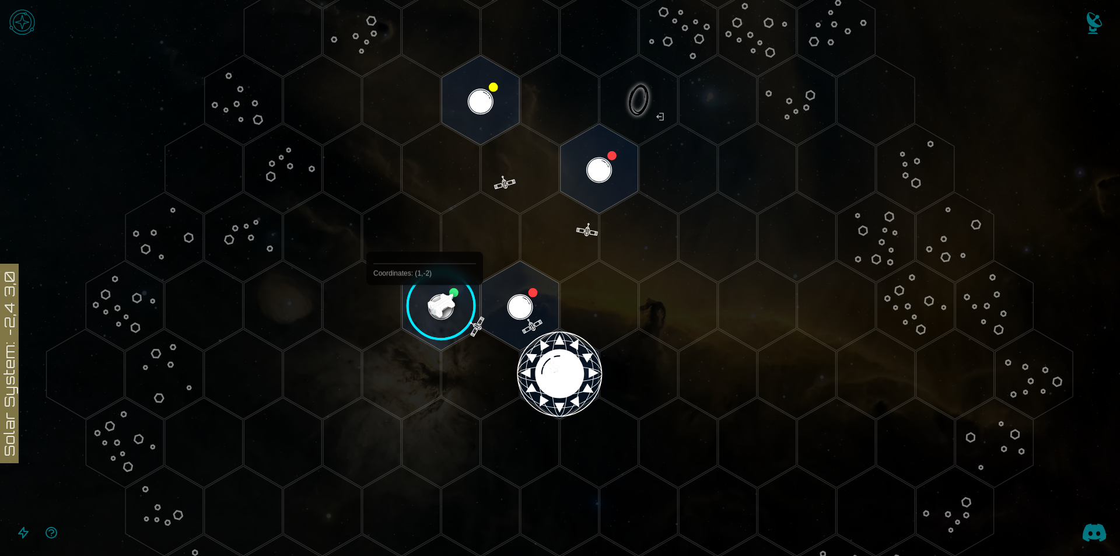
click at [421, 317] on image at bounding box center [442, 306] width 92 height 92
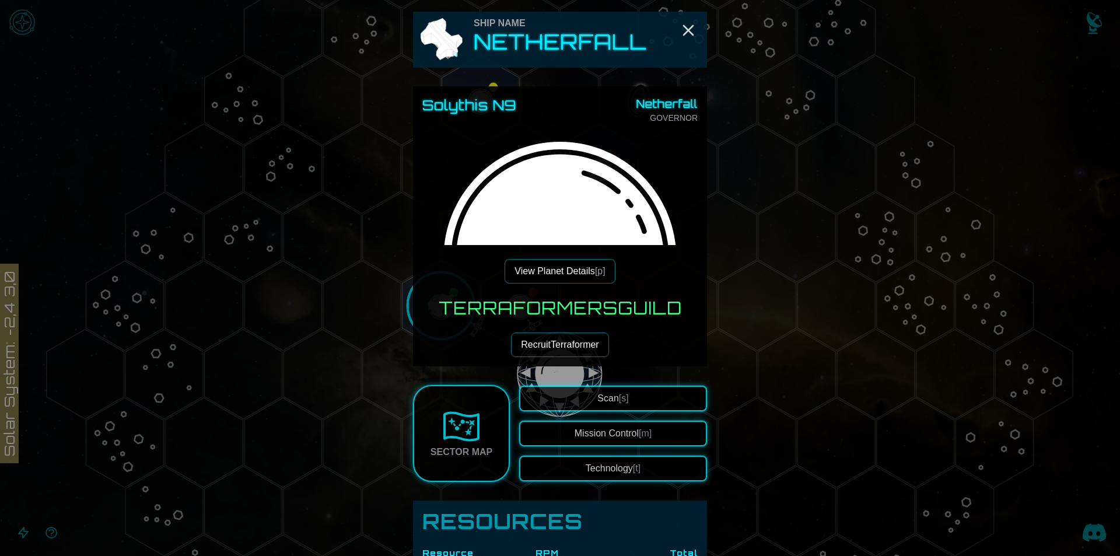
click at [541, 278] on button "View Planet Details [p]" at bounding box center [560, 271] width 110 height 25
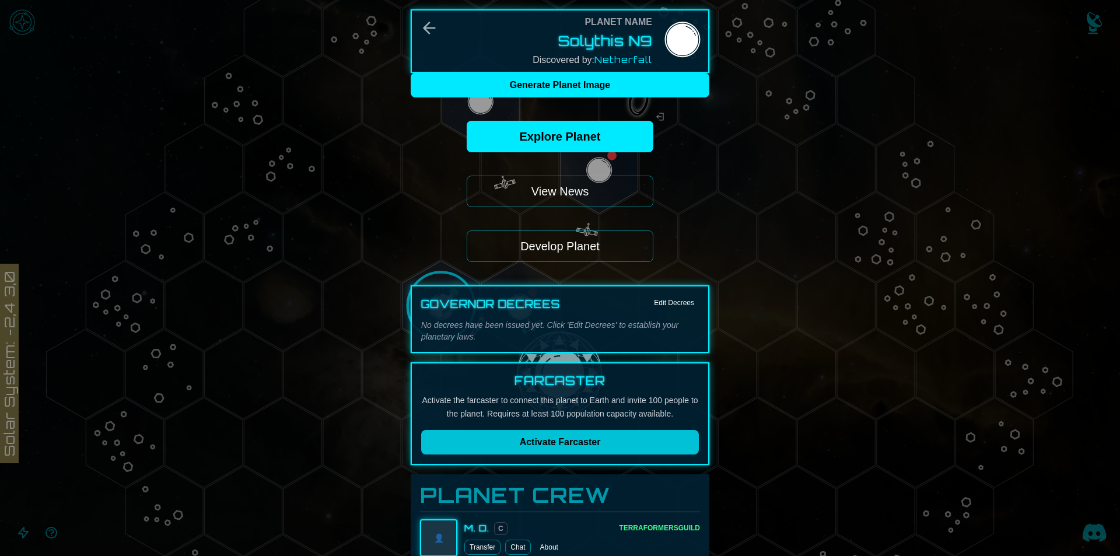
click at [561, 243] on button "Develop Planet" at bounding box center [560, 246] width 187 height 32
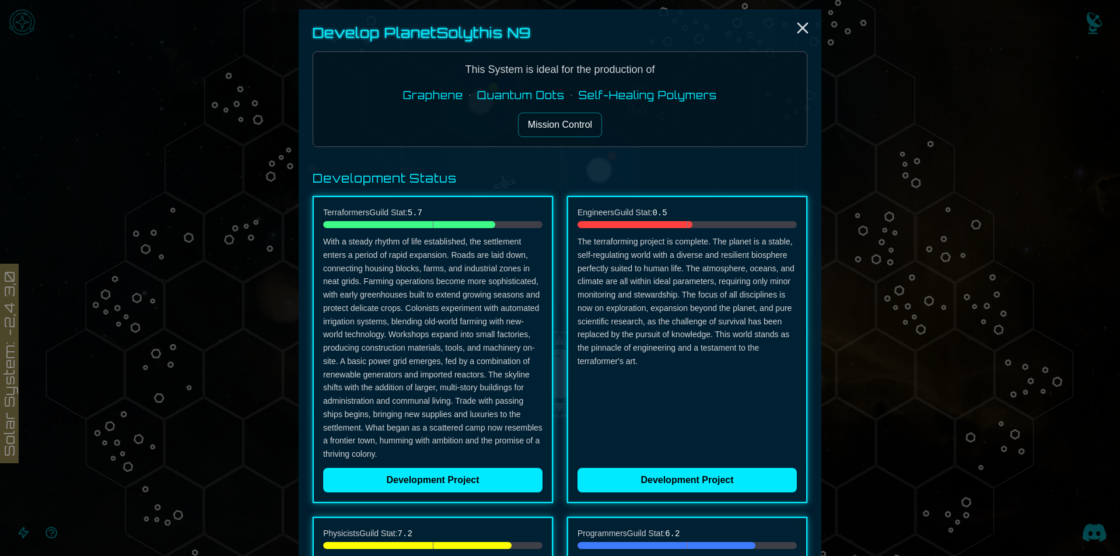
click at [492, 492] on div "Terraformers Guild Stat: 5.7 With a steady rhythm of life established, the sett…" at bounding box center [433, 349] width 240 height 307
click at [492, 486] on button "Development Project" at bounding box center [432, 480] width 219 height 25
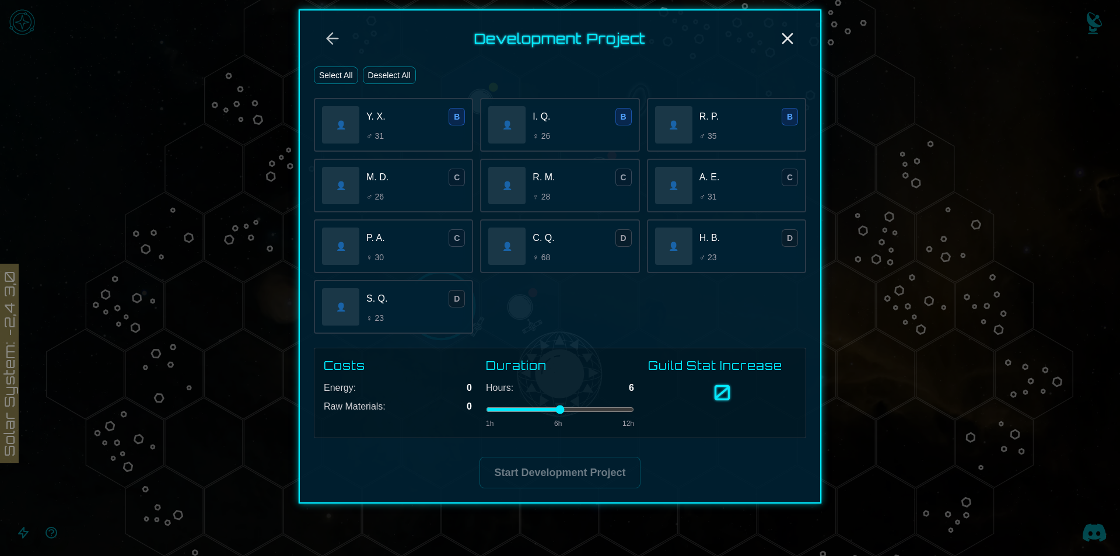
click at [338, 69] on button "Select All" at bounding box center [336, 76] width 44 height 18
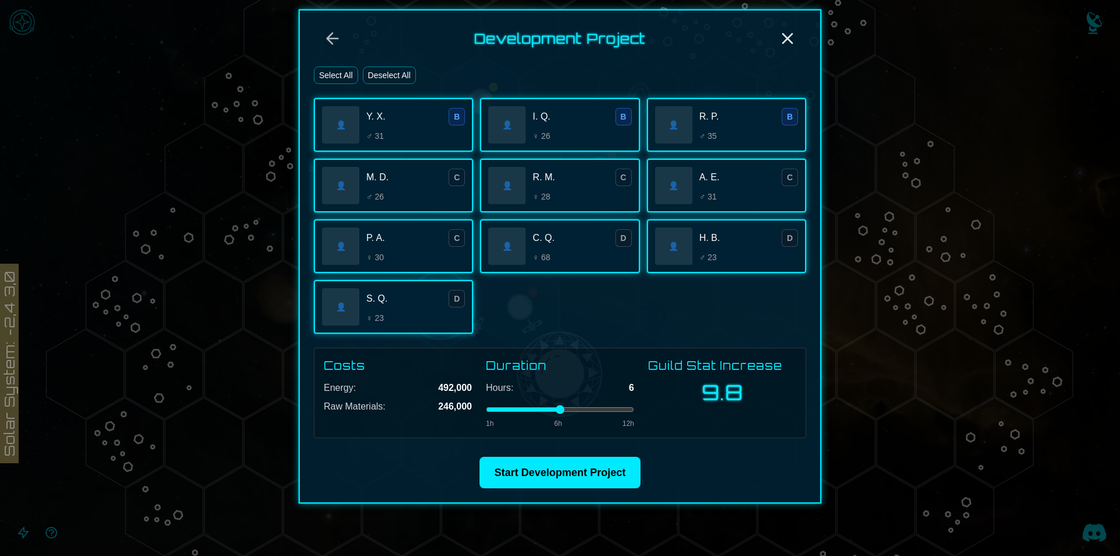
click at [504, 410] on input "range" at bounding box center [560, 409] width 148 height 5
type input "*"
click at [494, 409] on input "range" at bounding box center [560, 409] width 148 height 5
click at [529, 478] on button "Start Development Project" at bounding box center [560, 473] width 160 height 32
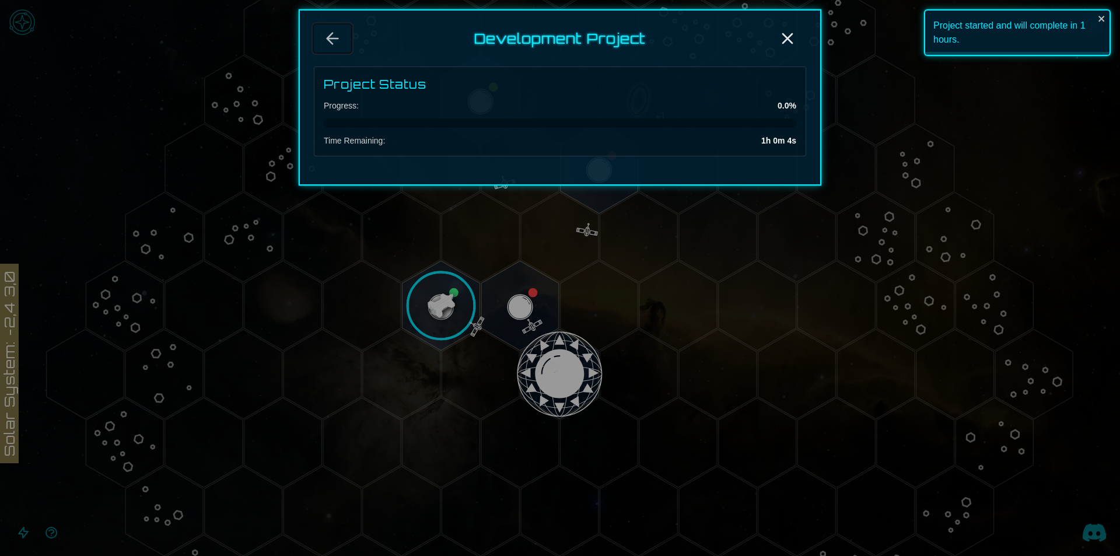
click at [345, 37] on button "Back" at bounding box center [332, 39] width 37 height 28
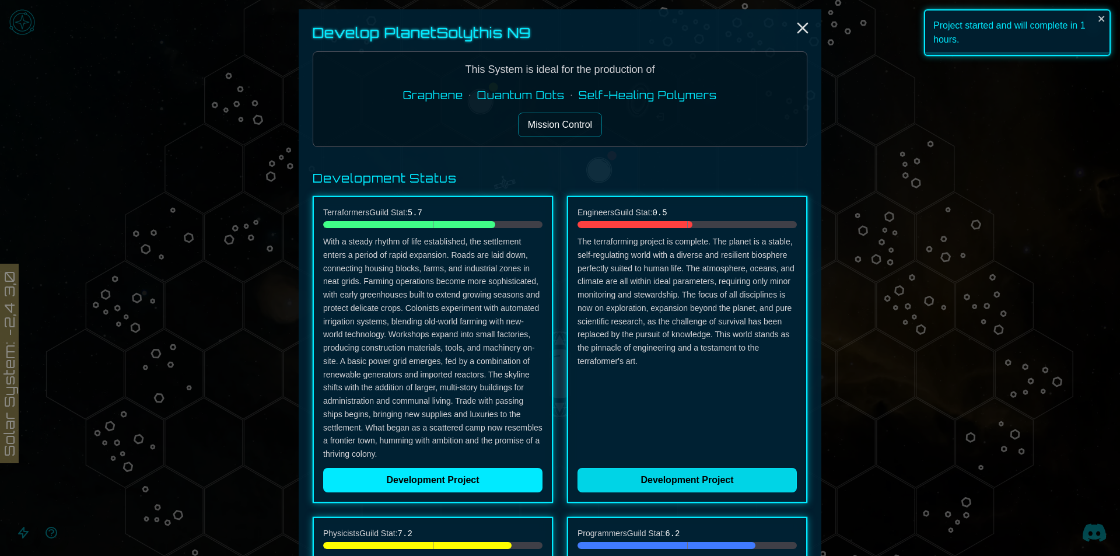
click at [656, 472] on button "Development Project" at bounding box center [687, 480] width 219 height 25
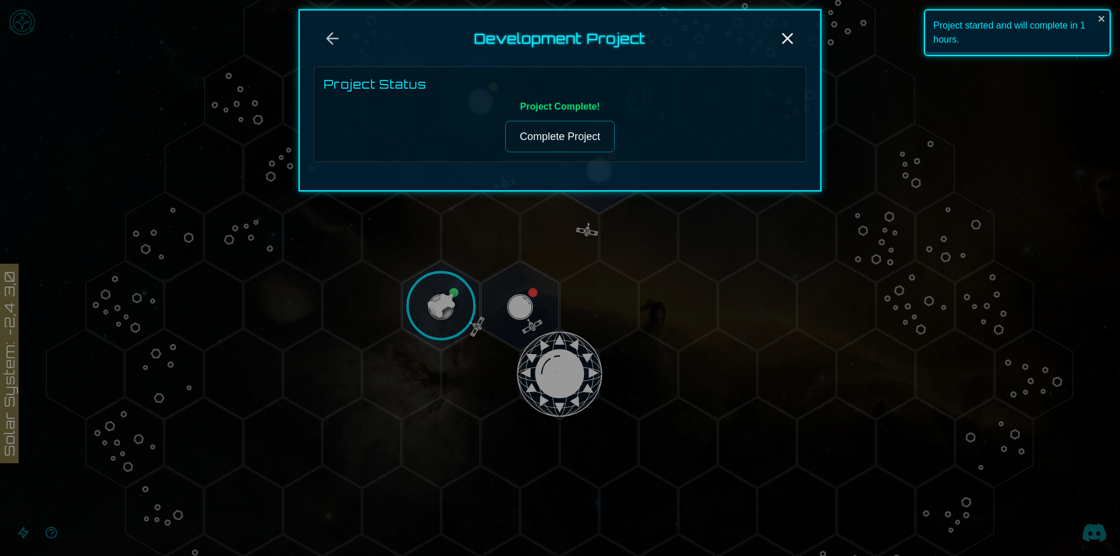
click at [534, 136] on button "Complete Project" at bounding box center [560, 137] width 110 height 32
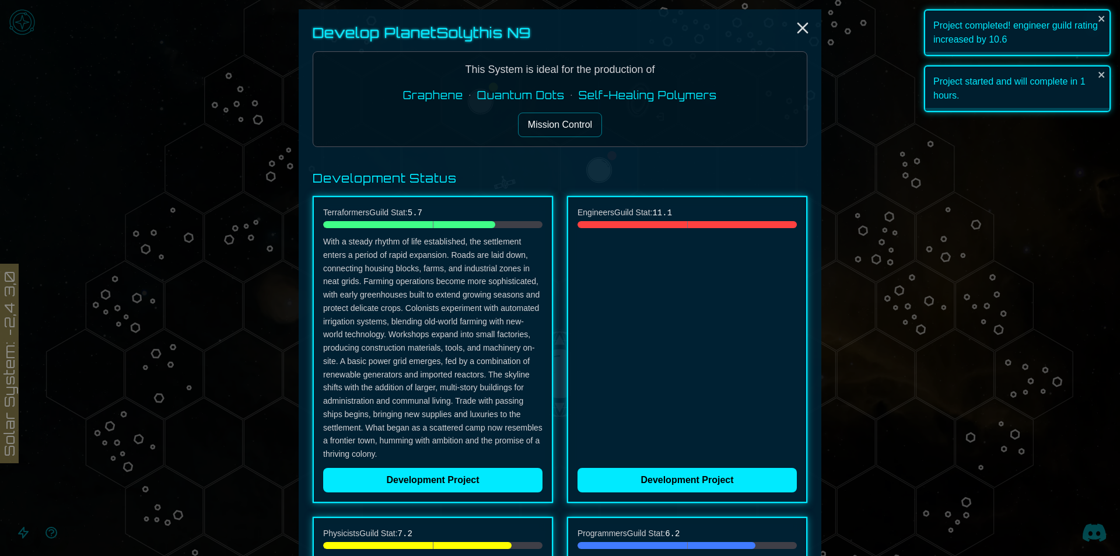
scroll to position [292, 0]
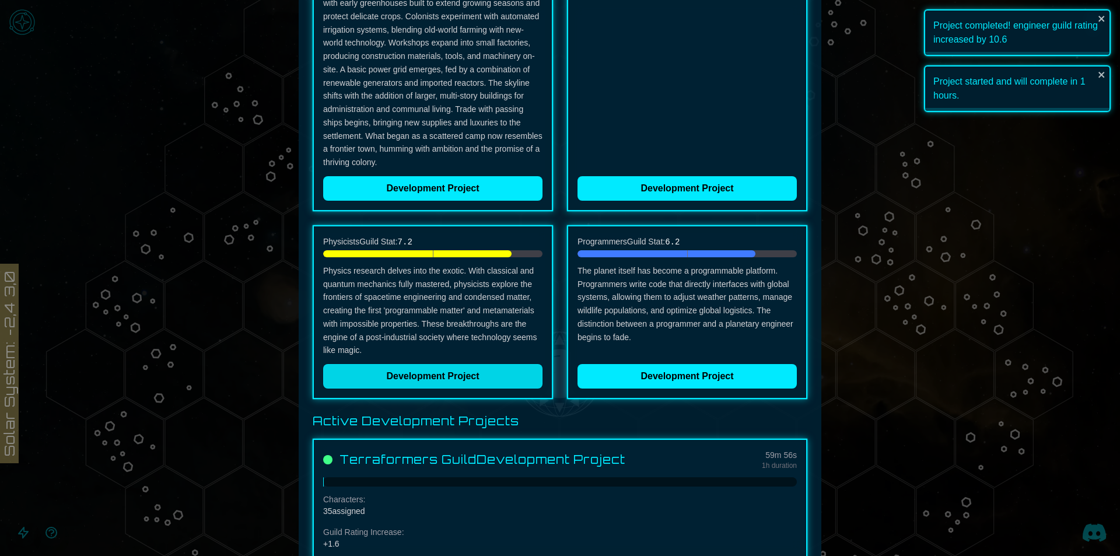
click at [423, 365] on button "Development Project" at bounding box center [432, 376] width 219 height 25
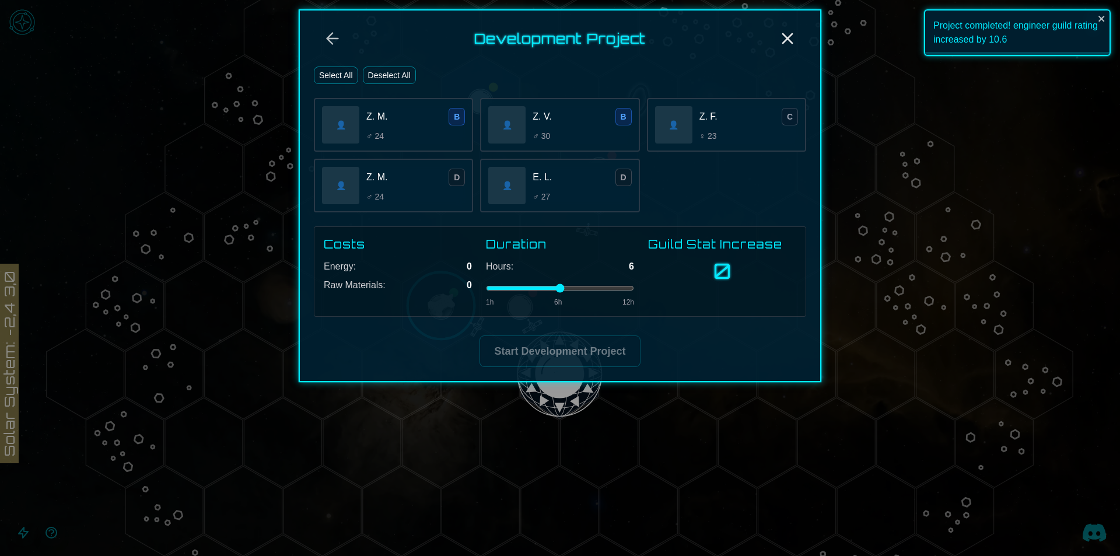
click at [324, 81] on button "Select All" at bounding box center [336, 76] width 44 height 18
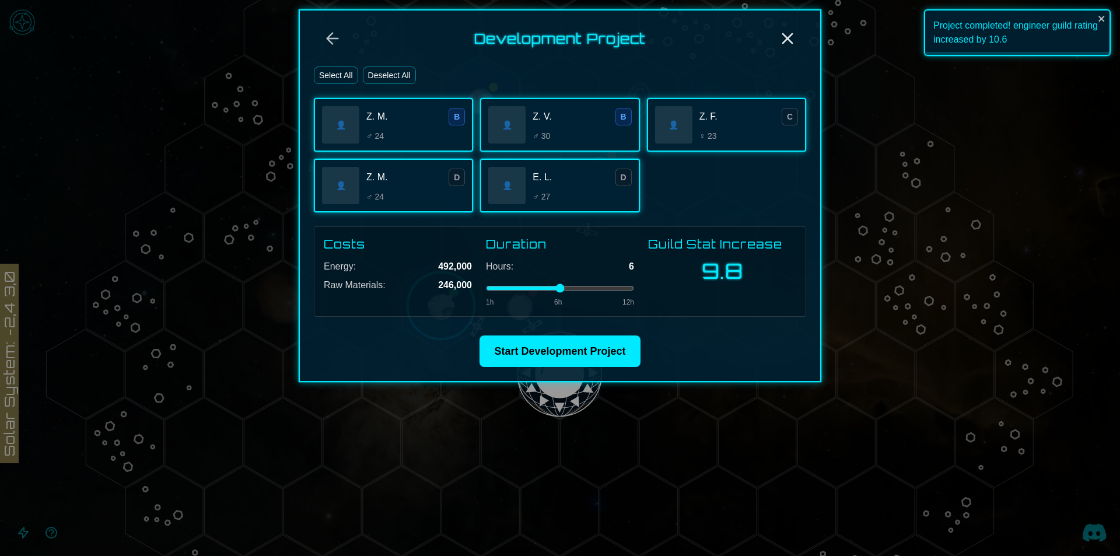
type input "*"
click at [491, 289] on input "range" at bounding box center [560, 288] width 148 height 5
click at [511, 361] on button "Start Development Project" at bounding box center [560, 351] width 160 height 32
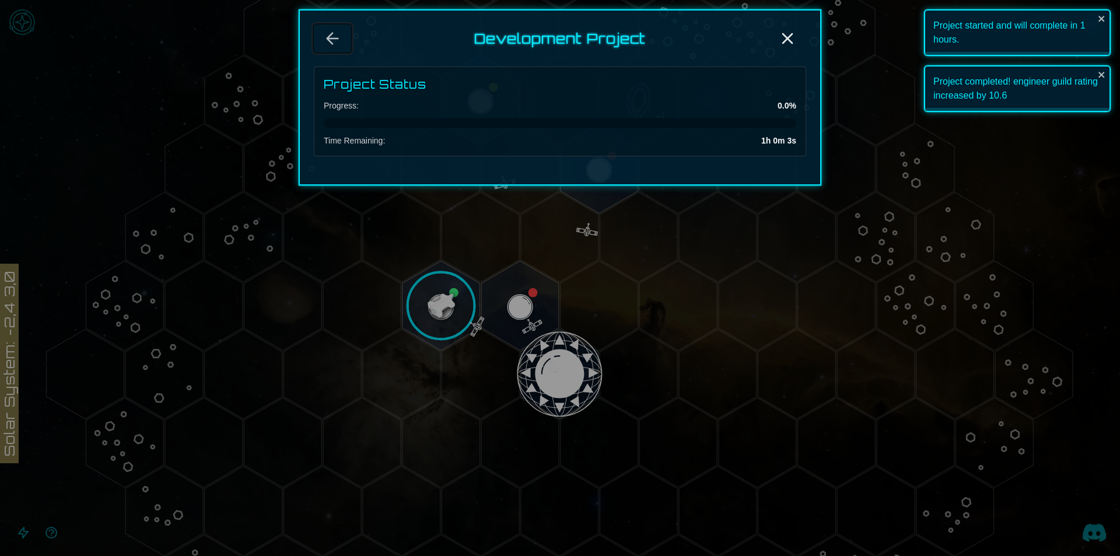
click at [332, 41] on icon "Back" at bounding box center [332, 38] width 19 height 19
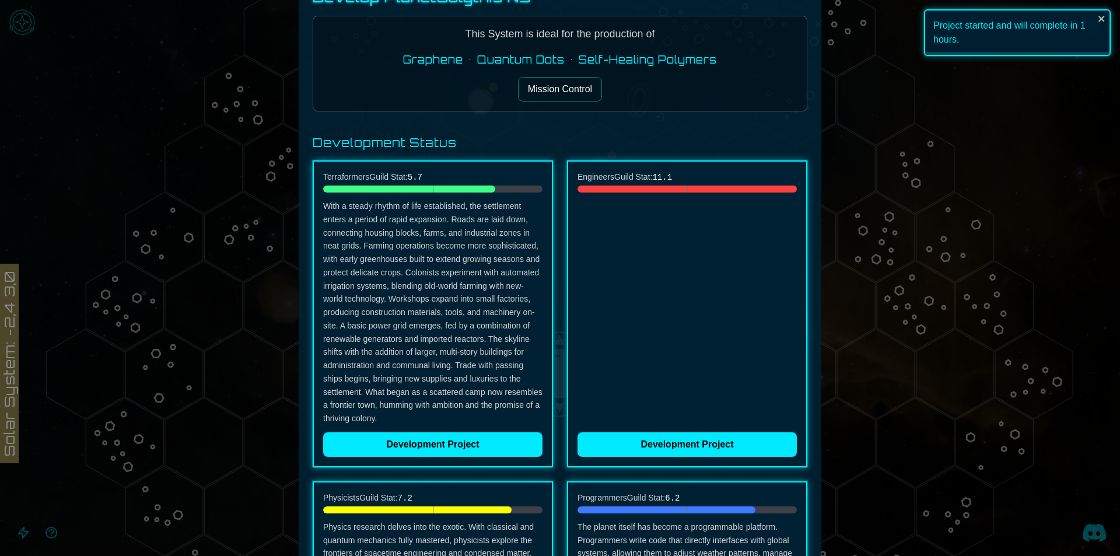
scroll to position [350, 0]
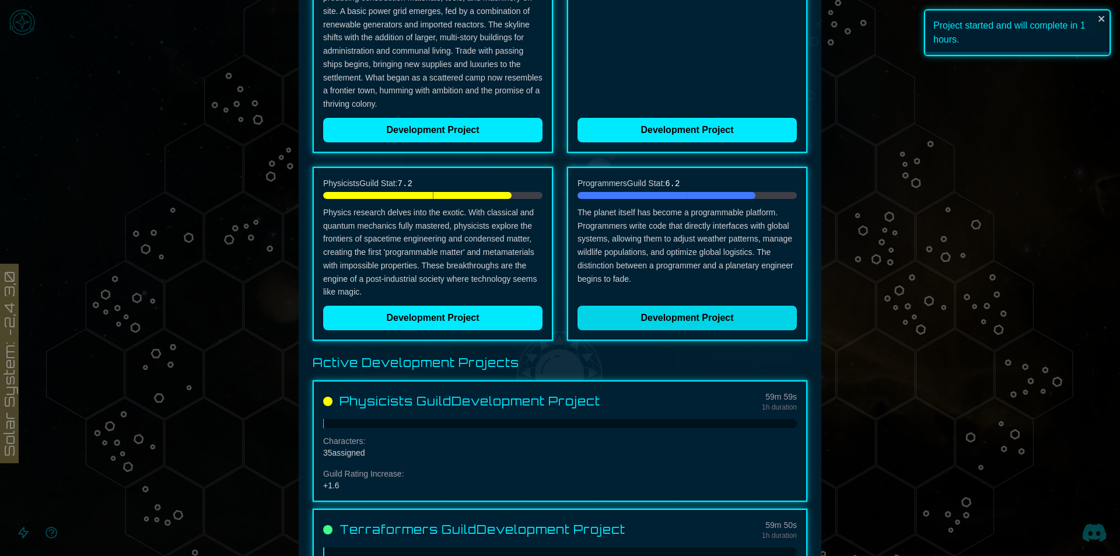
click at [675, 314] on button "Development Project" at bounding box center [687, 318] width 219 height 25
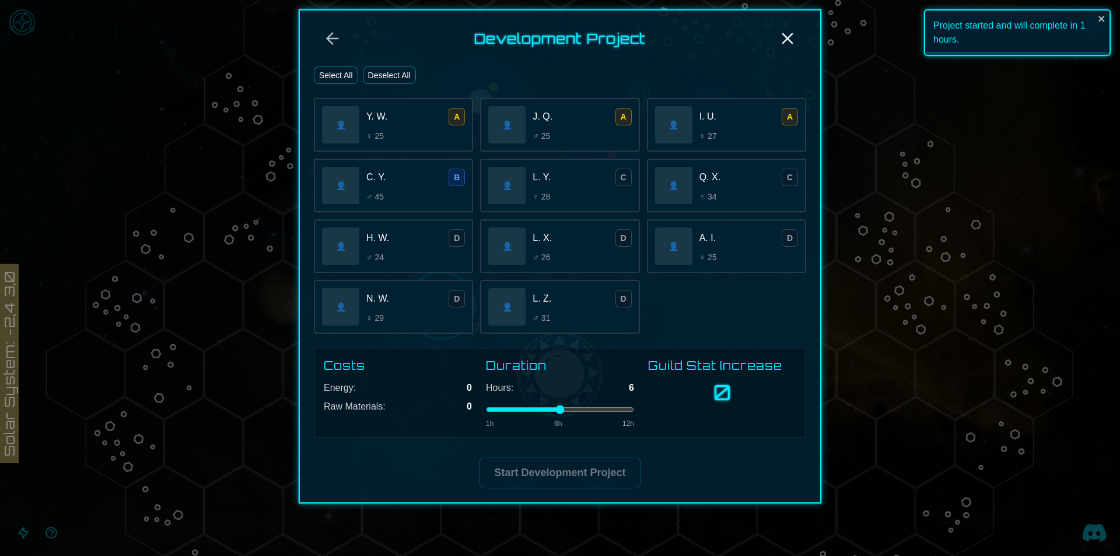
click at [340, 76] on button "Select All" at bounding box center [336, 76] width 44 height 18
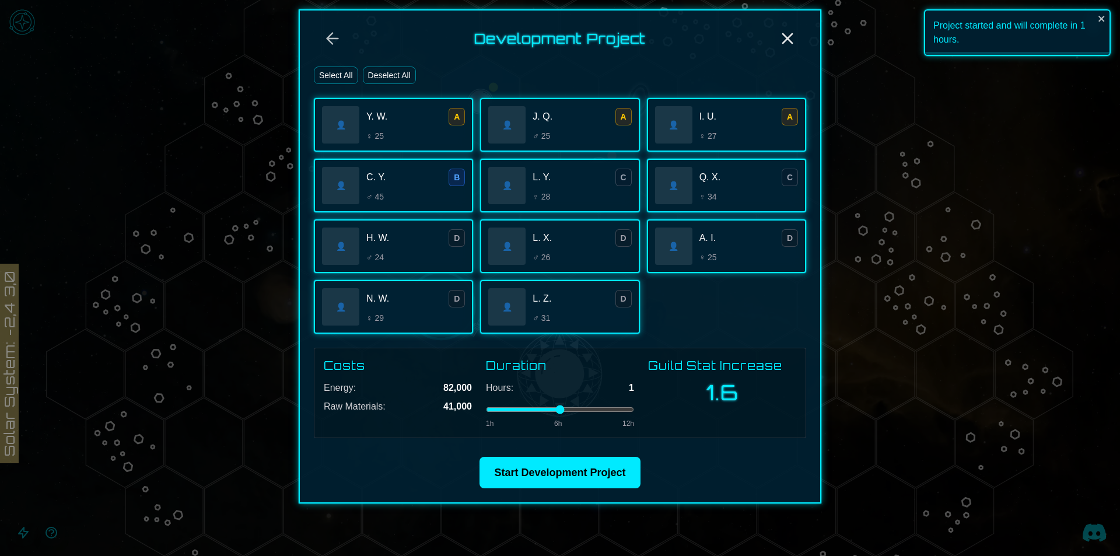
type input "*"
click at [487, 411] on input "range" at bounding box center [560, 409] width 148 height 5
click at [525, 465] on button "Start Development Project" at bounding box center [560, 473] width 160 height 32
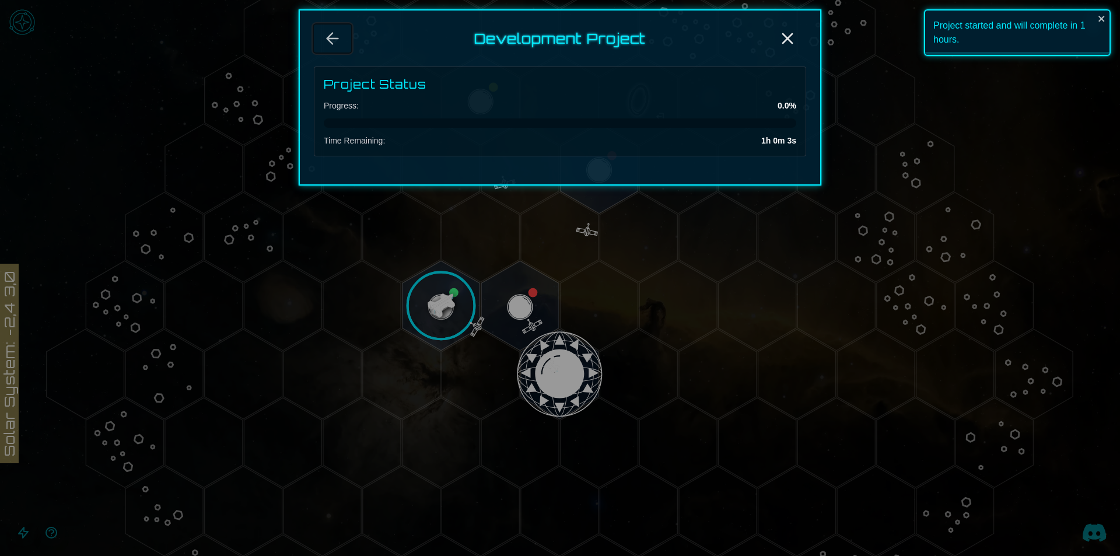
click at [349, 34] on button "Back" at bounding box center [332, 39] width 37 height 28
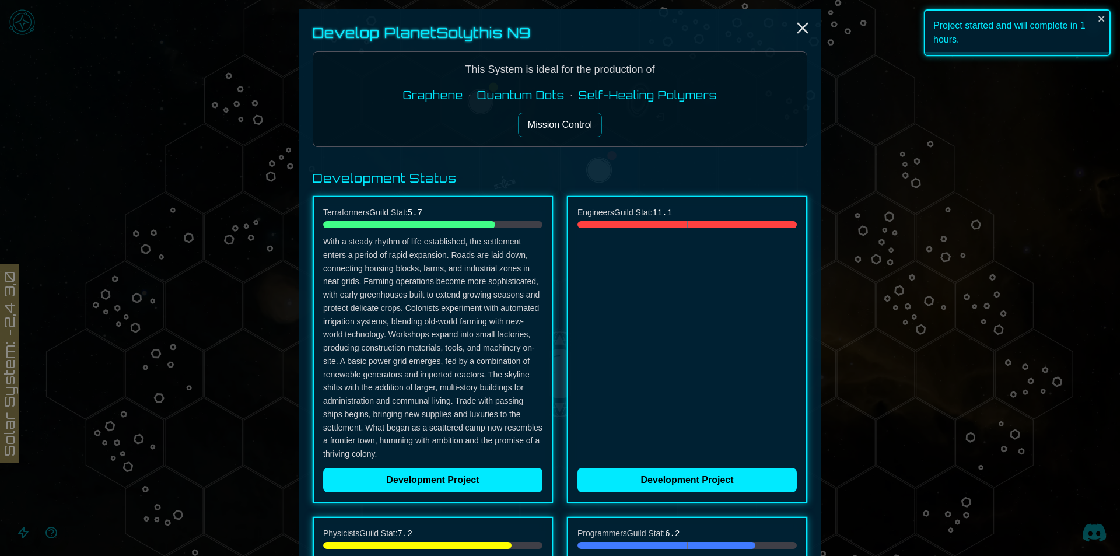
click at [572, 139] on div "This System is ideal for the production of Graphene • Quantum Dots • Self-Heali…" at bounding box center [560, 99] width 495 height 96
click at [796, 29] on icon "Close" at bounding box center [802, 28] width 19 height 19
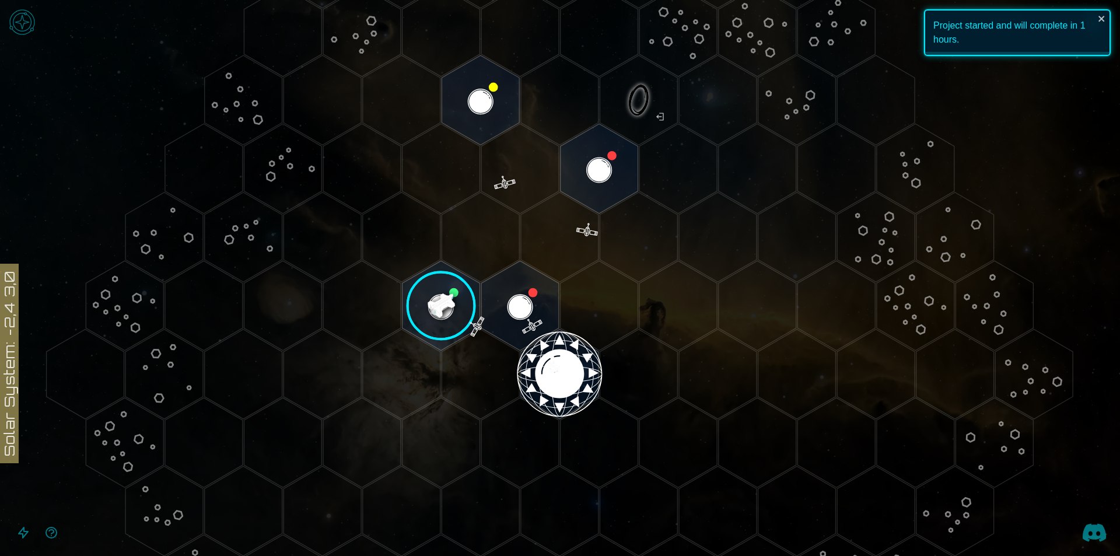
click at [440, 307] on image at bounding box center [442, 306] width 92 height 92
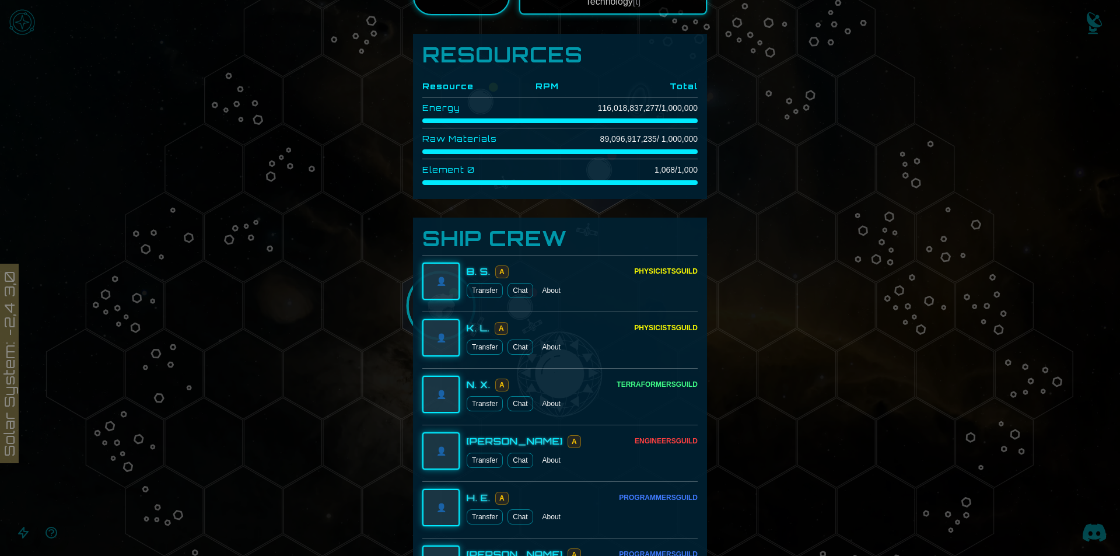
scroll to position [175, 0]
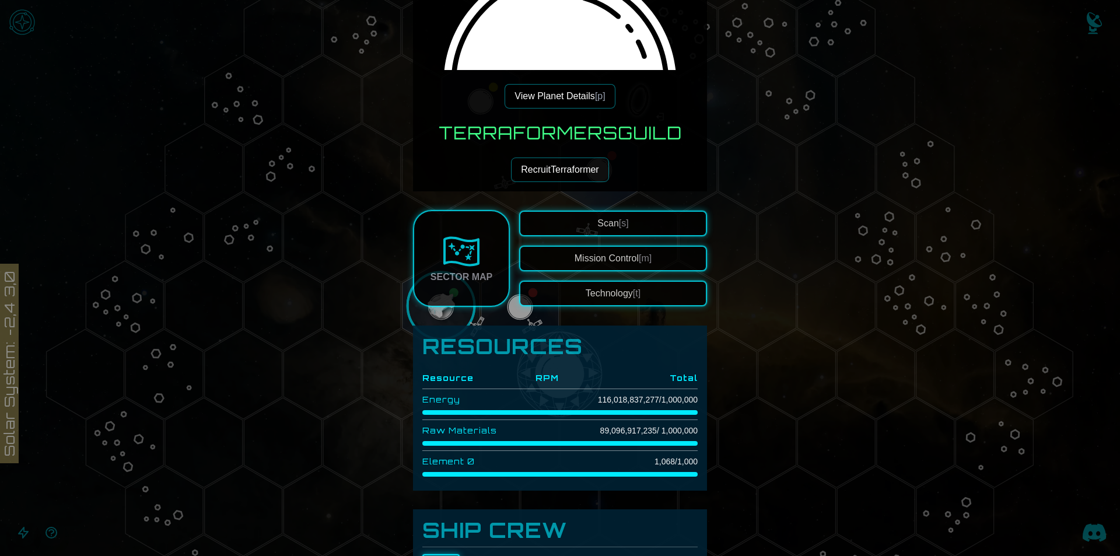
click at [565, 107] on button "View Planet Details [p]" at bounding box center [560, 96] width 110 height 25
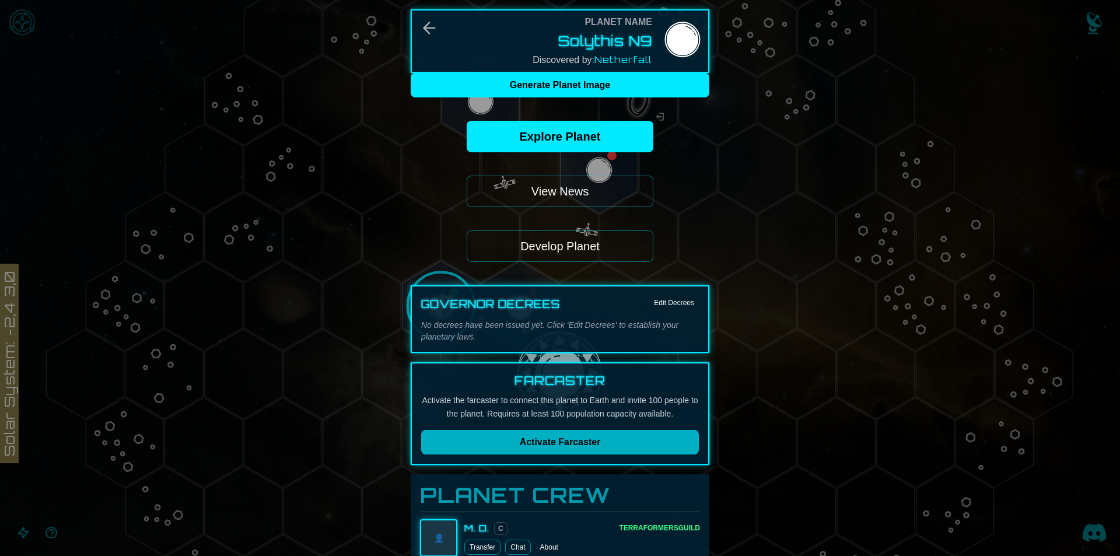
click at [568, 449] on button "Activate Farcaster" at bounding box center [560, 442] width 278 height 25
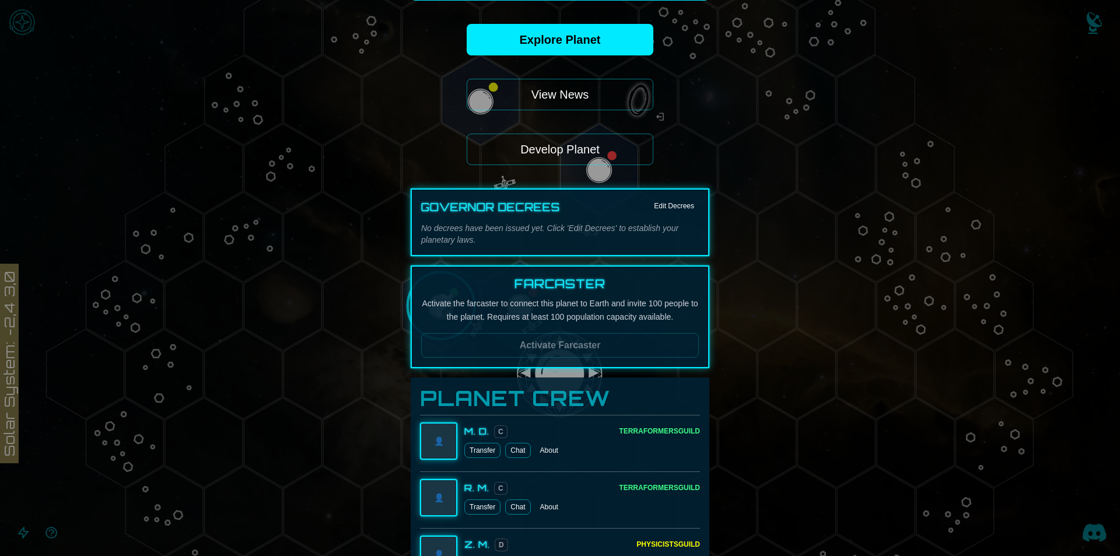
scroll to position [0, 0]
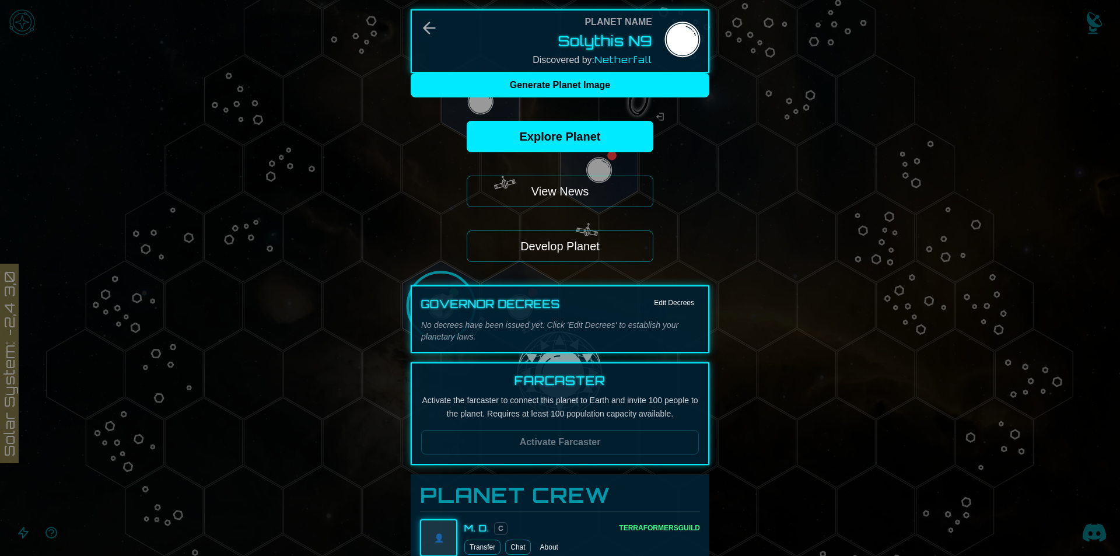
click at [564, 199] on button "View News" at bounding box center [560, 192] width 187 height 32
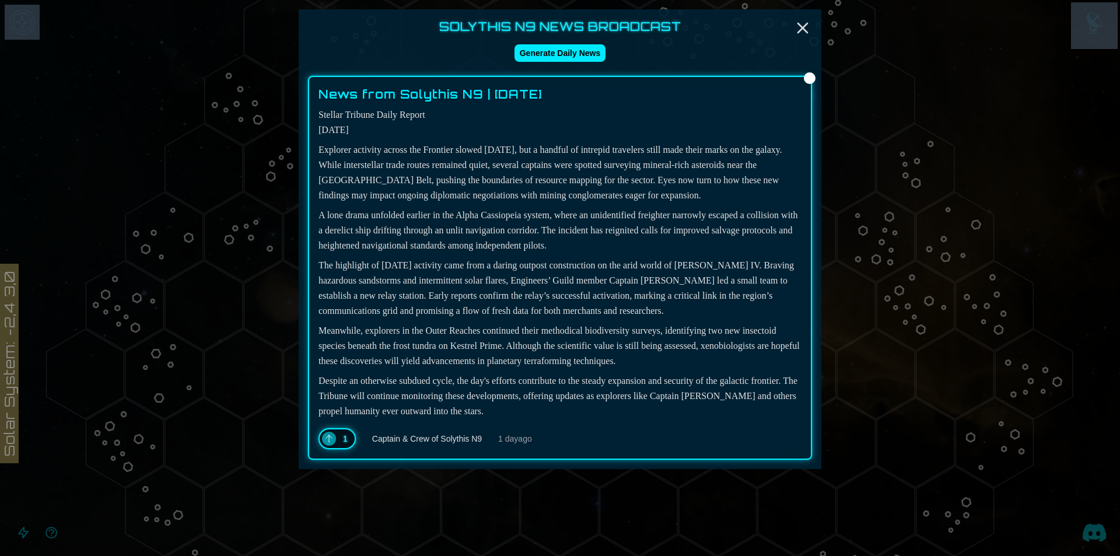
click at [564, 199] on div "Solythis N9 News Broadcast Generate Daily News News from Solythis N9 | [DATE] S…" at bounding box center [560, 278] width 1120 height 556
click at [549, 51] on button "Generate Daily News" at bounding box center [561, 53] width 92 height 18
click at [804, 27] on line "Close" at bounding box center [802, 27] width 9 height 9
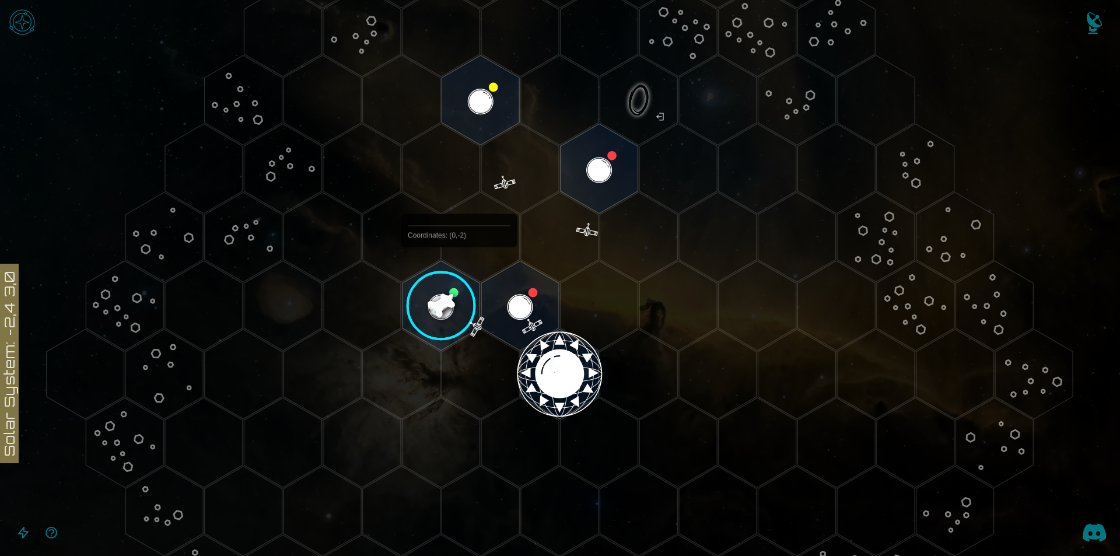
click at [445, 288] on image at bounding box center [442, 306] width 92 height 92
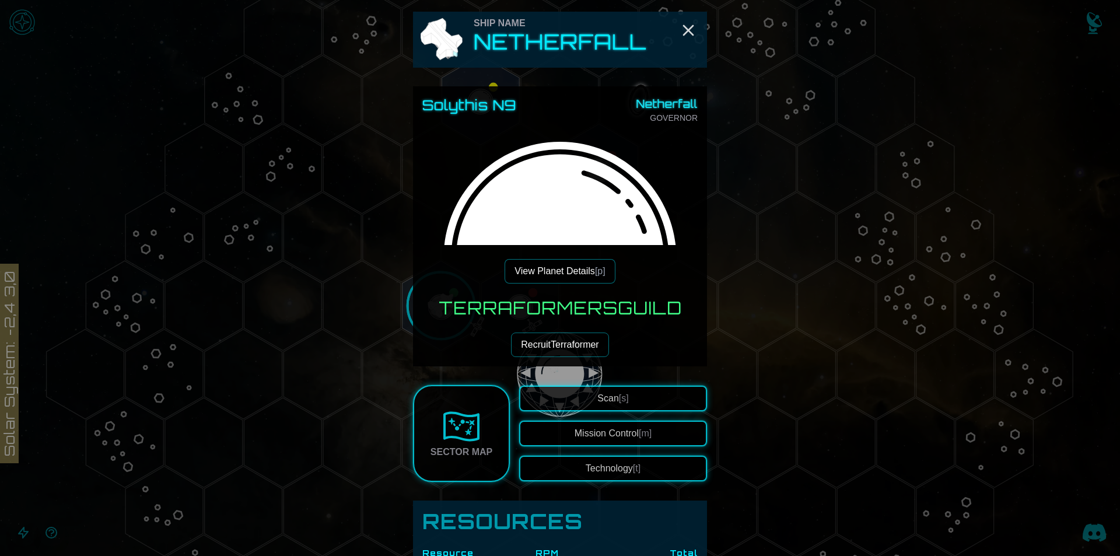
click at [562, 352] on button "Recruit Terraformer" at bounding box center [559, 345] width 97 height 25
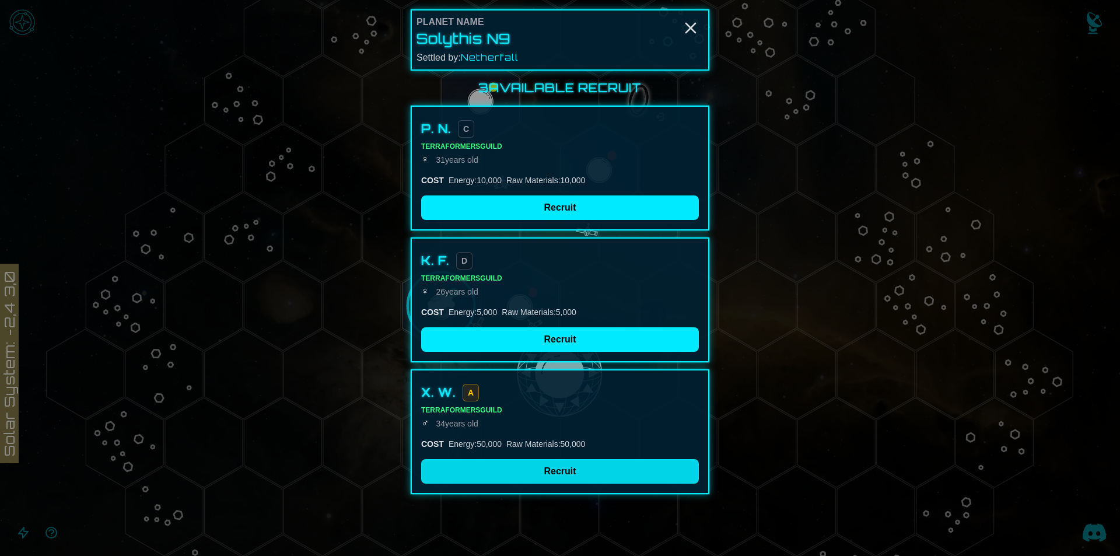
click at [558, 471] on button "Recruit" at bounding box center [560, 471] width 278 height 25
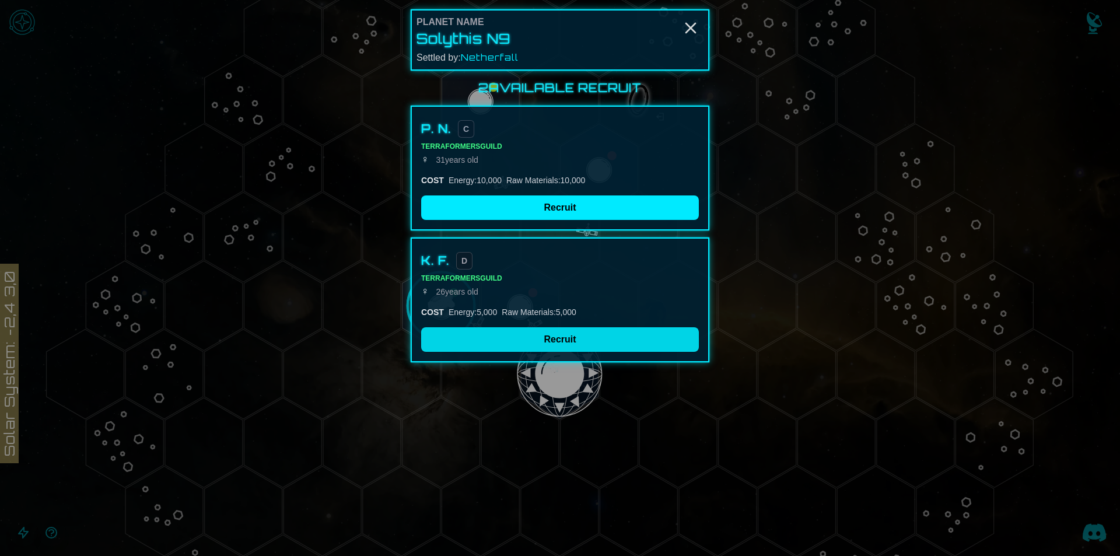
click at [561, 339] on button "Recruit" at bounding box center [560, 339] width 278 height 25
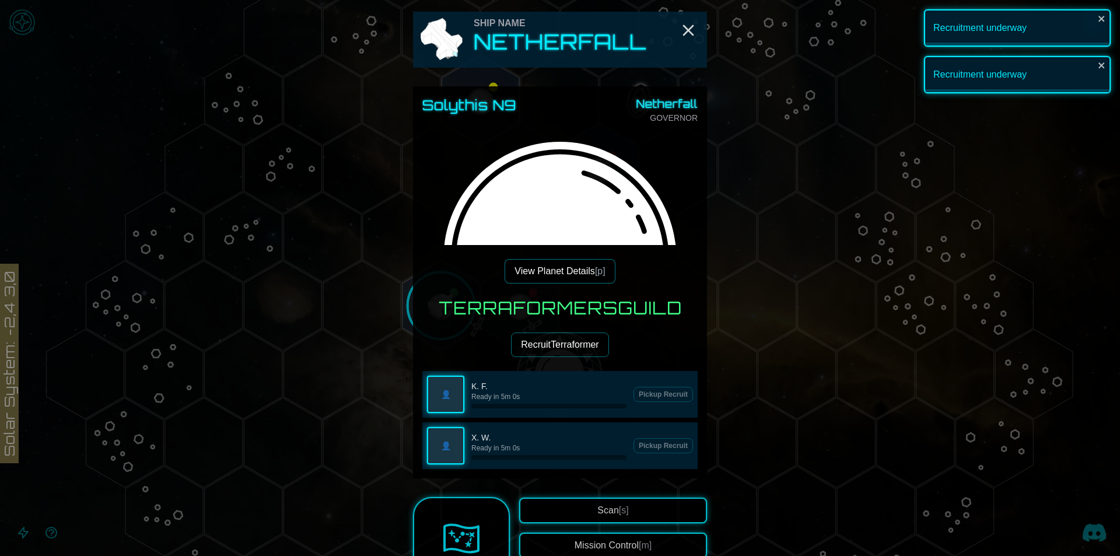
click at [533, 351] on button "Recruit Terraformer" at bounding box center [559, 345] width 97 height 25
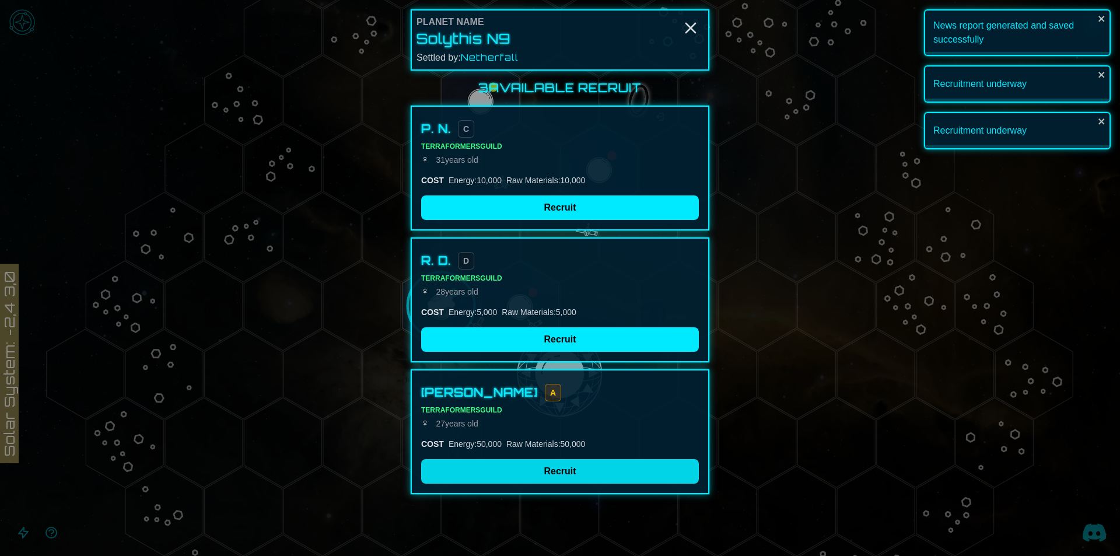
click at [532, 466] on button "Recruit" at bounding box center [560, 471] width 278 height 25
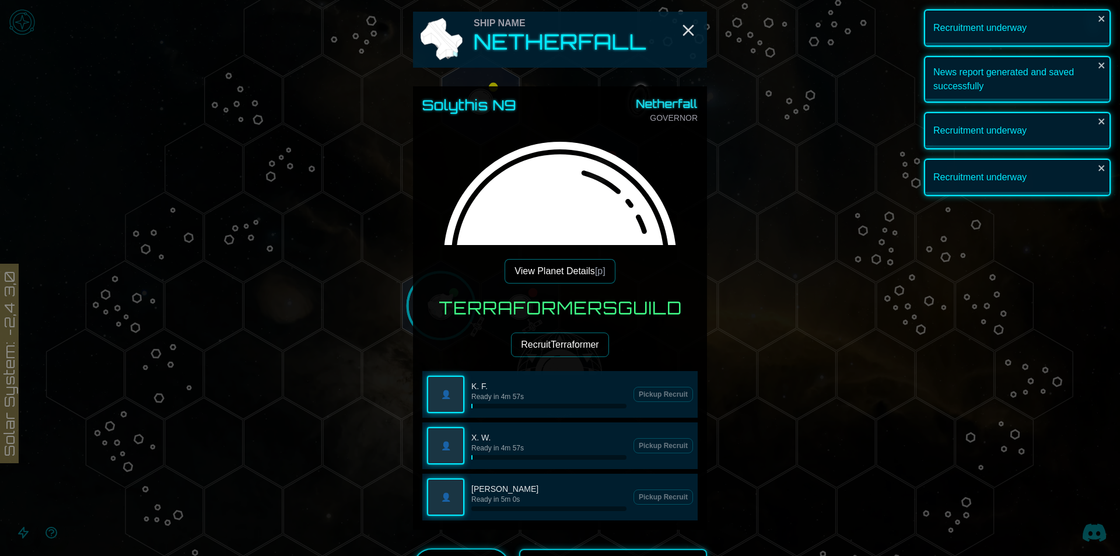
click at [527, 354] on button "Recruit Terraformer" at bounding box center [559, 345] width 97 height 25
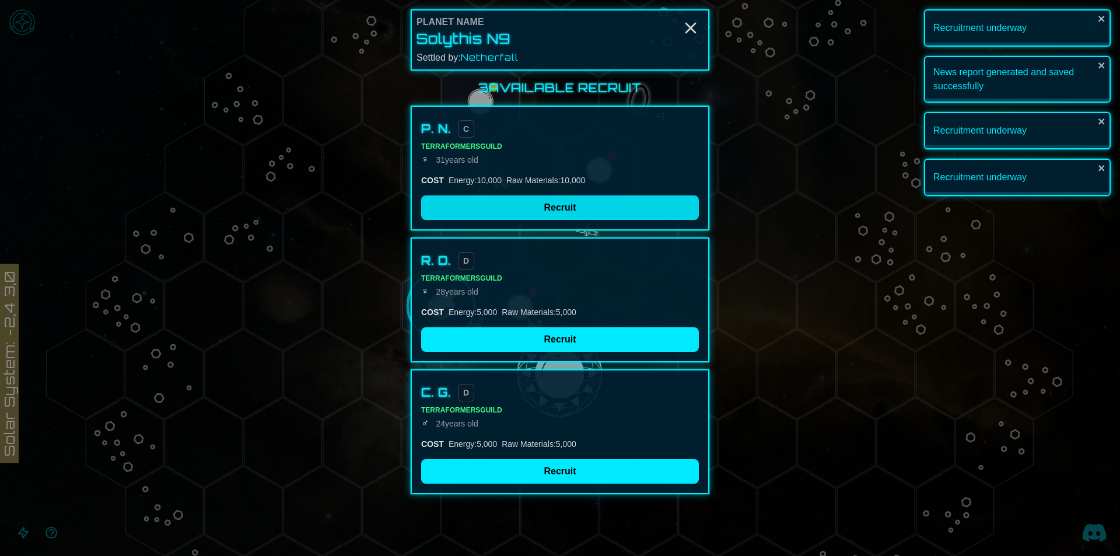
click at [523, 214] on button "Recruit" at bounding box center [560, 207] width 278 height 25
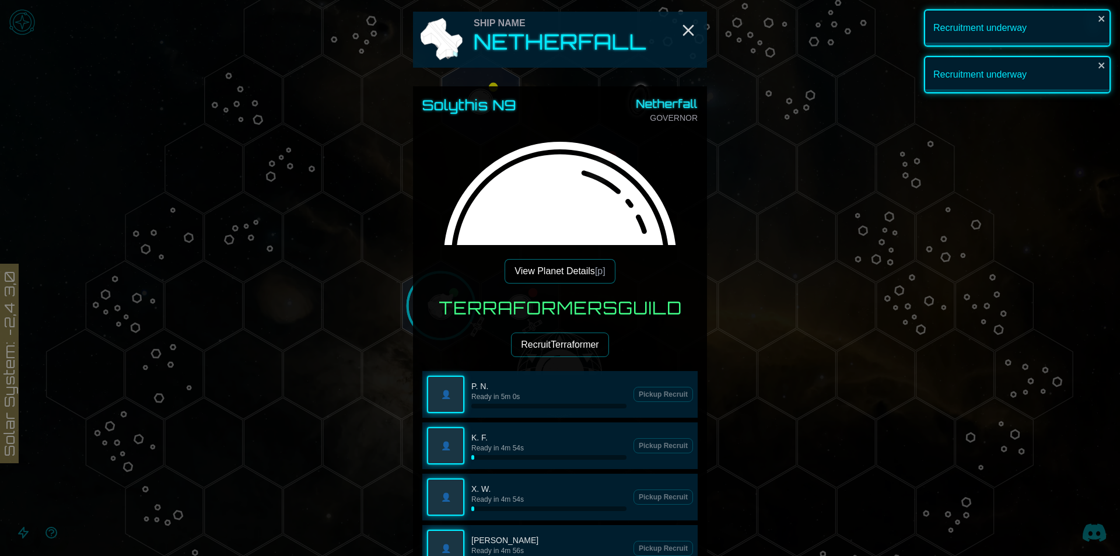
click at [555, 323] on div "Terraformers Guild Recruit Terraformer 👤 P. N. Ready in 5m 0s Pickup Recruit 👤 …" at bounding box center [559, 435] width 275 height 274
click at [553, 339] on button "Recruit Terraformer" at bounding box center [559, 345] width 97 height 25
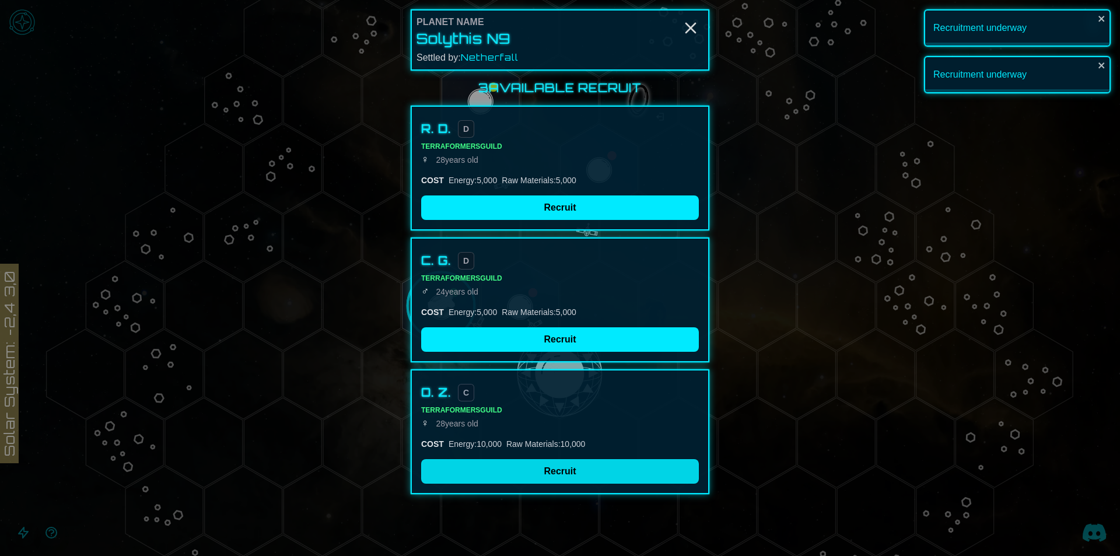
click at [547, 461] on button "Recruit" at bounding box center [560, 471] width 278 height 25
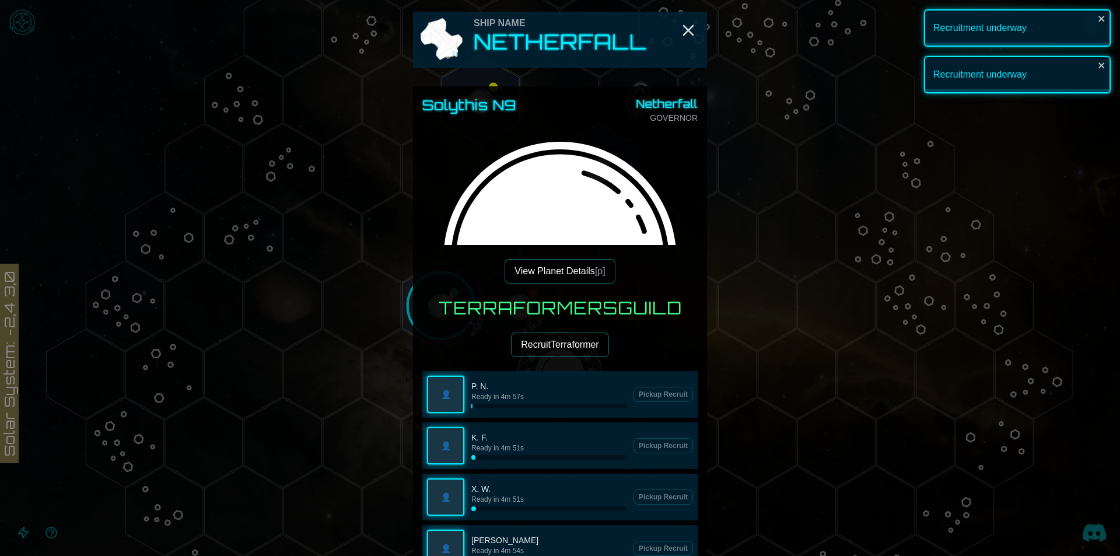
click at [546, 351] on button "Recruit Terraformer" at bounding box center [559, 345] width 97 height 25
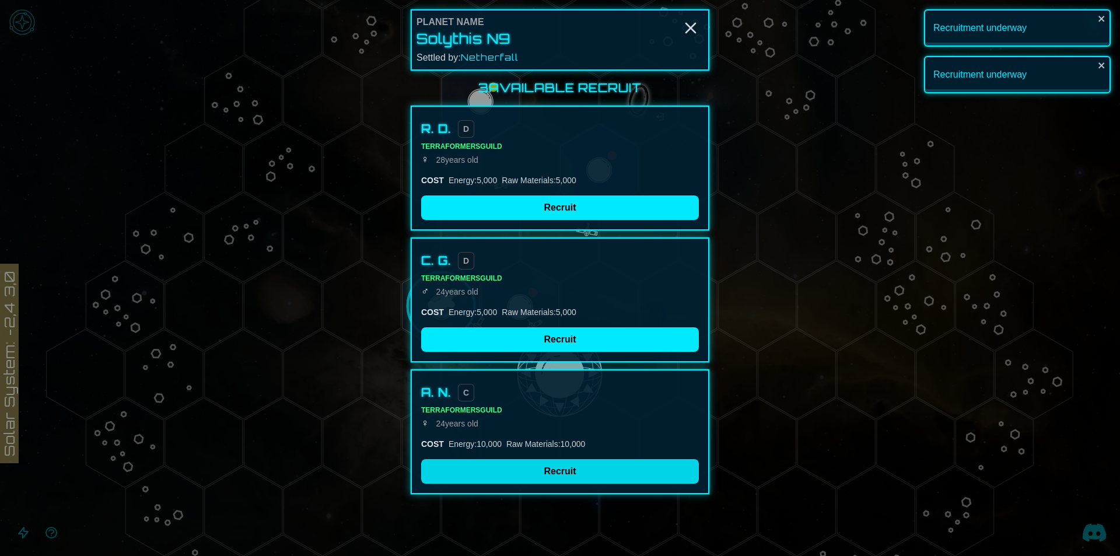
click at [561, 465] on button "Recruit" at bounding box center [560, 471] width 278 height 25
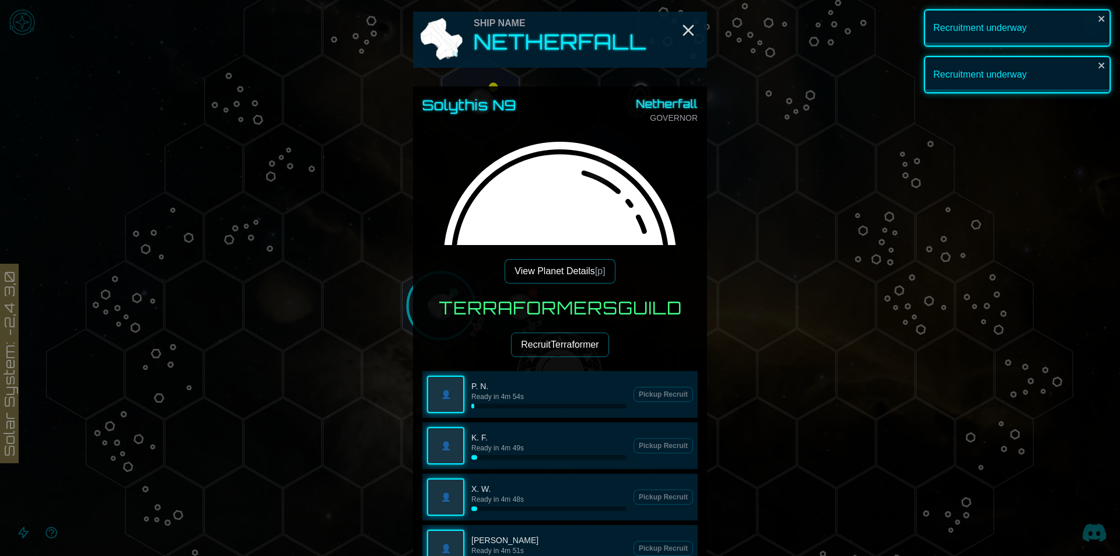
click at [534, 346] on button "Recruit Terraformer" at bounding box center [559, 345] width 97 height 25
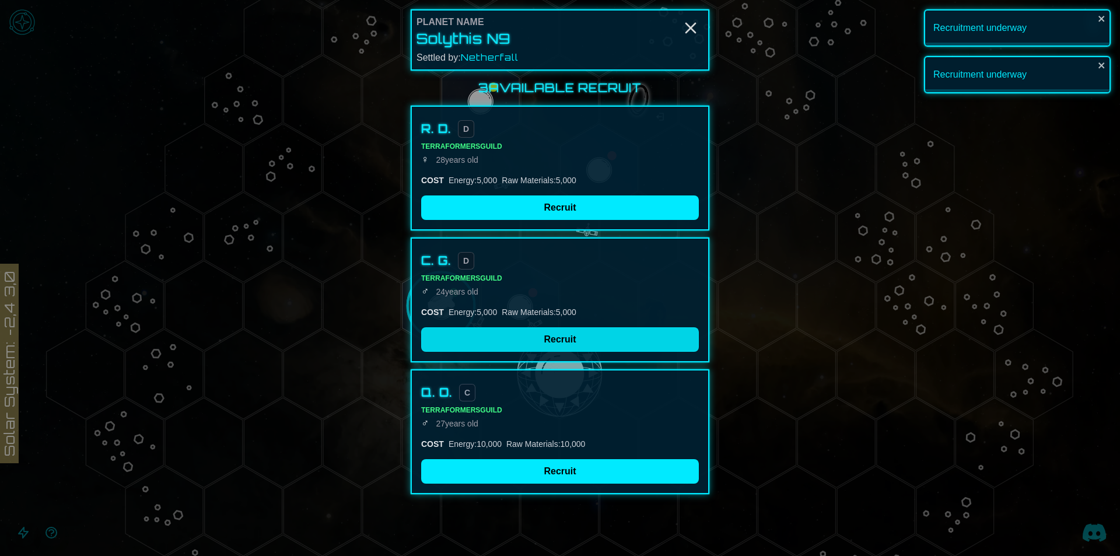
click at [538, 328] on button "Recruit" at bounding box center [560, 339] width 278 height 25
